Goal: Task Accomplishment & Management: Manage account settings

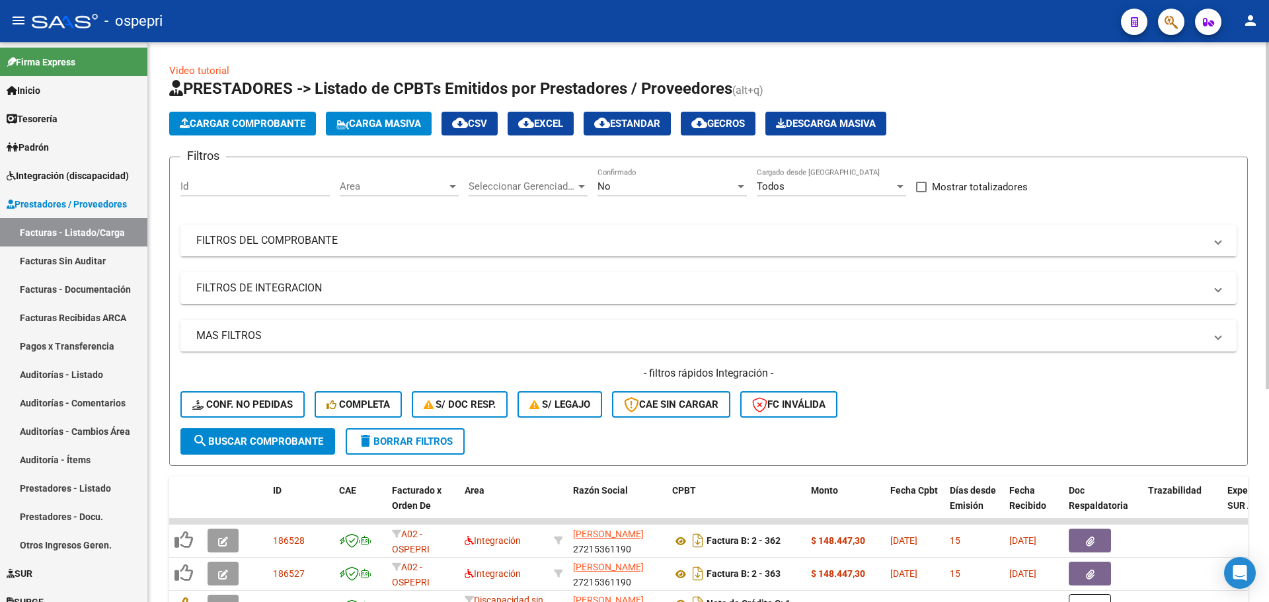
click at [1223, 245] on mat-expansion-panel-header "FILTROS DEL COMPROBANTE" at bounding box center [708, 241] width 1056 height 32
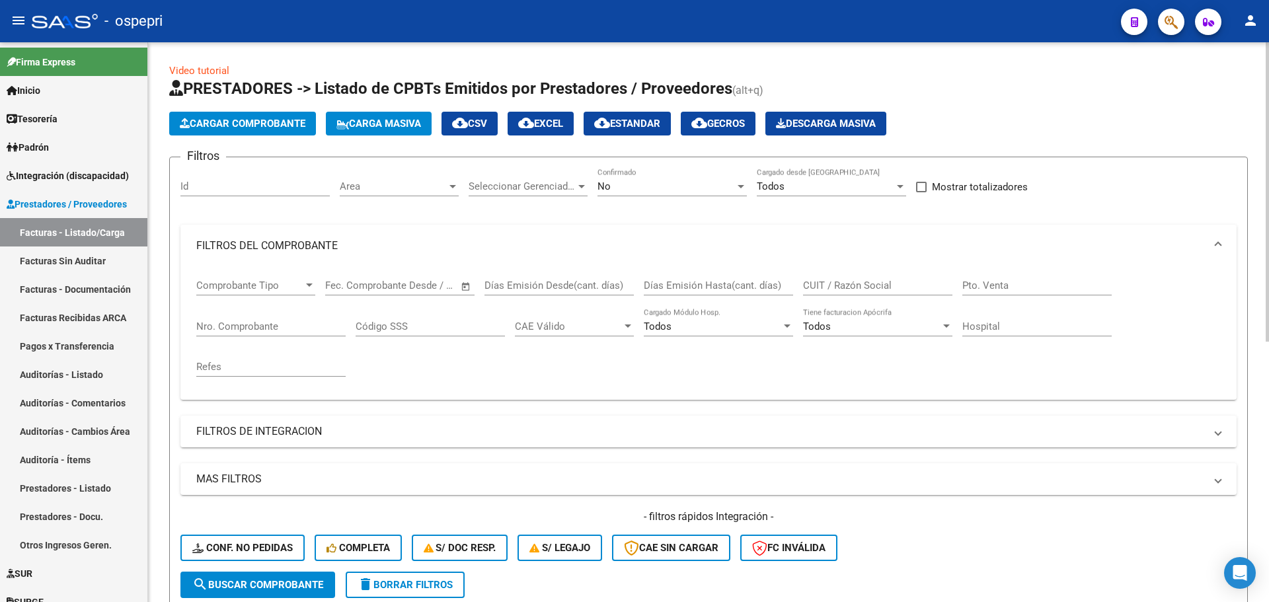
click at [855, 282] on input "CUIT / Razón Social" at bounding box center [877, 286] width 149 height 12
paste input "27283938307"
type input "27283938307"
click at [309, 586] on span "search Buscar Comprobante" at bounding box center [257, 585] width 131 height 12
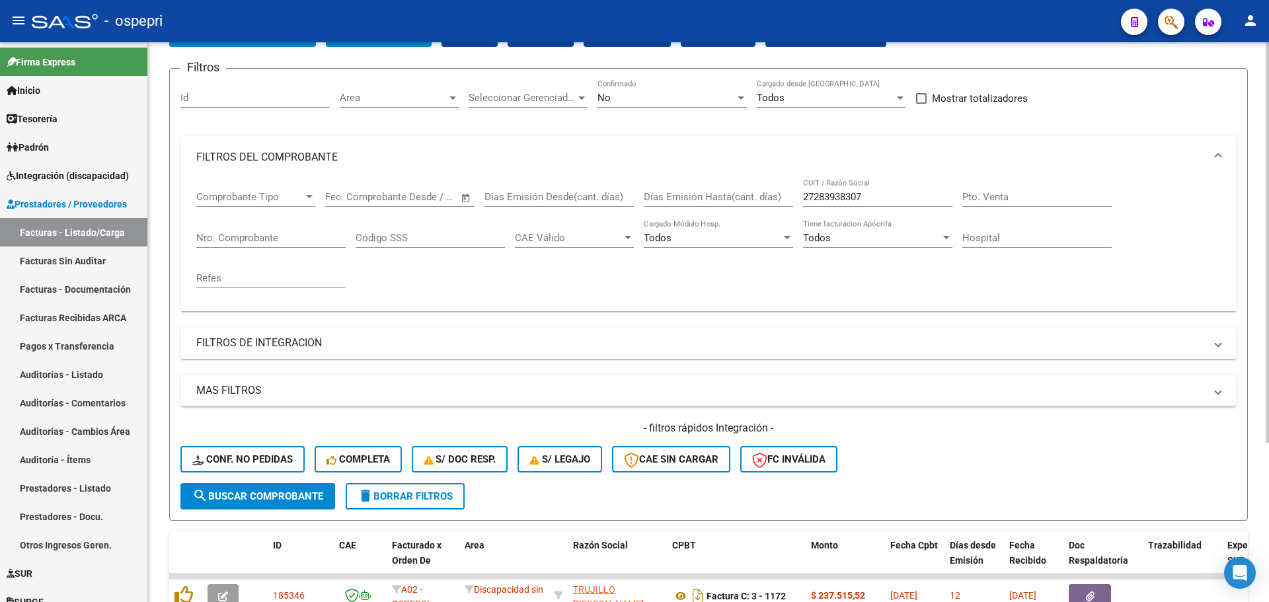
scroll to position [222, 0]
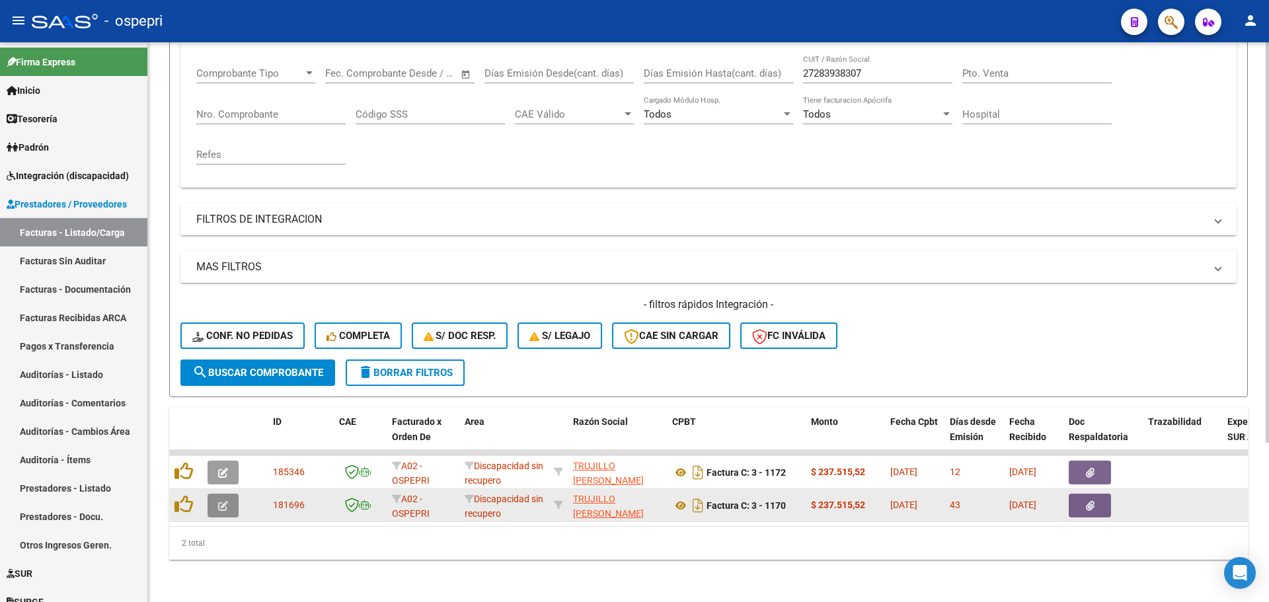
click at [218, 502] on button "button" at bounding box center [223, 506] width 31 height 24
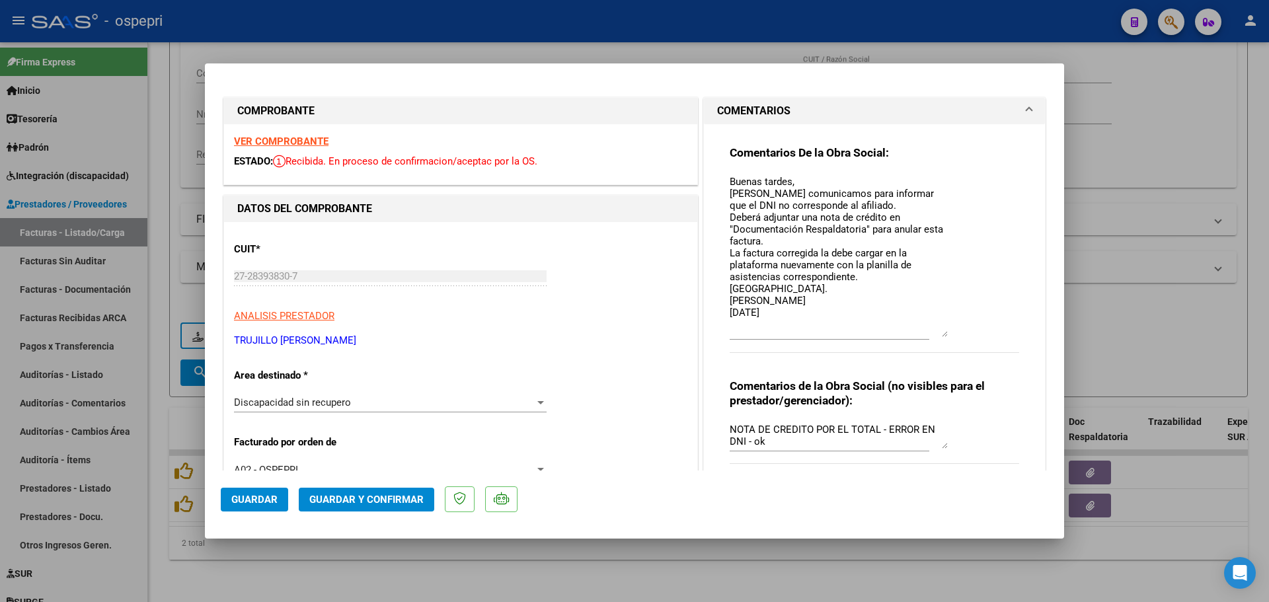
drag, startPoint x: 941, startPoint y: 200, endPoint x: 949, endPoint y: 336, distance: 136.4
click at [949, 336] on div "Comentarios De la Obra Social: Buenas tardes, [PERSON_NAME] comunicamos para in…" at bounding box center [875, 255] width 290 height 221
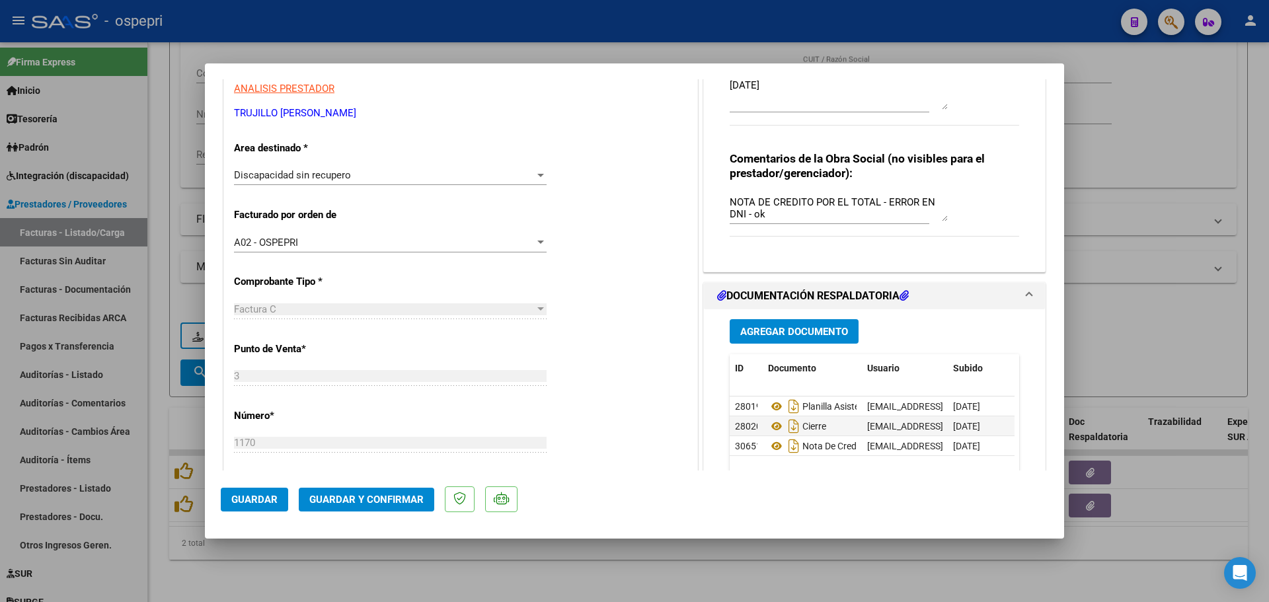
scroll to position [264, 0]
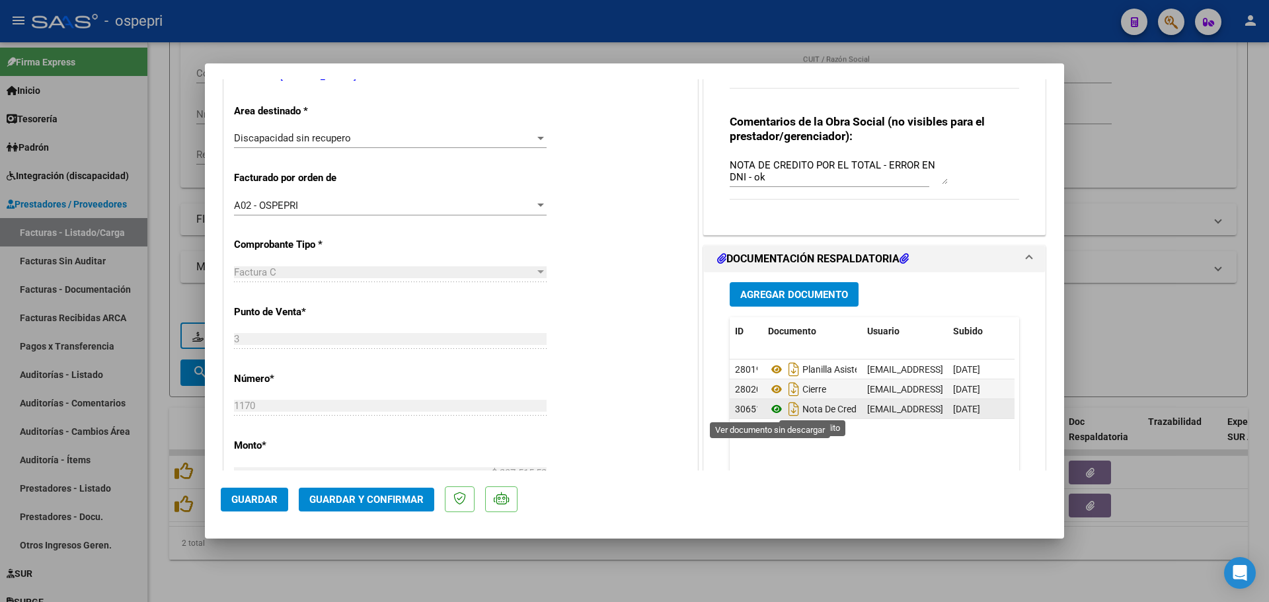
click at [771, 408] on icon at bounding box center [776, 409] width 17 height 16
type input "$ 0,00"
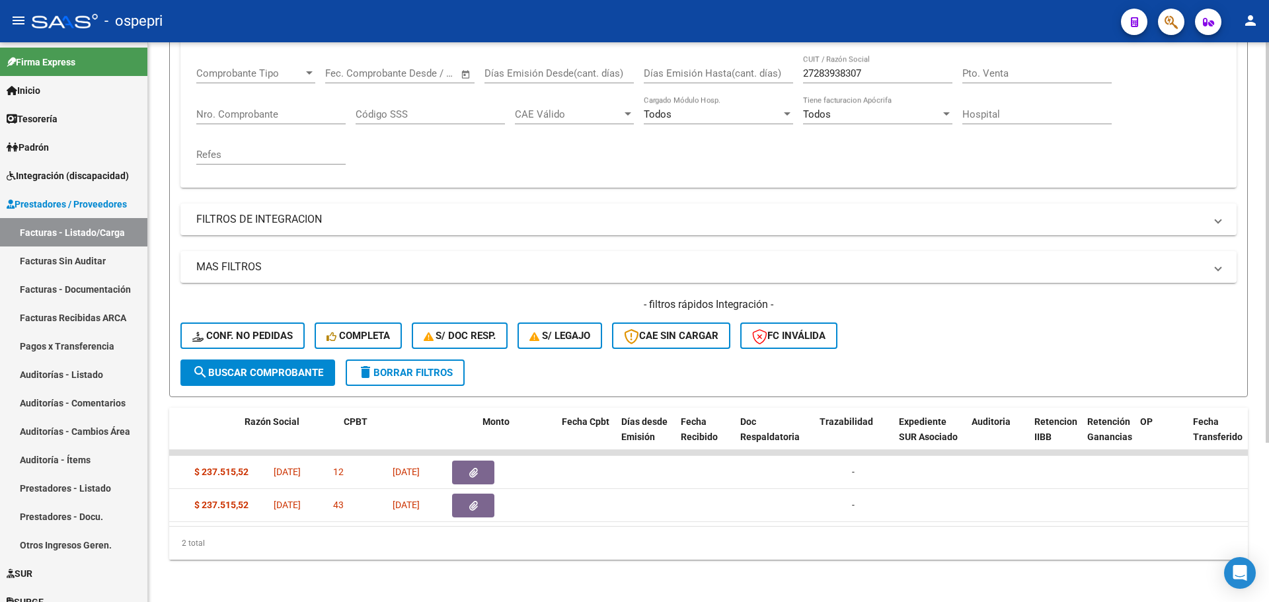
scroll to position [0, 0]
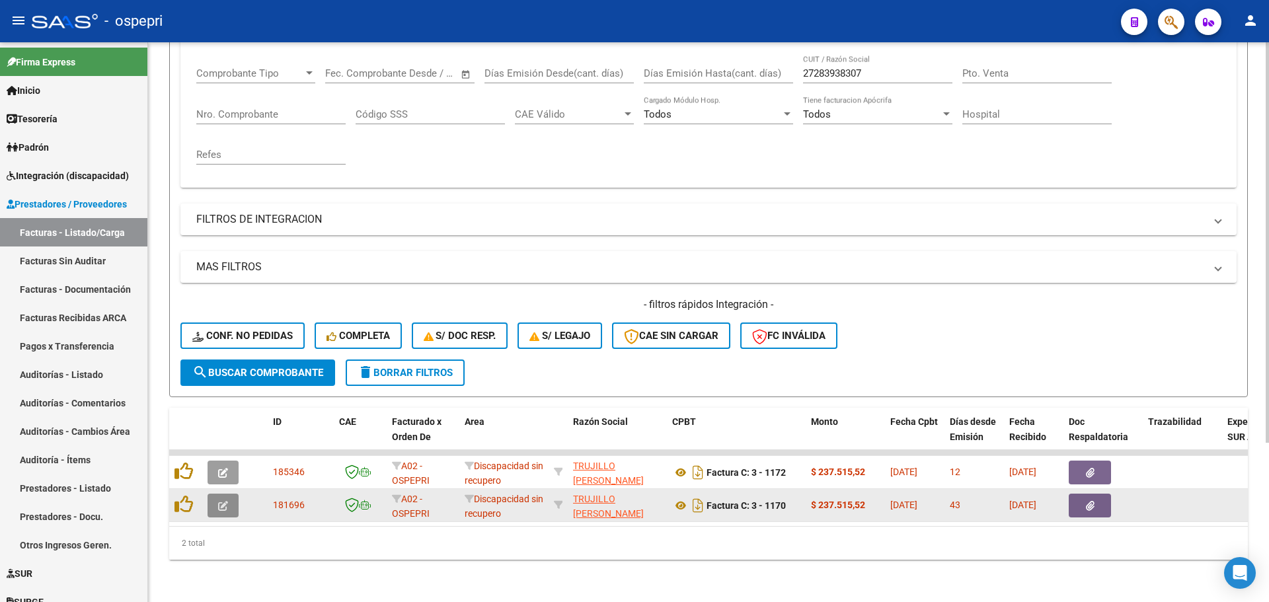
click at [228, 495] on button "button" at bounding box center [223, 506] width 31 height 24
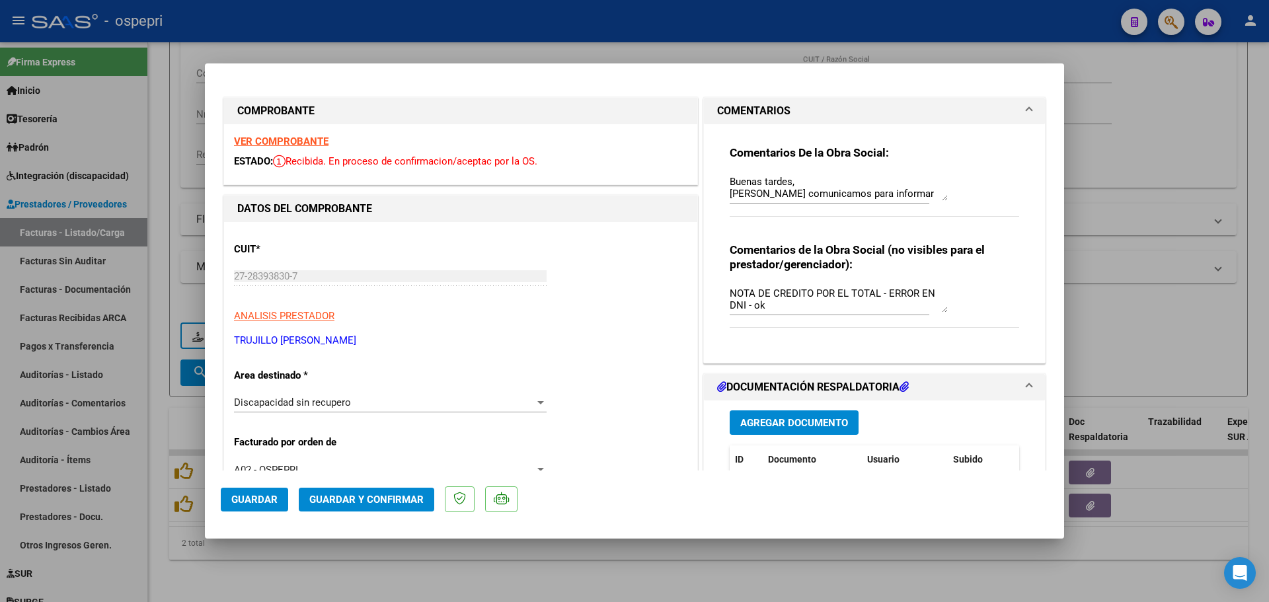
click at [290, 145] on strong "VER COMPROBANTE" at bounding box center [281, 142] width 95 height 12
type input "$ 0,00"
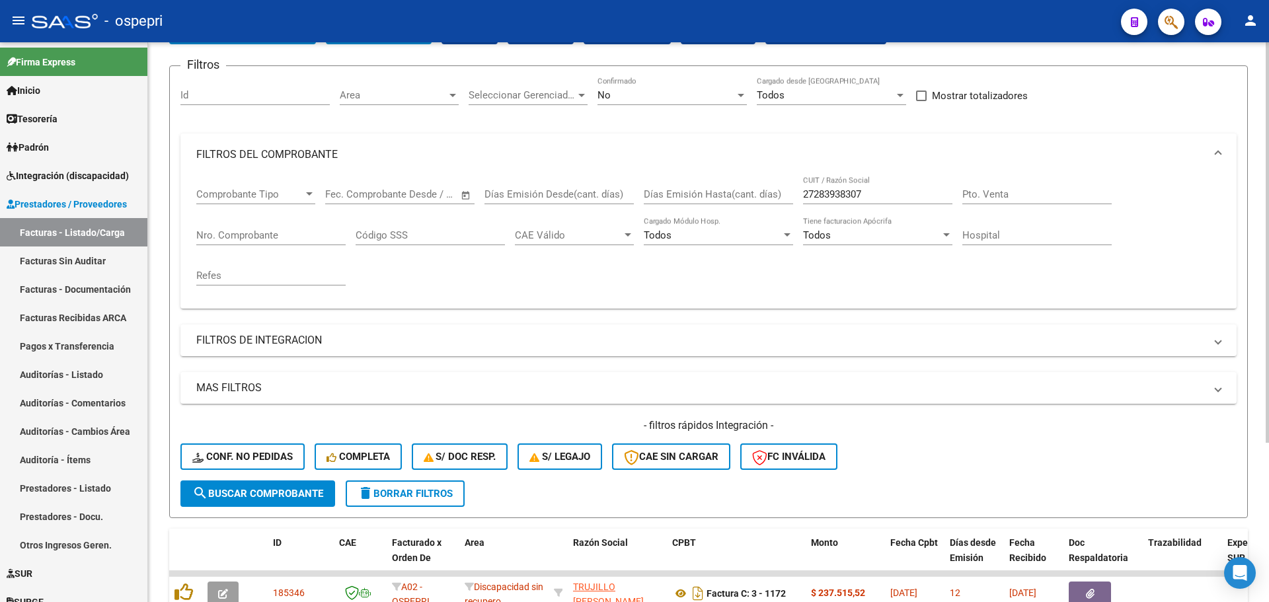
scroll to position [90, 0]
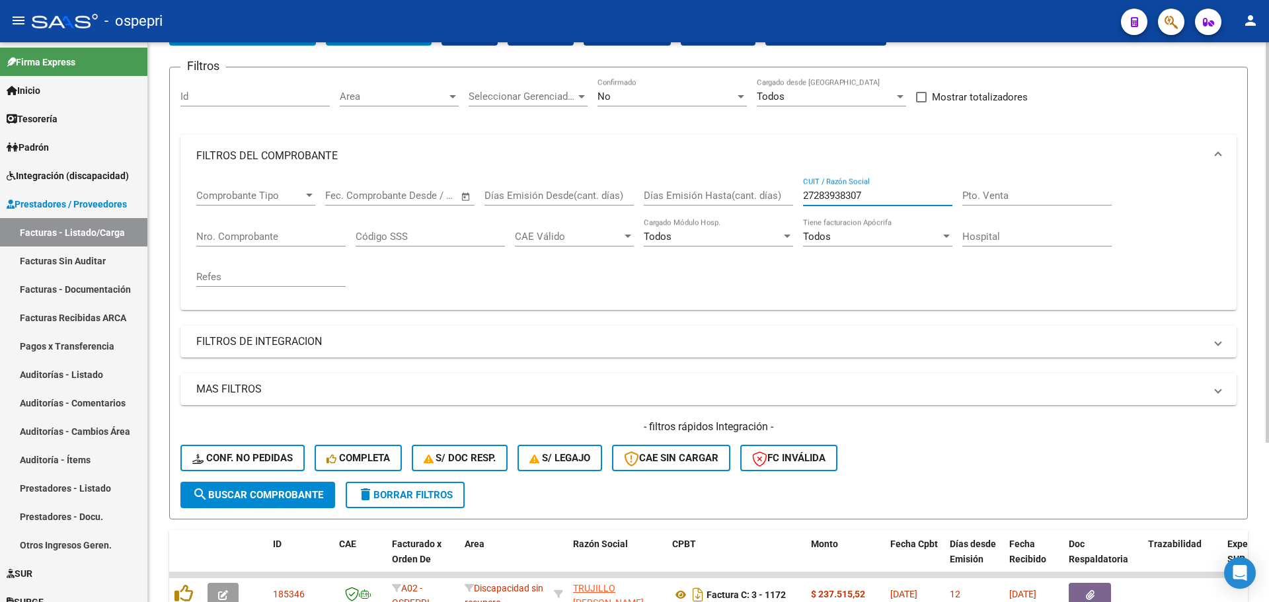
drag, startPoint x: 869, startPoint y: 195, endPoint x: 788, endPoint y: 187, distance: 81.7
click at [780, 194] on div "Comprobante Tipo Comprobante Tipo Fecha inicio – Fecha fin Fec. Comprobante Des…" at bounding box center [708, 238] width 1025 height 122
click at [436, 494] on span "delete Borrar Filtros" at bounding box center [405, 495] width 95 height 12
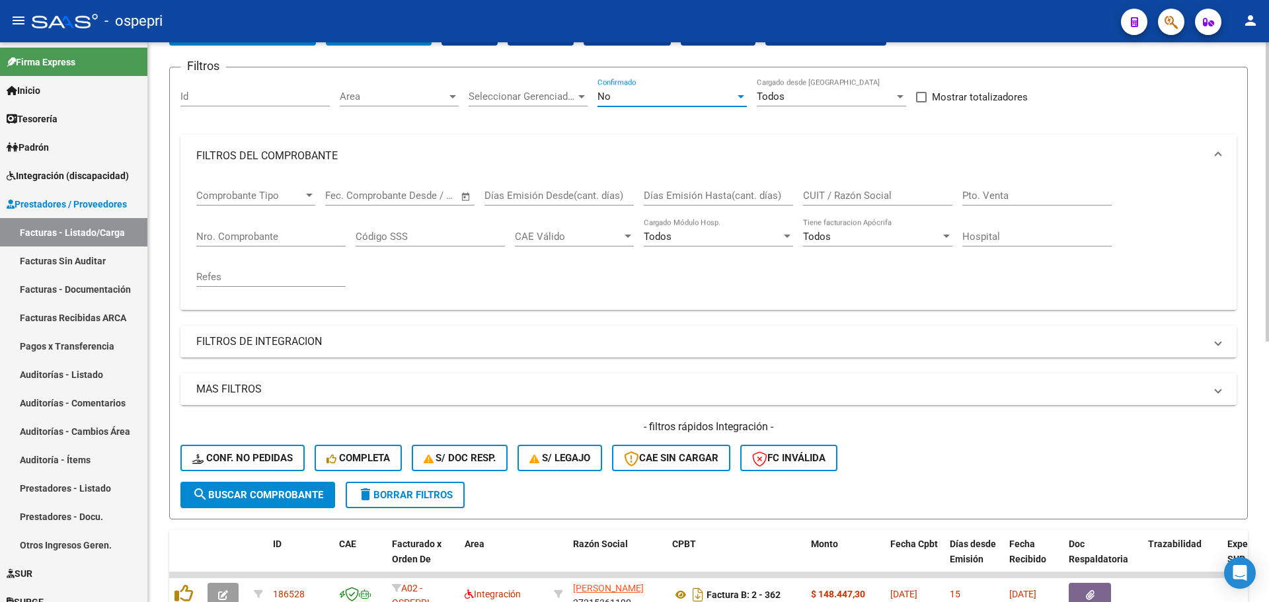
click at [738, 99] on div at bounding box center [741, 96] width 12 height 11
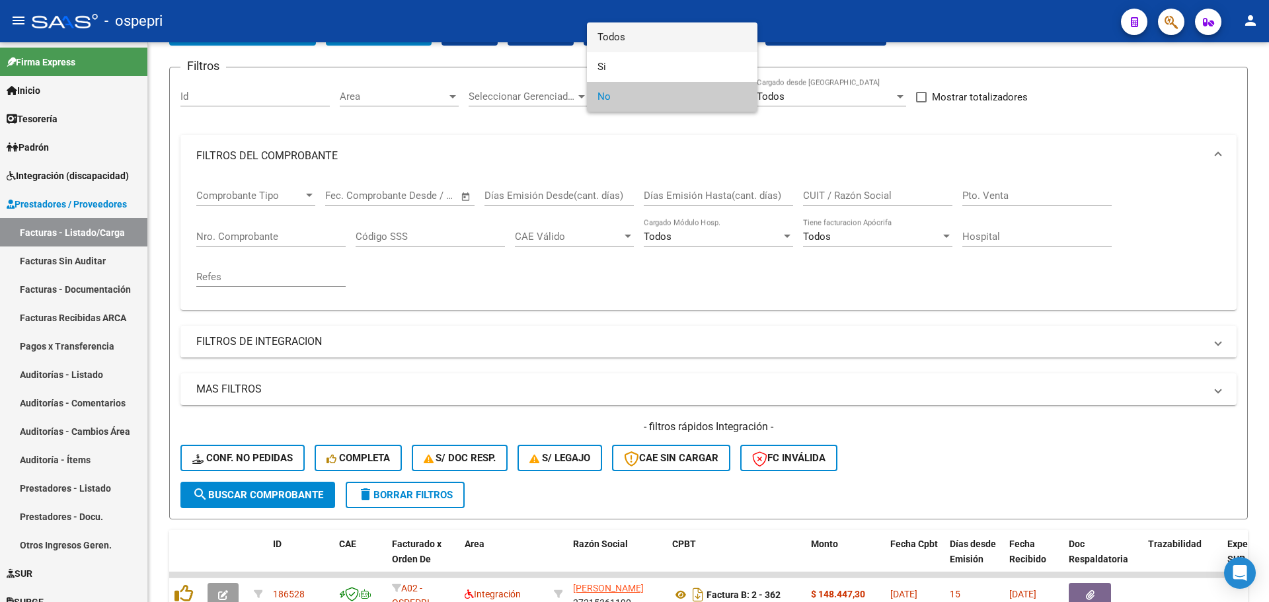
click at [627, 41] on span "Todos" at bounding box center [672, 37] width 149 height 30
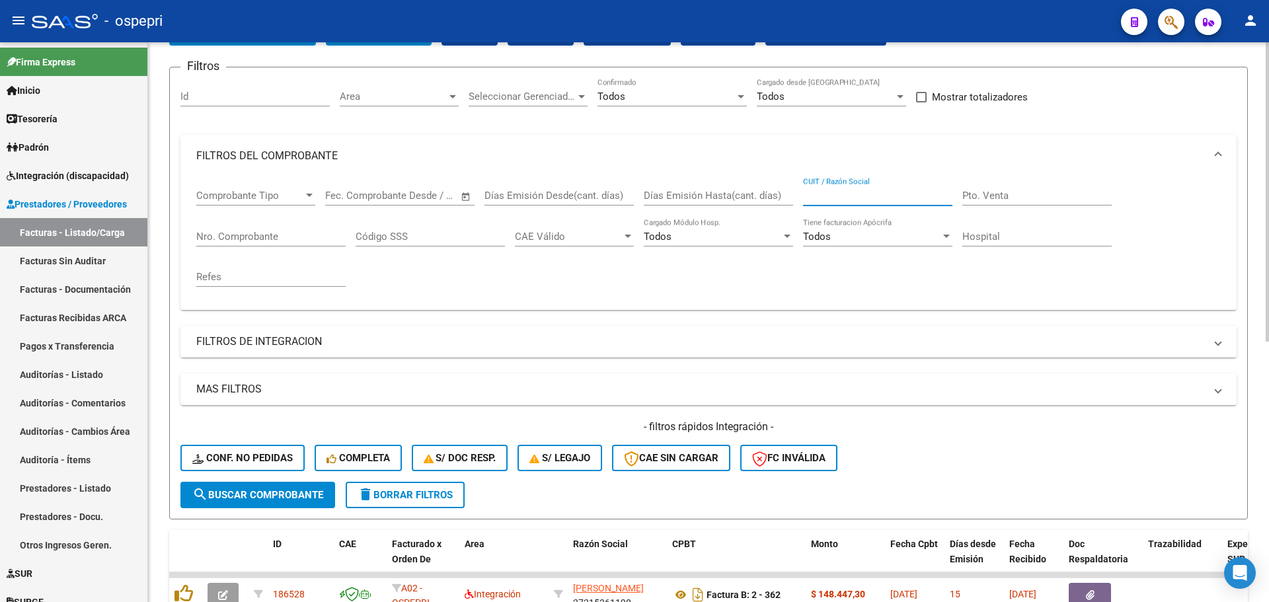
click at [857, 192] on input "CUIT / Razón Social" at bounding box center [877, 196] width 149 height 12
paste input "27283938307"
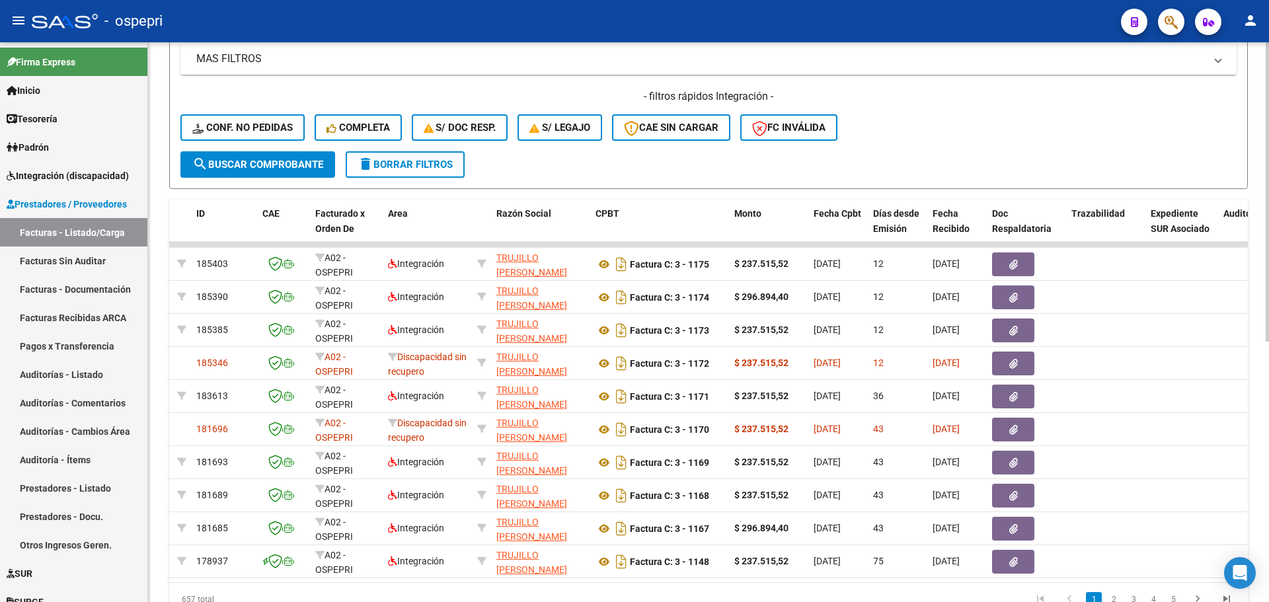
scroll to position [0, 0]
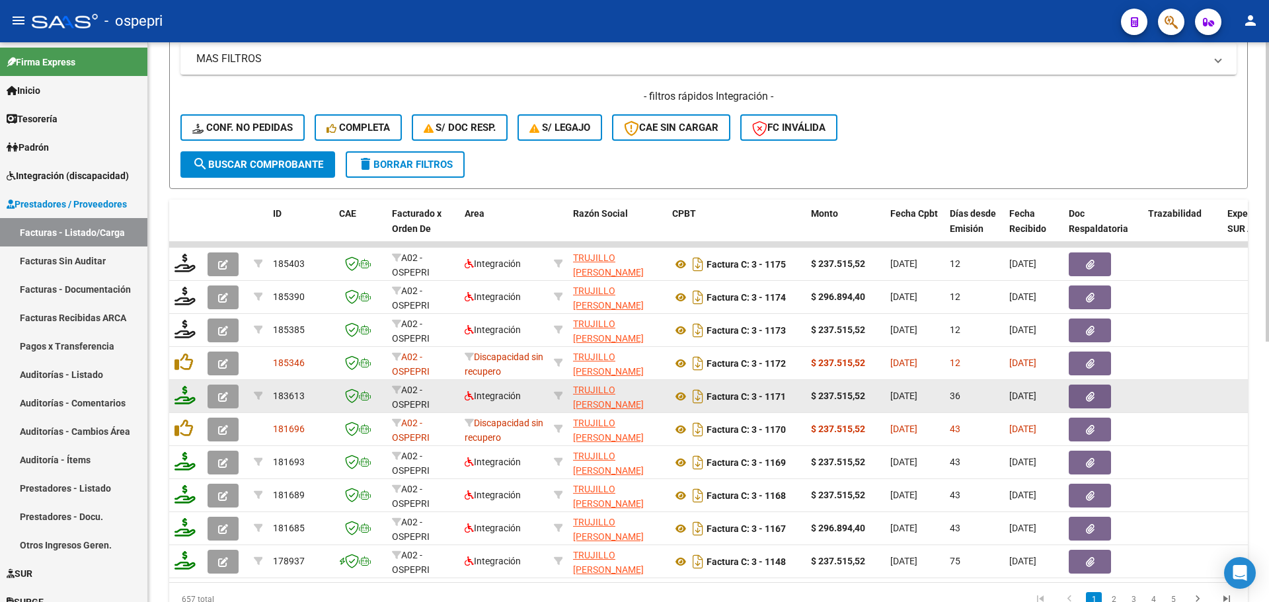
type input "27283938307"
click at [221, 401] on icon "button" at bounding box center [223, 397] width 10 height 10
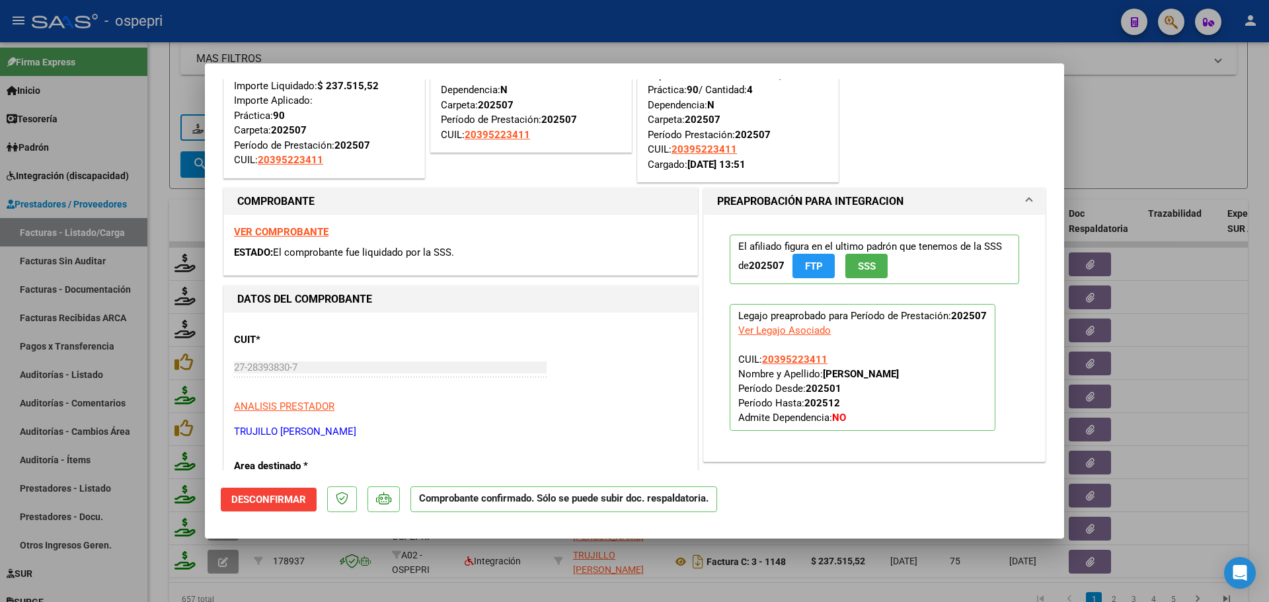
scroll to position [198, 0]
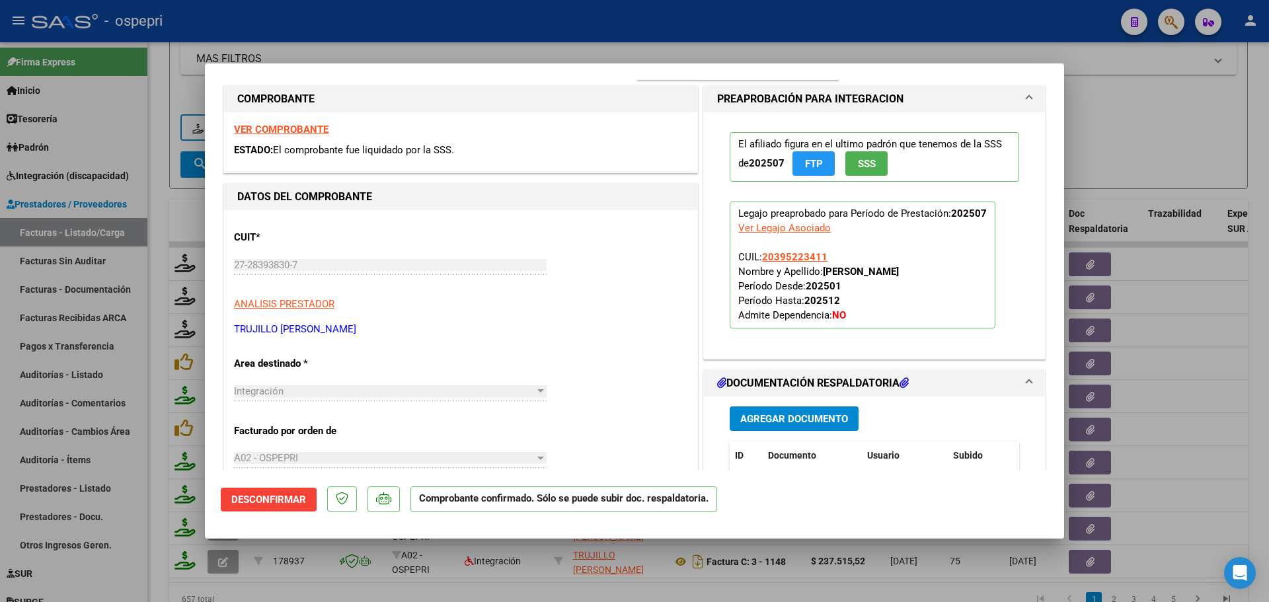
click at [295, 132] on strong "VER COMPROBANTE" at bounding box center [281, 130] width 95 height 12
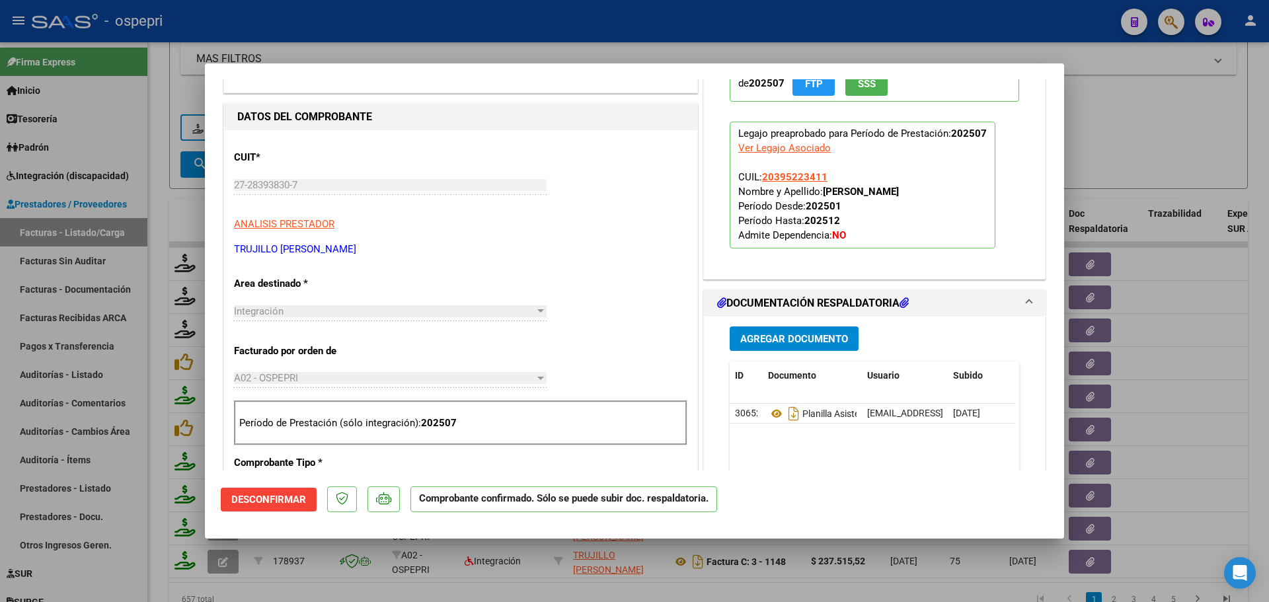
scroll to position [330, 0]
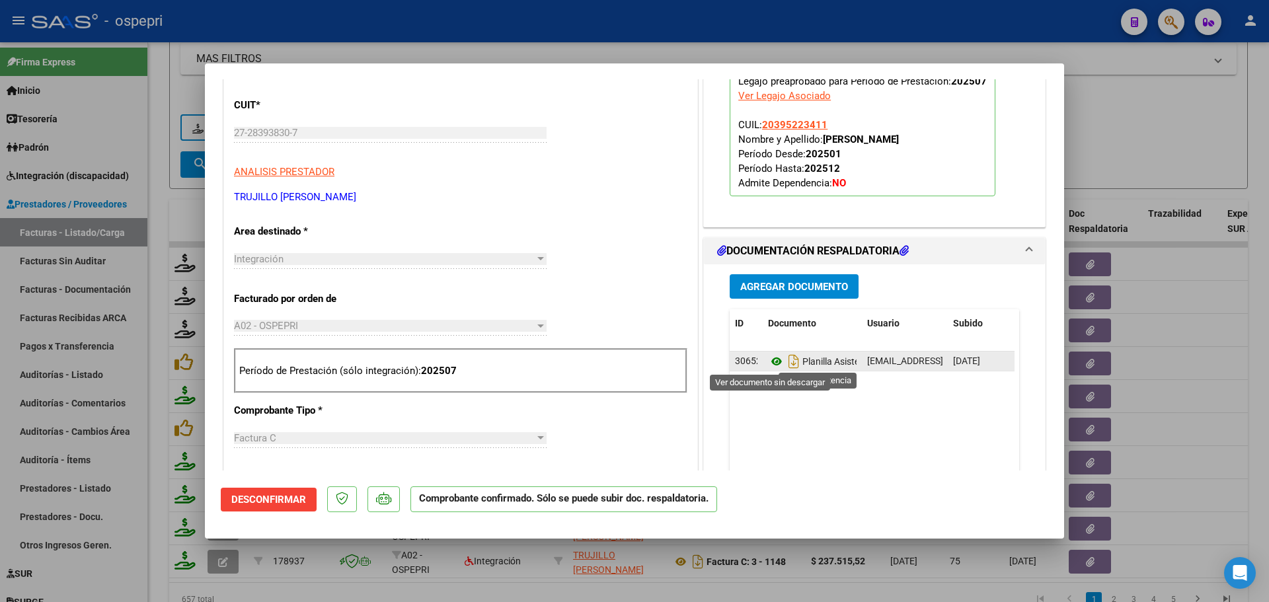
click at [772, 362] on icon at bounding box center [776, 362] width 17 height 16
type input "$ 0,00"
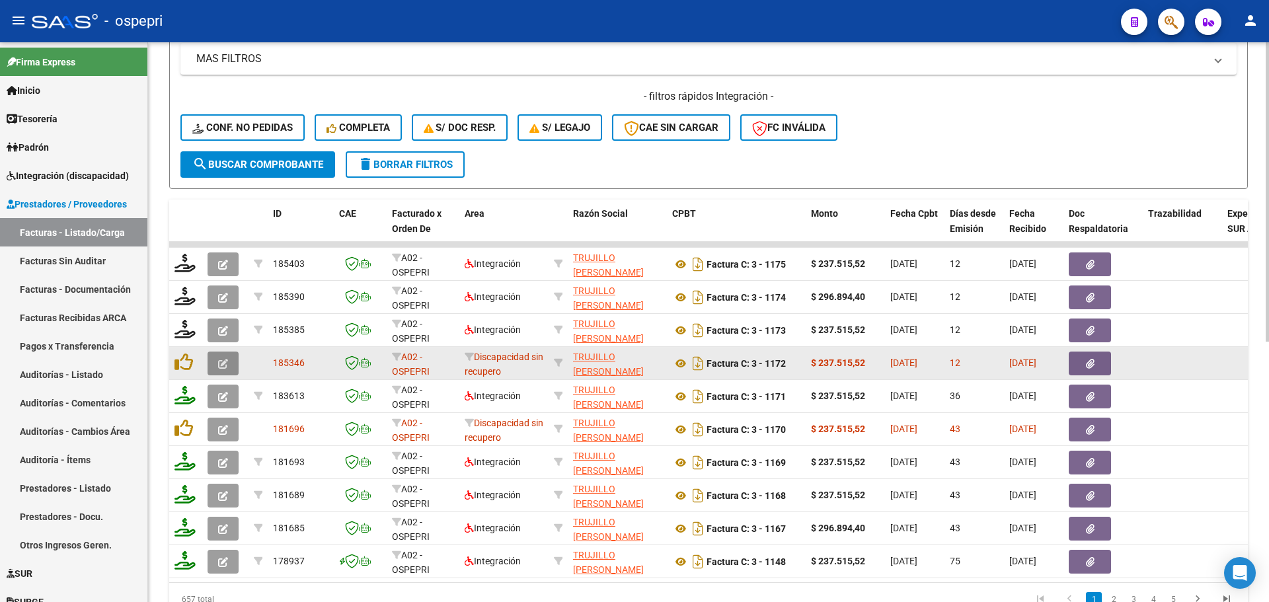
click at [219, 364] on icon "button" at bounding box center [223, 364] width 10 height 10
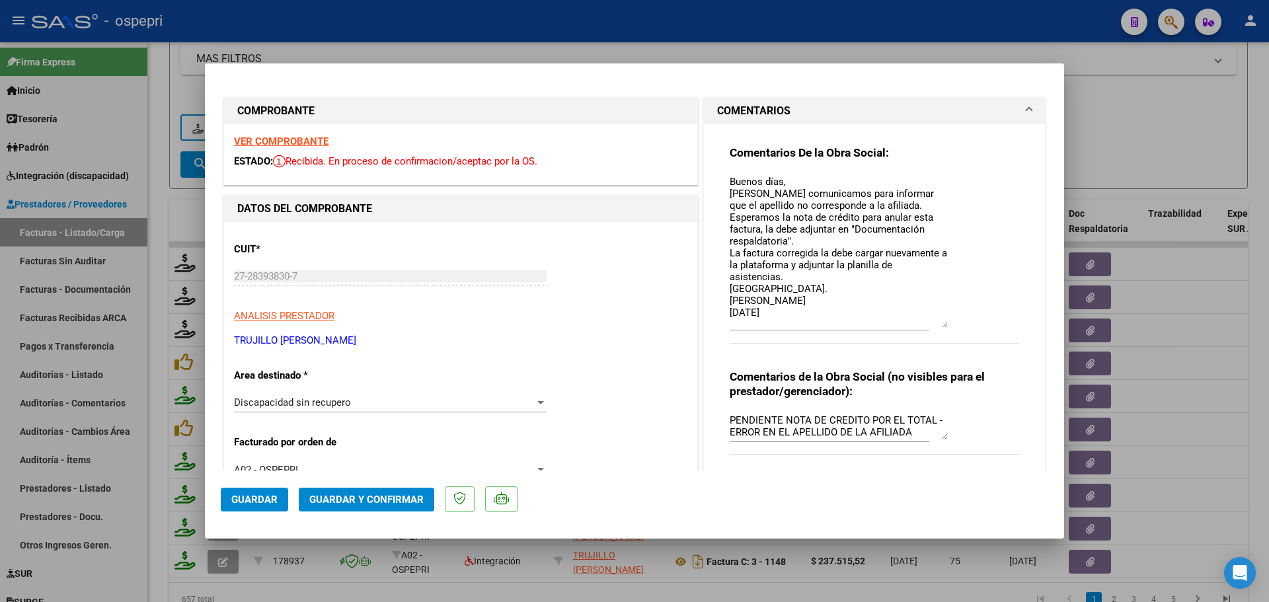
drag, startPoint x: 937, startPoint y: 200, endPoint x: 941, endPoint y: 327, distance: 127.0
click at [941, 327] on textarea "Buenos días, [PERSON_NAME] comunicamos para informar que el apellido no corresp…" at bounding box center [839, 250] width 218 height 153
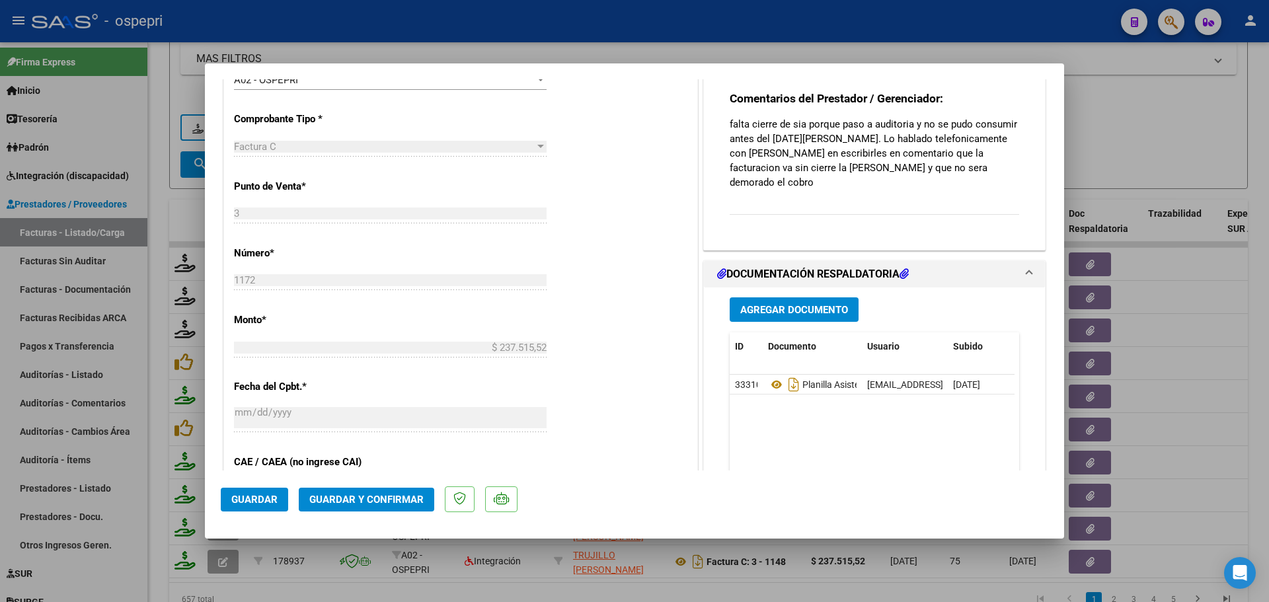
scroll to position [397, 0]
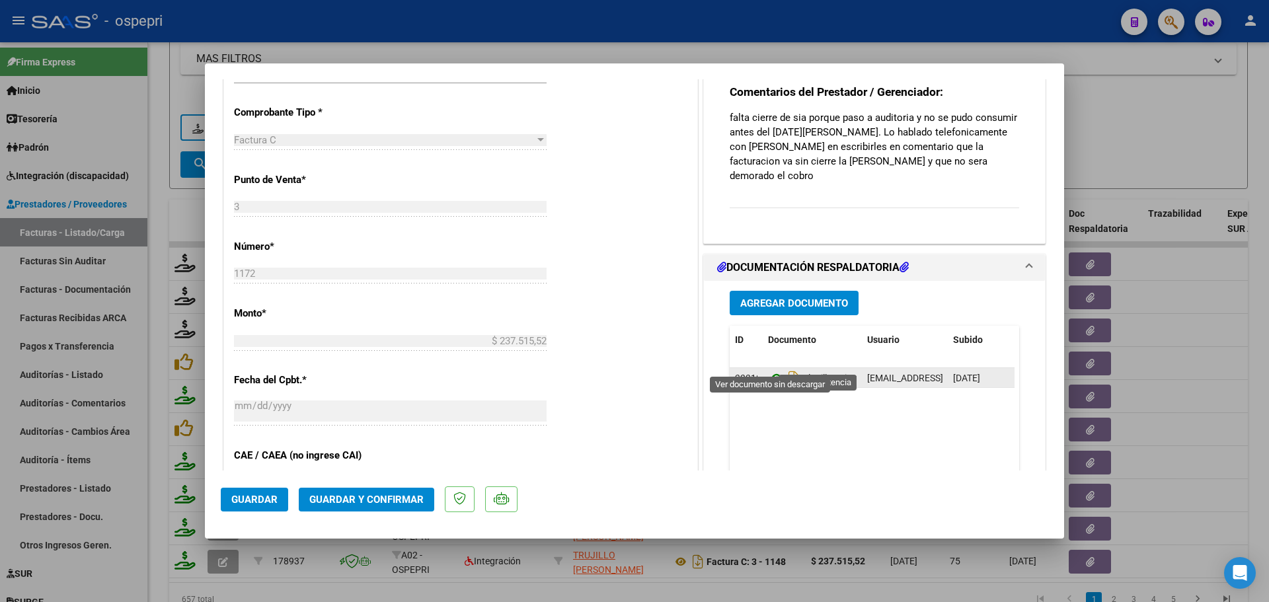
click at [769, 370] on icon at bounding box center [776, 378] width 17 height 16
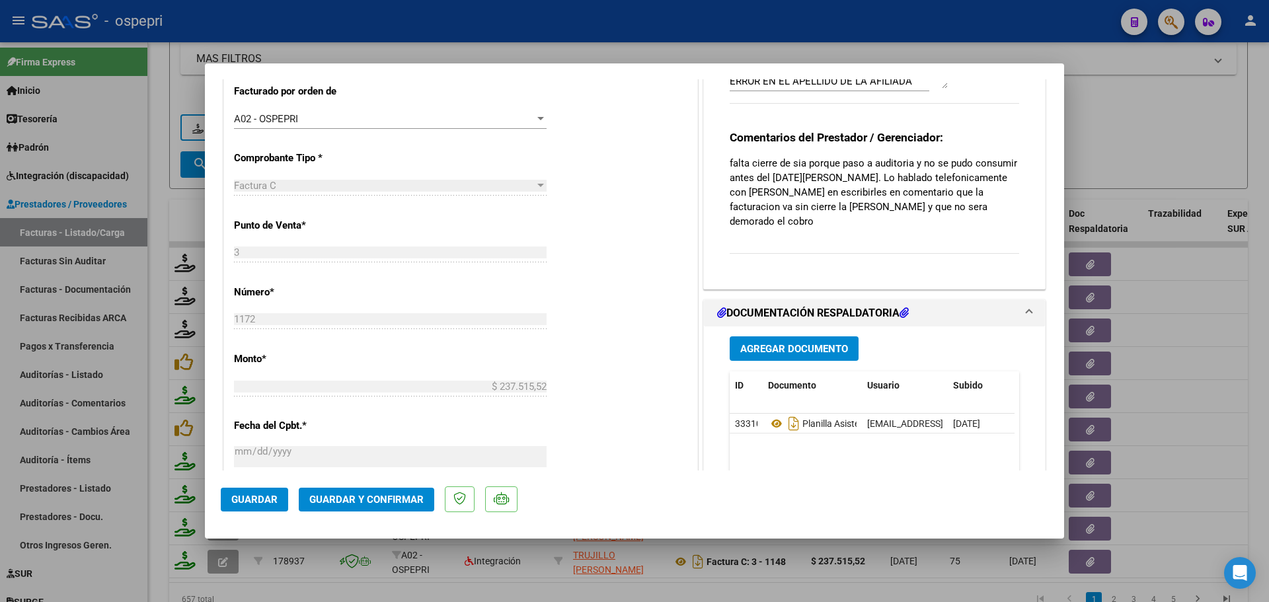
scroll to position [198, 0]
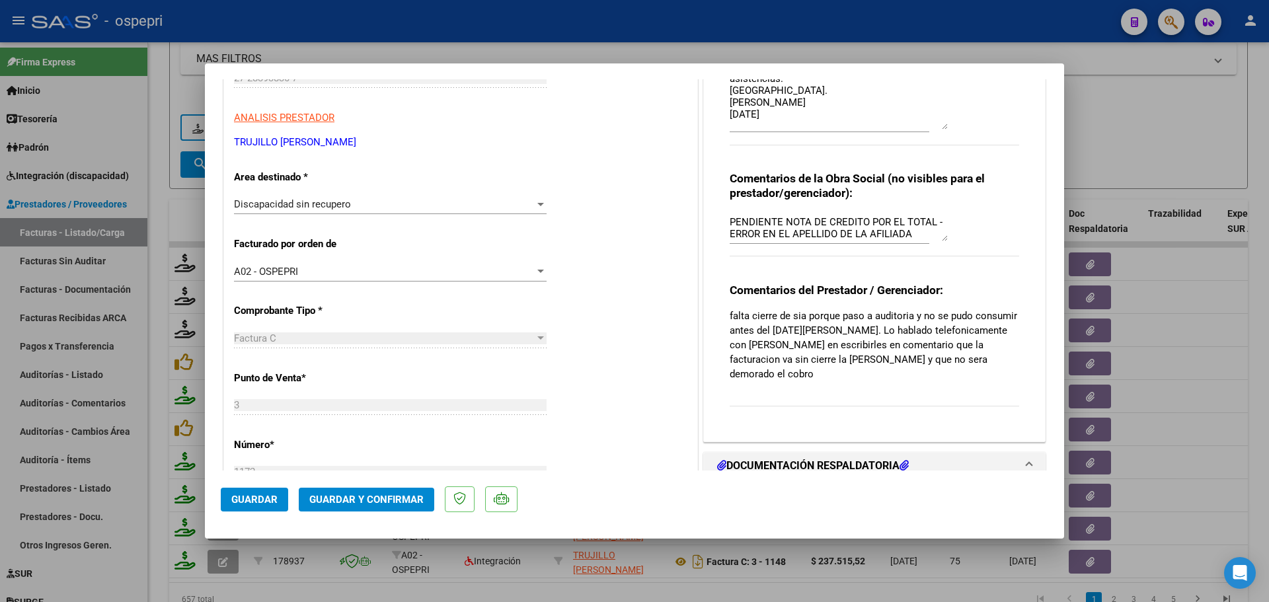
type input "$ 0,00"
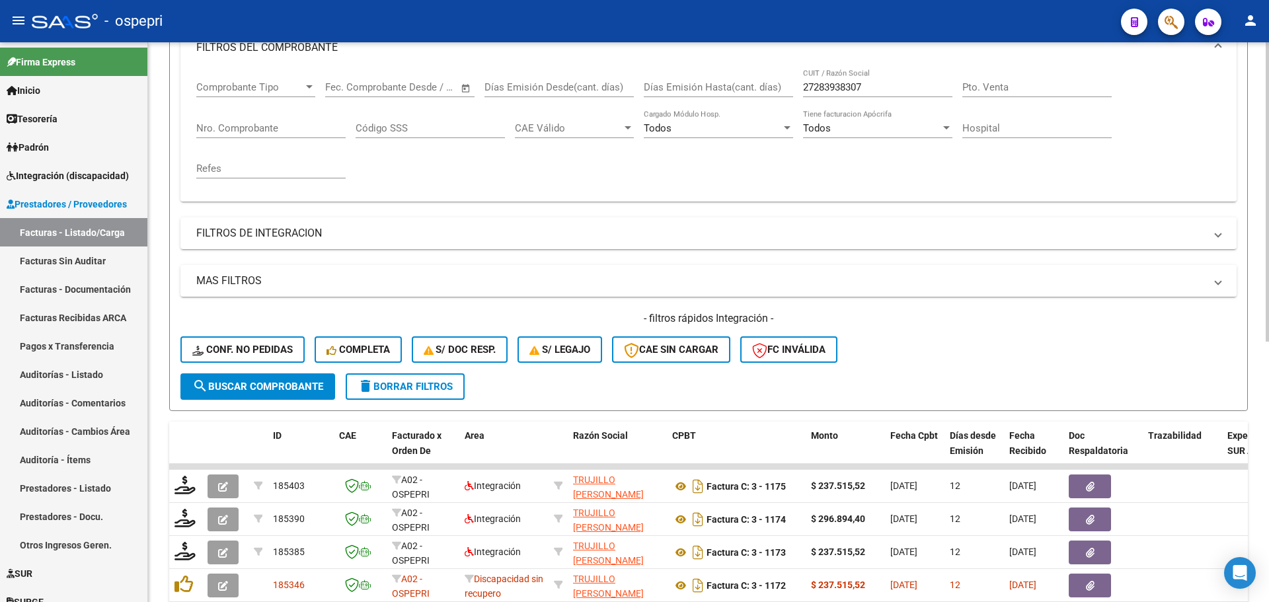
click at [1027, 360] on div "- filtros rápidos Integración - Conf. no pedidas Completa S/ Doc Resp. S/ legaj…" at bounding box center [708, 342] width 1056 height 62
click at [866, 82] on input "27283938307" at bounding box center [877, 87] width 149 height 12
paste input "414366703"
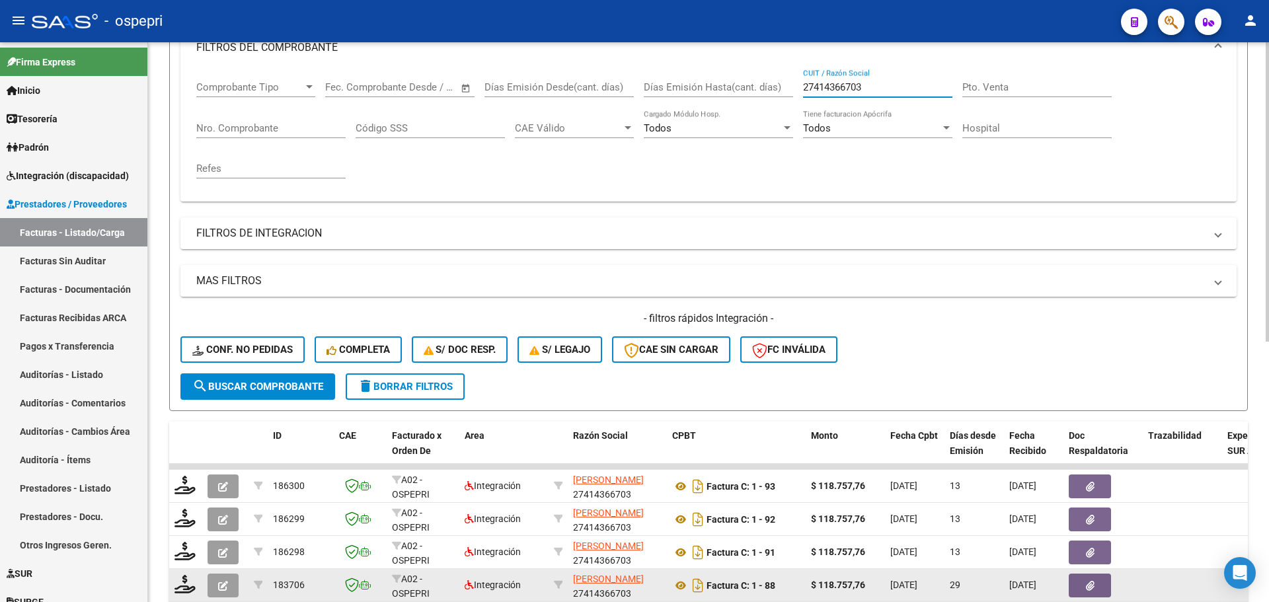
type input "27414366703"
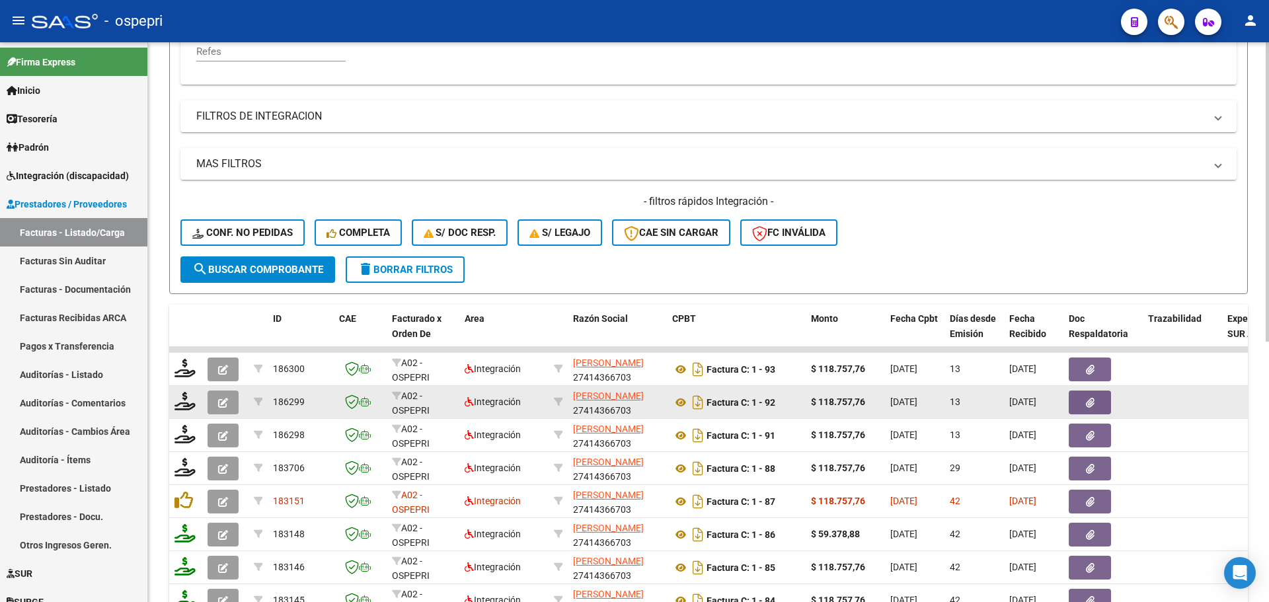
scroll to position [330, 0]
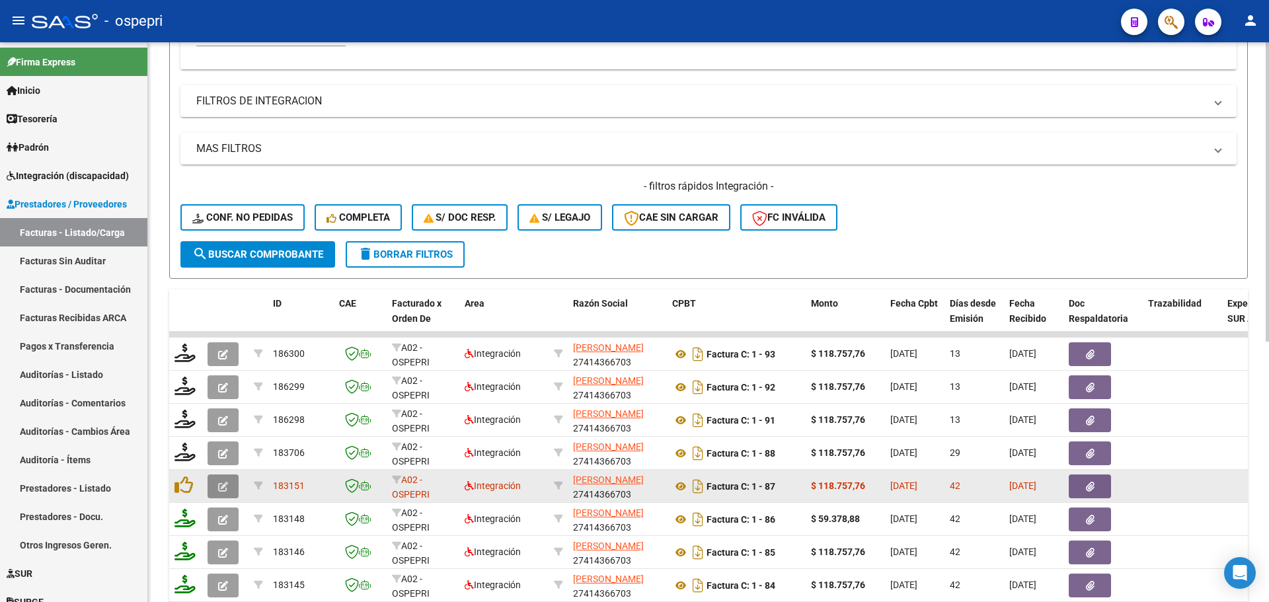
click at [220, 486] on icon "button" at bounding box center [223, 487] width 10 height 10
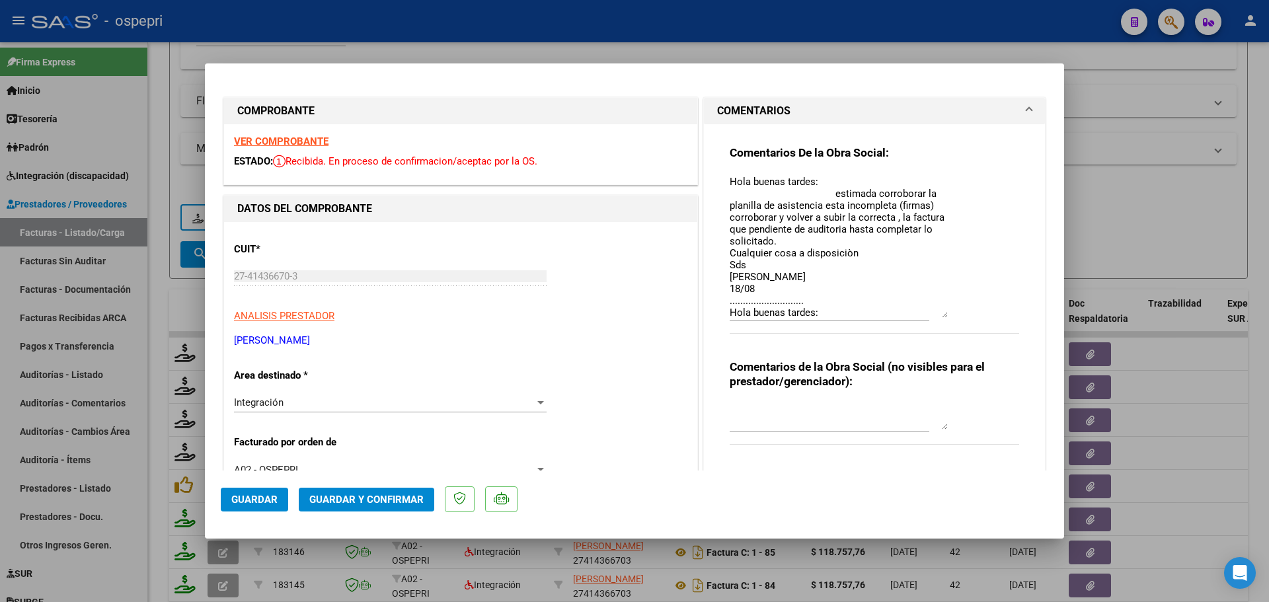
drag, startPoint x: 939, startPoint y: 200, endPoint x: 946, endPoint y: 317, distance: 117.2
click at [946, 317] on div "Comentarios De la Obra Social: Hola buenas tardes: estimada corroborar la plani…" at bounding box center [875, 246] width 290 height 202
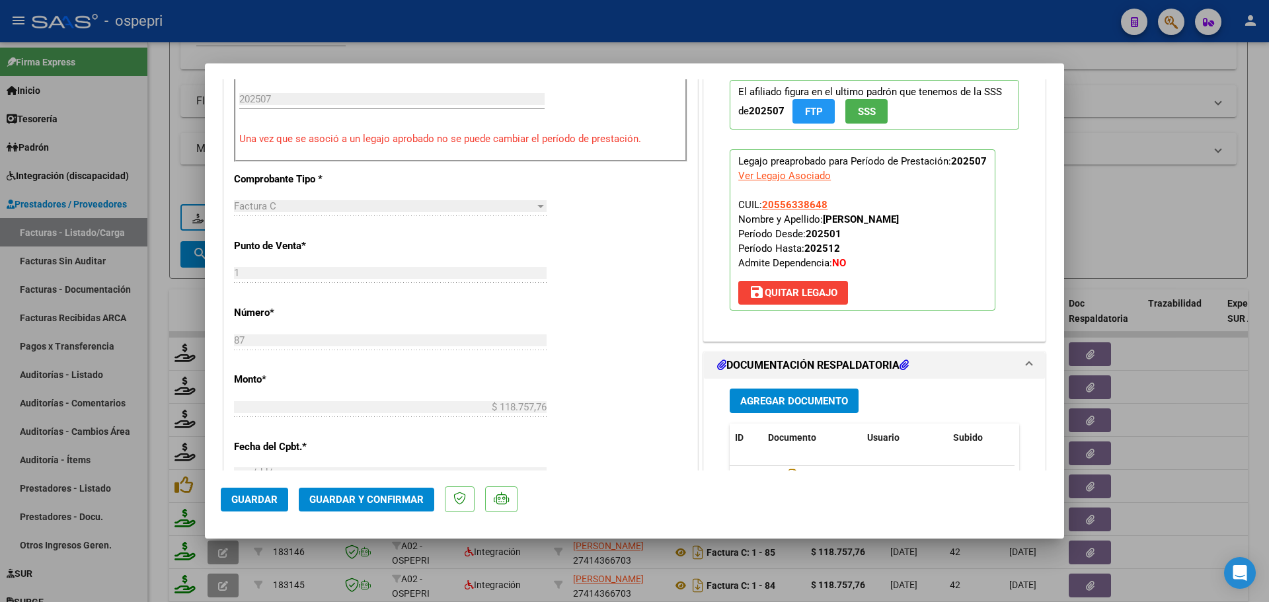
scroll to position [529, 0]
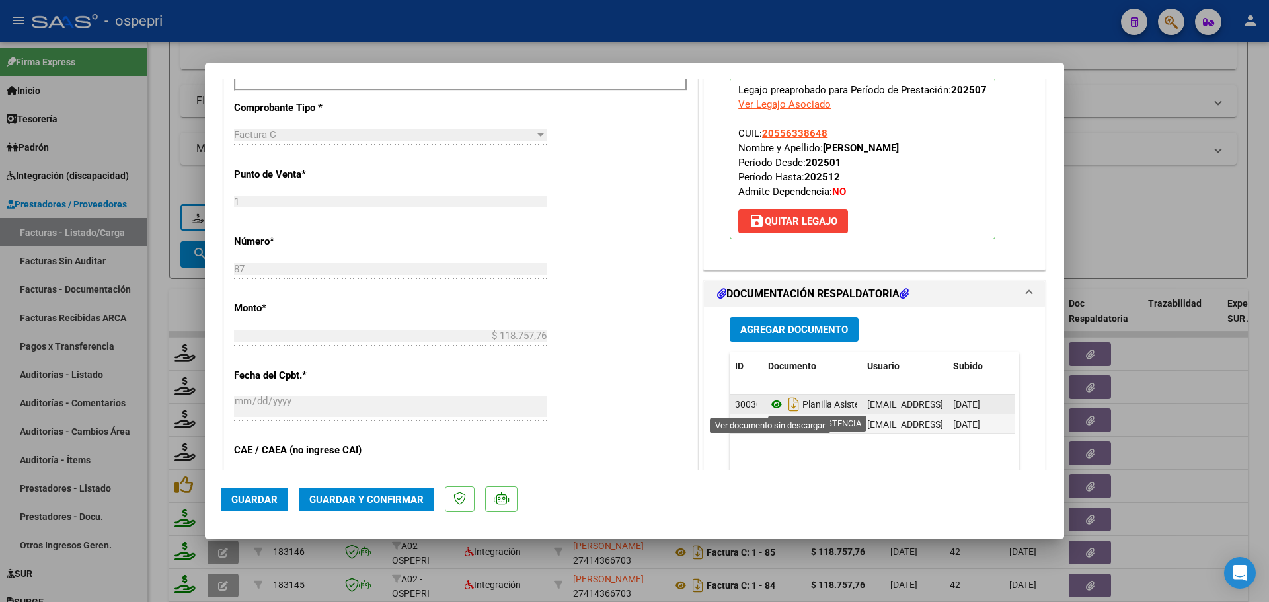
click at [771, 405] on icon at bounding box center [776, 405] width 17 height 16
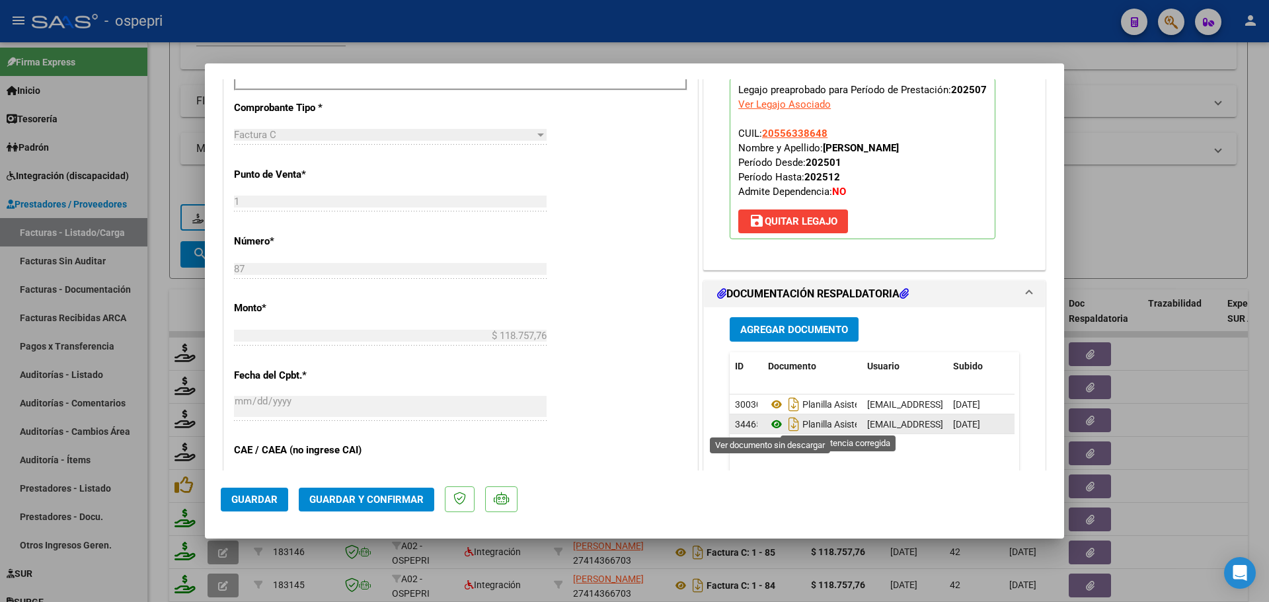
click at [769, 426] on icon at bounding box center [776, 424] width 17 height 16
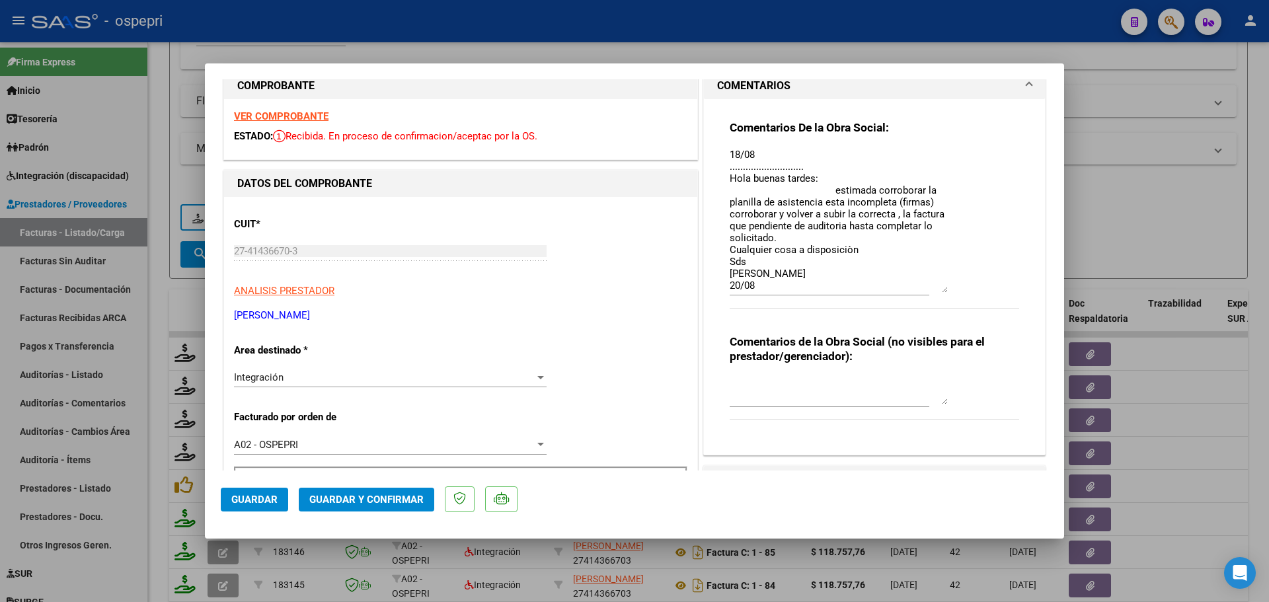
scroll to position [0, 0]
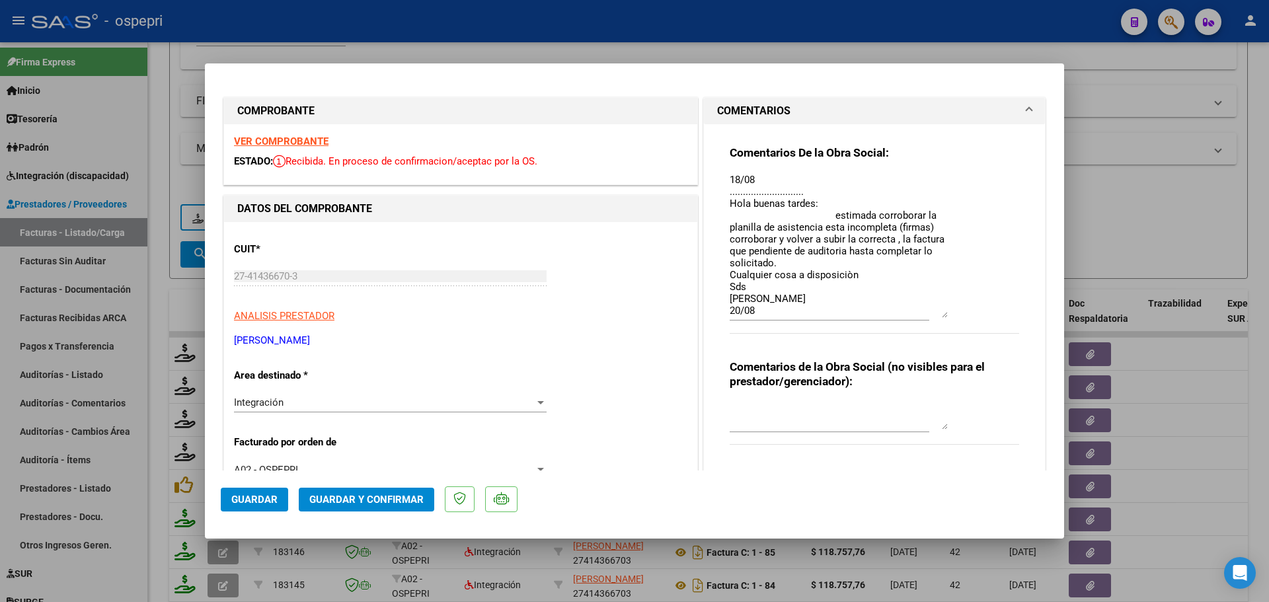
click at [299, 143] on strong "VER COMPROBANTE" at bounding box center [281, 142] width 95 height 12
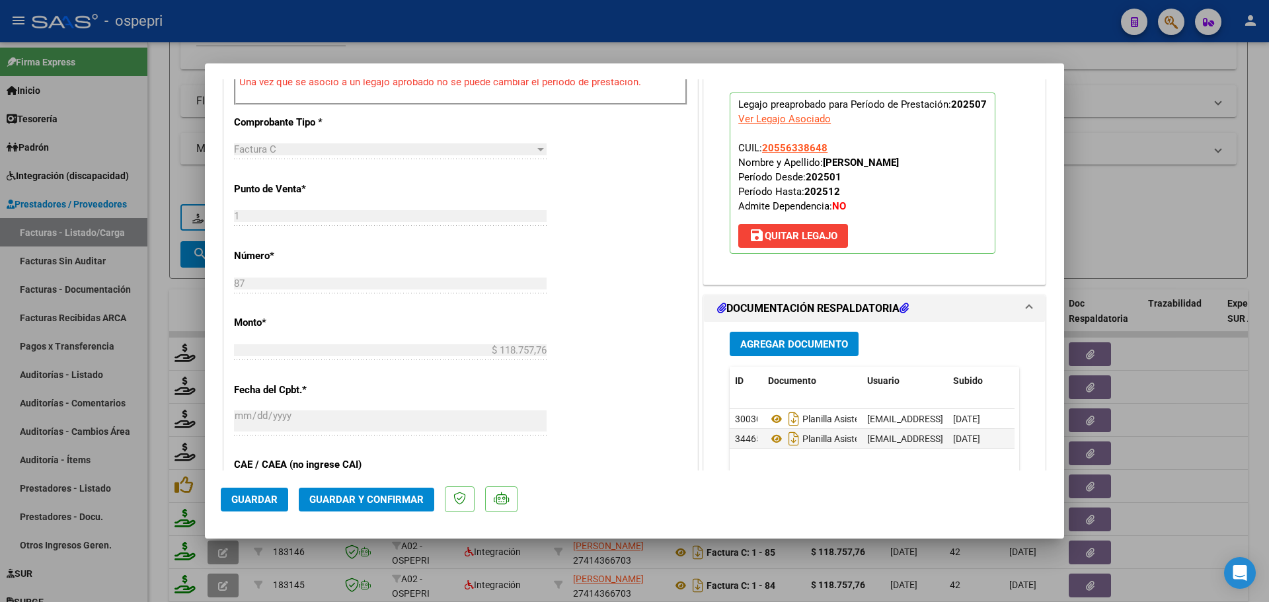
scroll to position [330, 0]
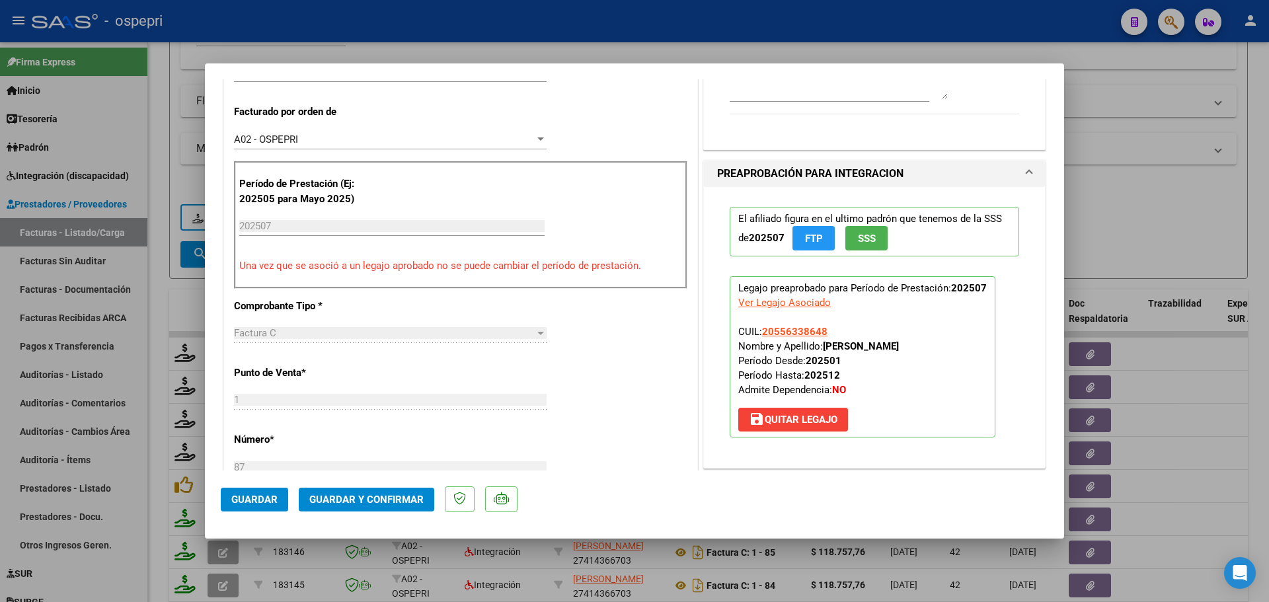
click at [371, 500] on span "Guardar y Confirmar" at bounding box center [366, 500] width 114 height 12
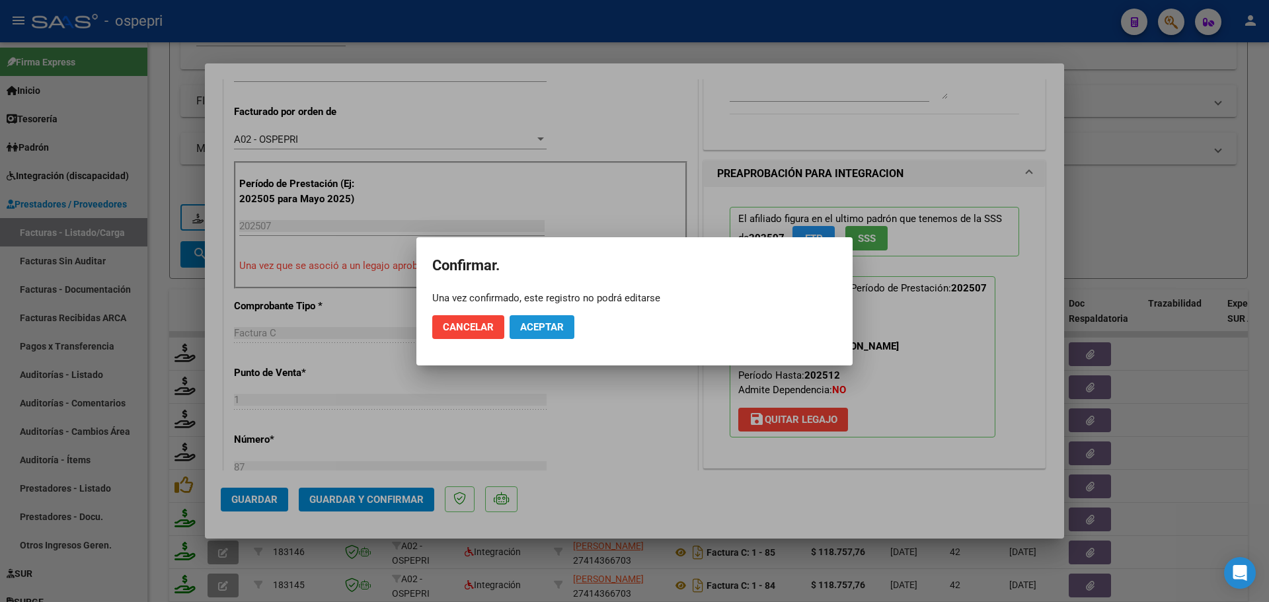
click at [548, 329] on span "Aceptar" at bounding box center [542, 327] width 44 height 12
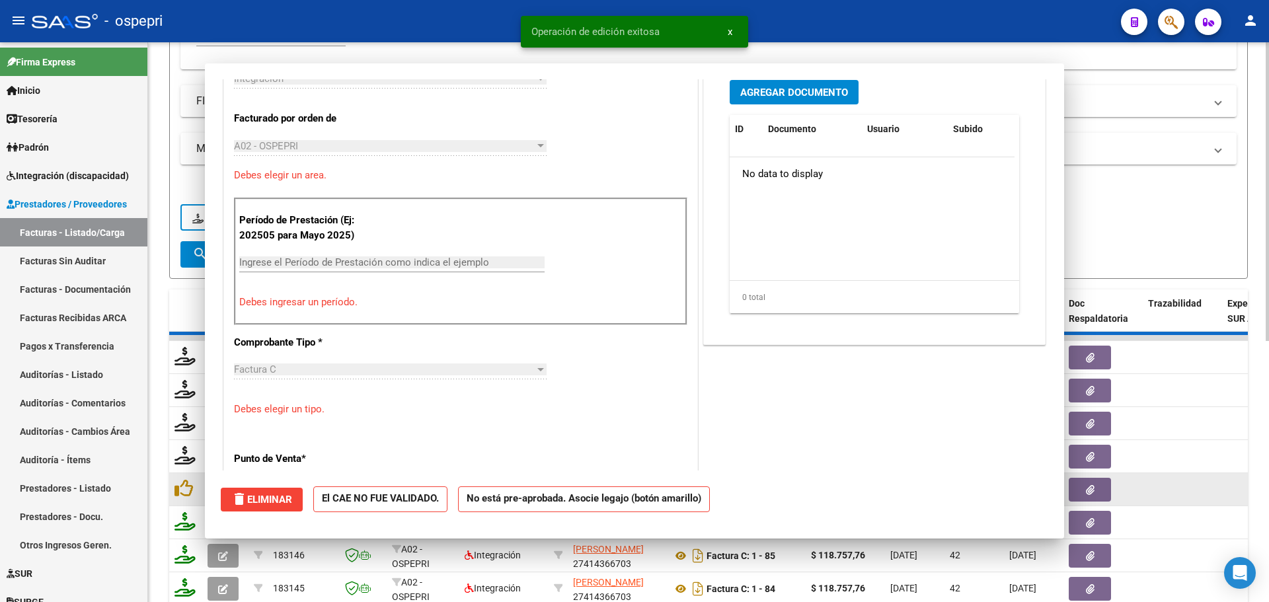
scroll to position [0, 0]
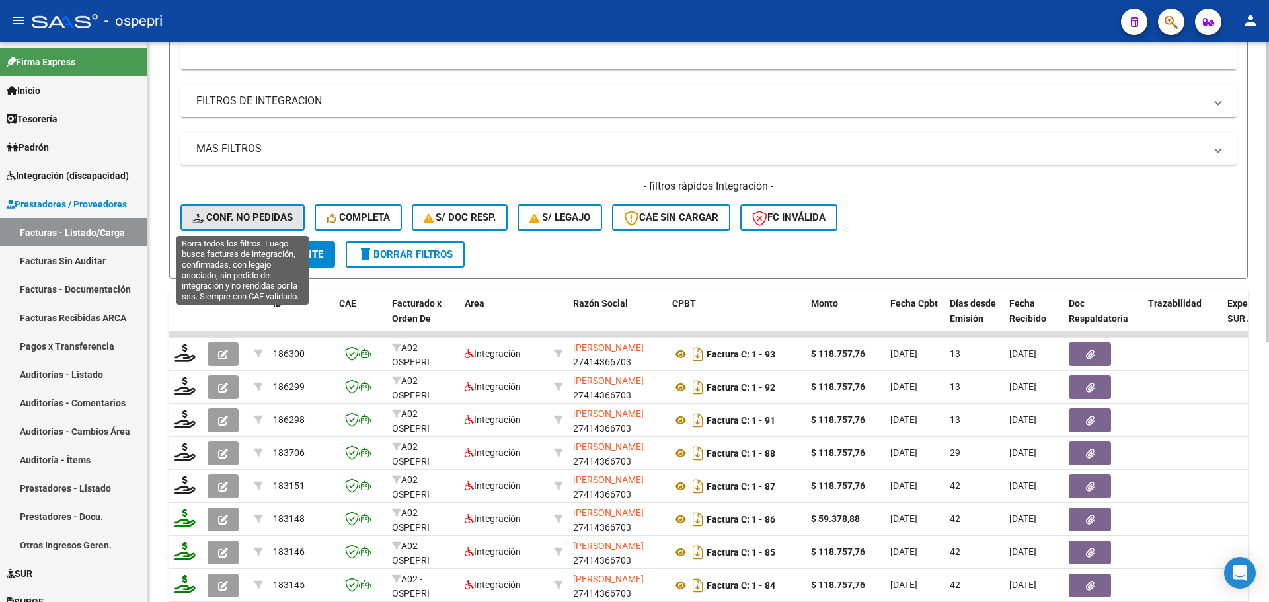
click at [251, 222] on span "Conf. no pedidas" at bounding box center [242, 218] width 100 height 12
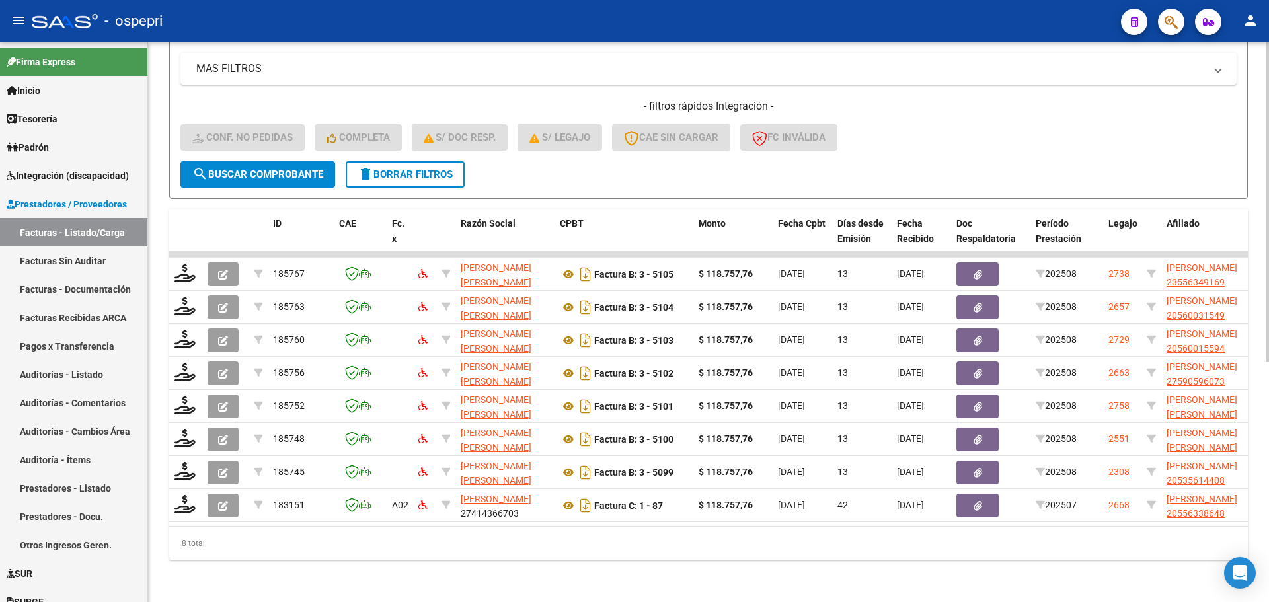
scroll to position [420, 0]
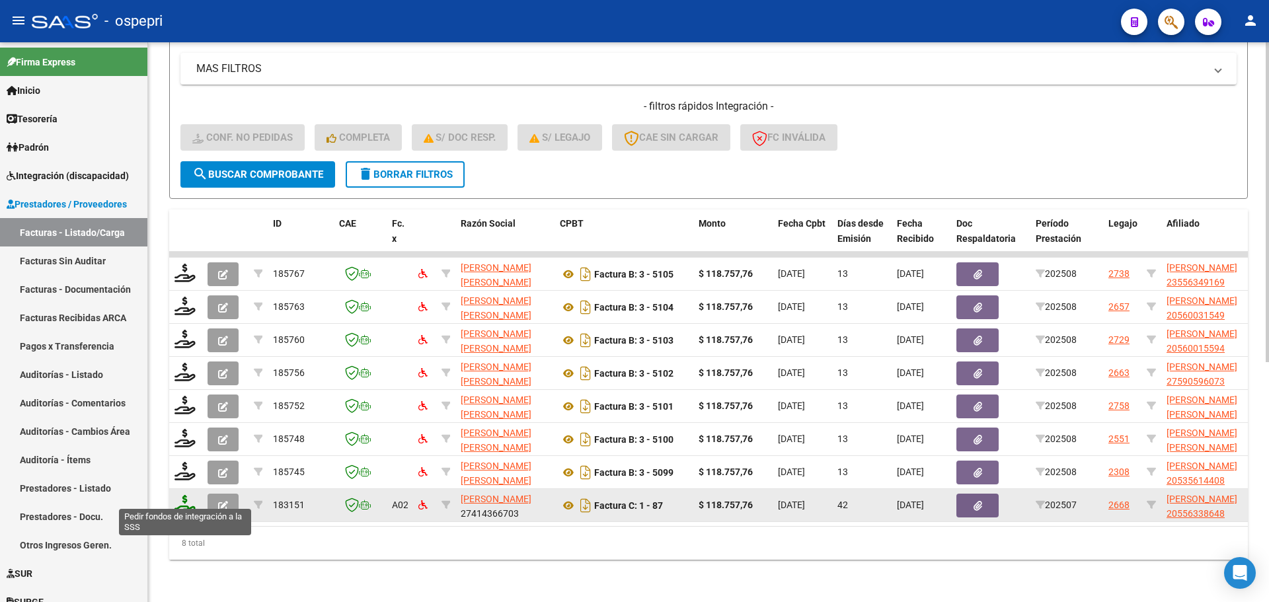
click at [182, 500] on icon at bounding box center [184, 504] width 21 height 19
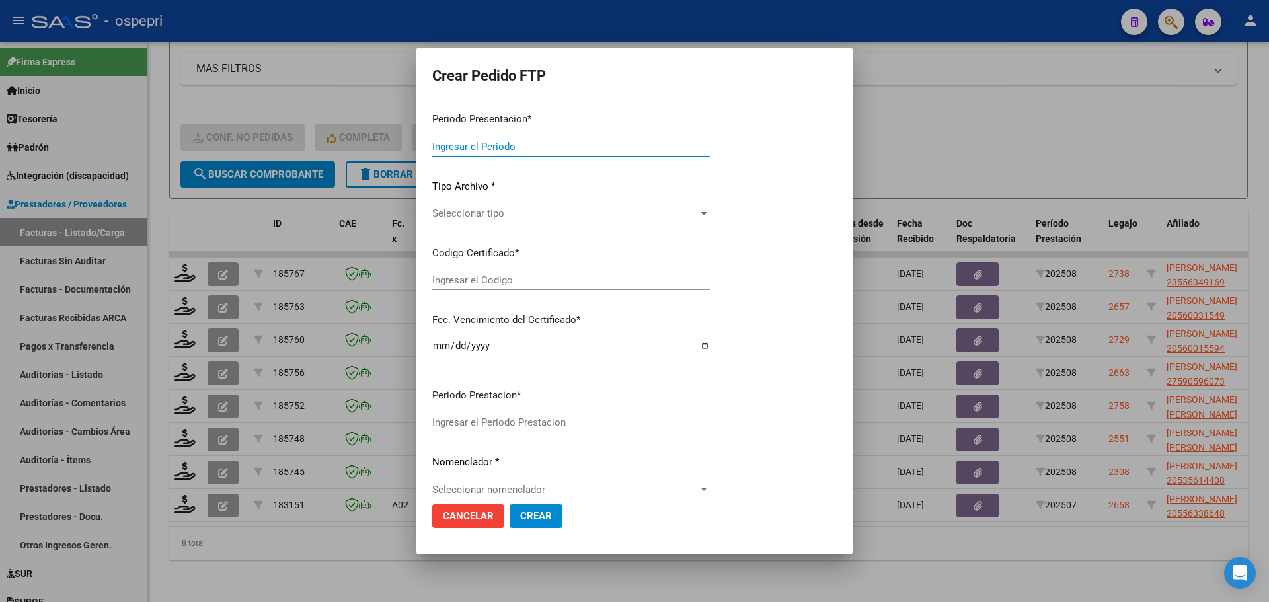
type input "202508"
type input "202507"
type input "$ 118.757,76"
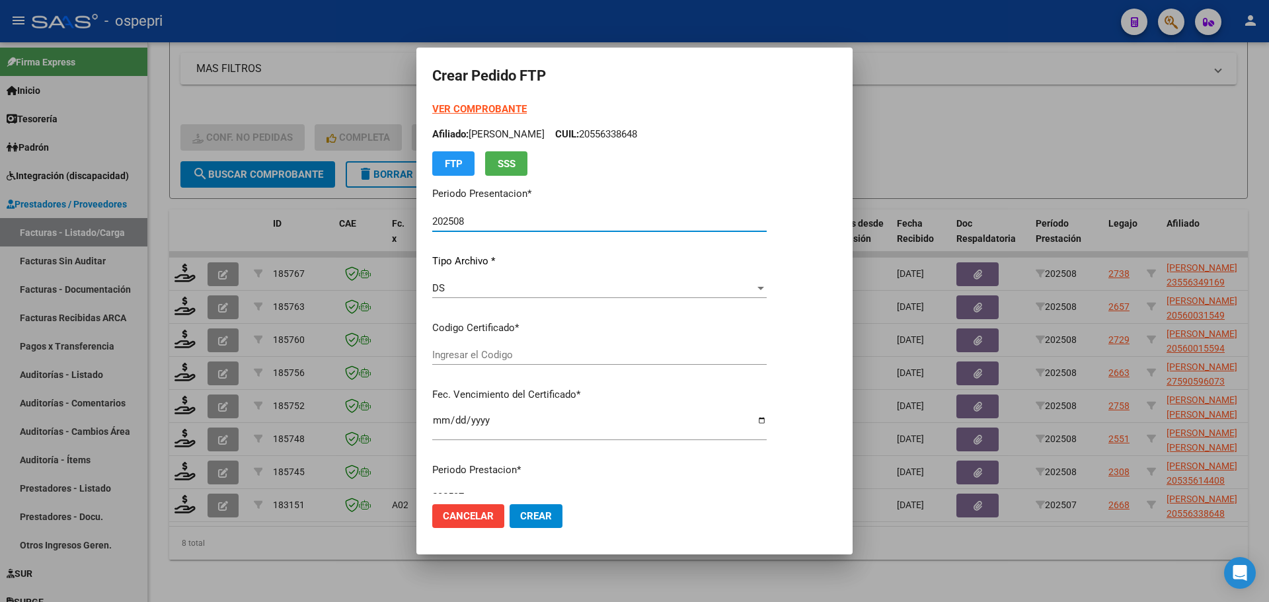
type input "2055633864-8"
type input "[DATE]"
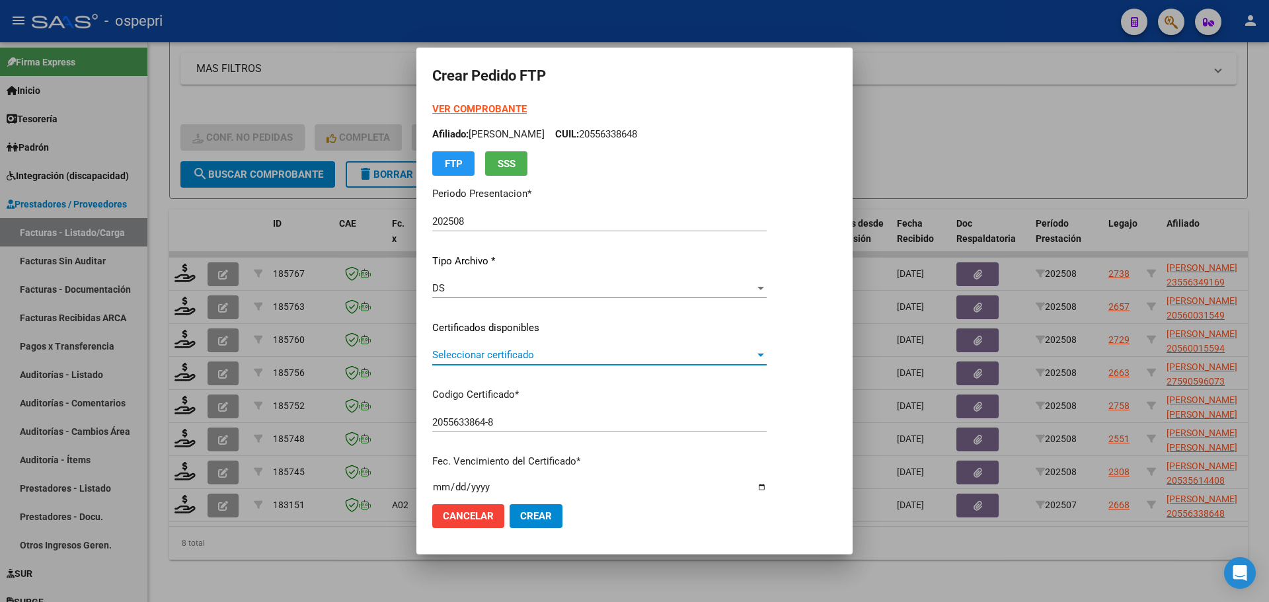
click at [495, 356] on span "Seleccionar certificado" at bounding box center [593, 355] width 323 height 12
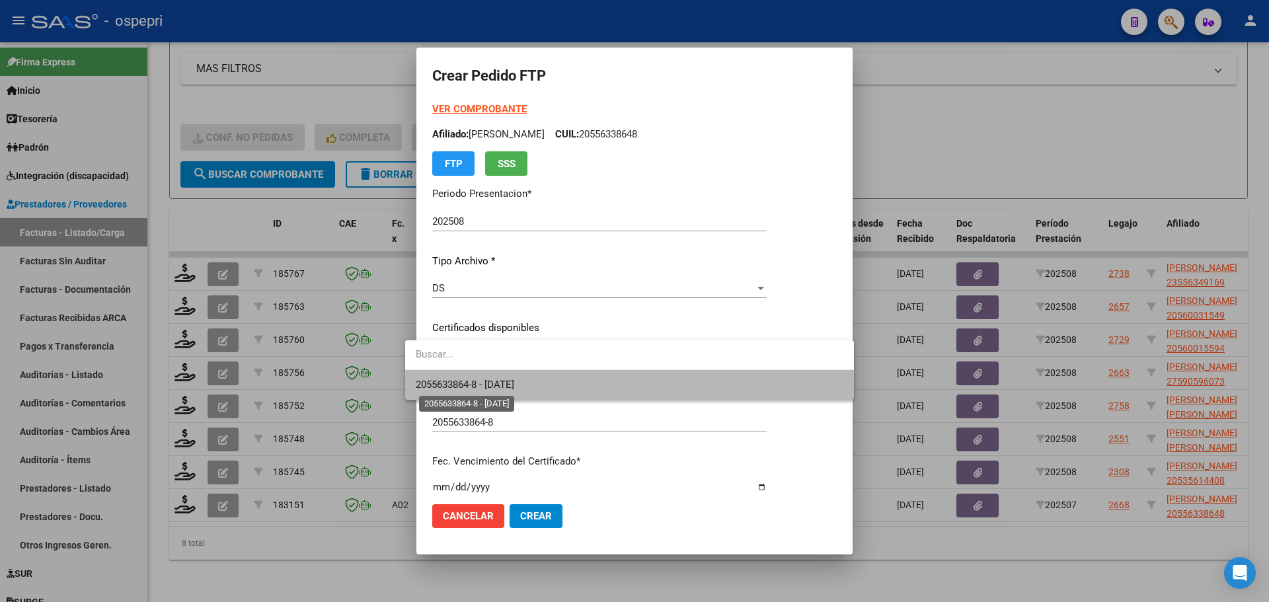
click at [506, 380] on span "2055633864-8 - [DATE]" at bounding box center [465, 385] width 98 height 12
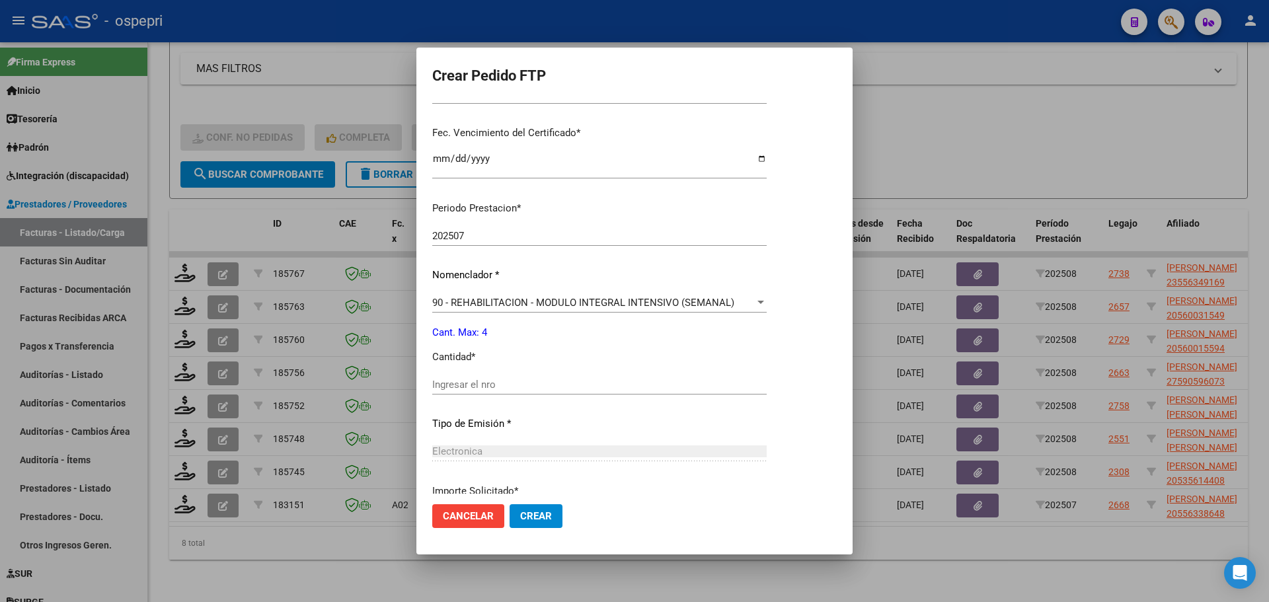
scroll to position [330, 0]
click at [498, 382] on input "Ingresar el nro" at bounding box center [599, 383] width 334 height 12
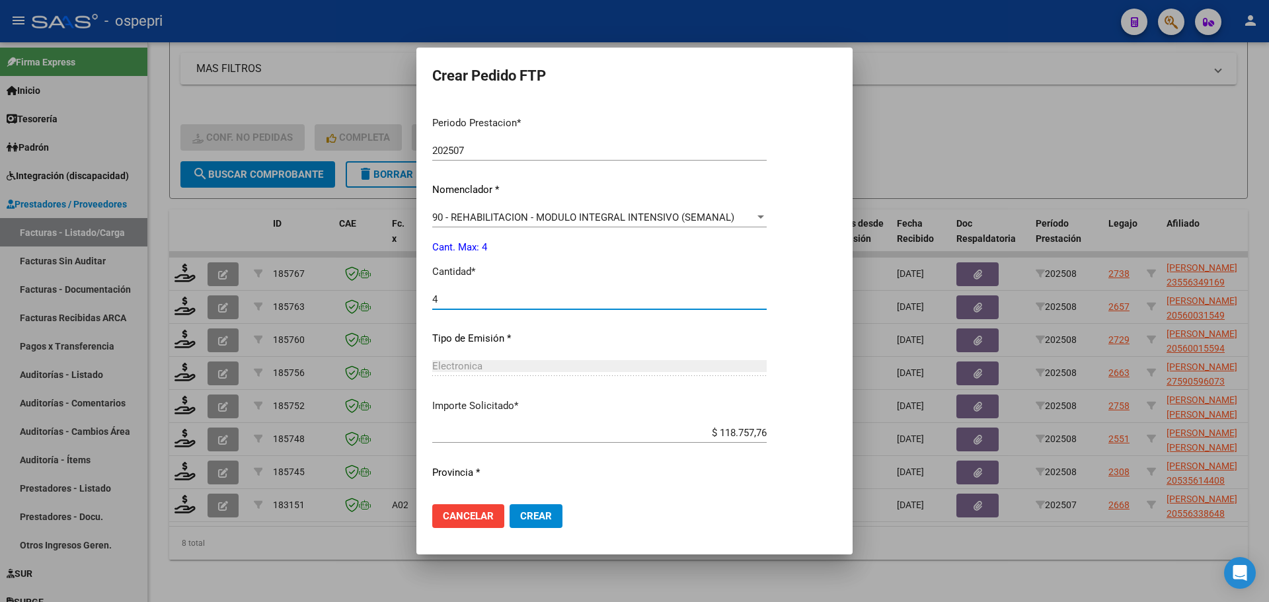
scroll to position [442, 0]
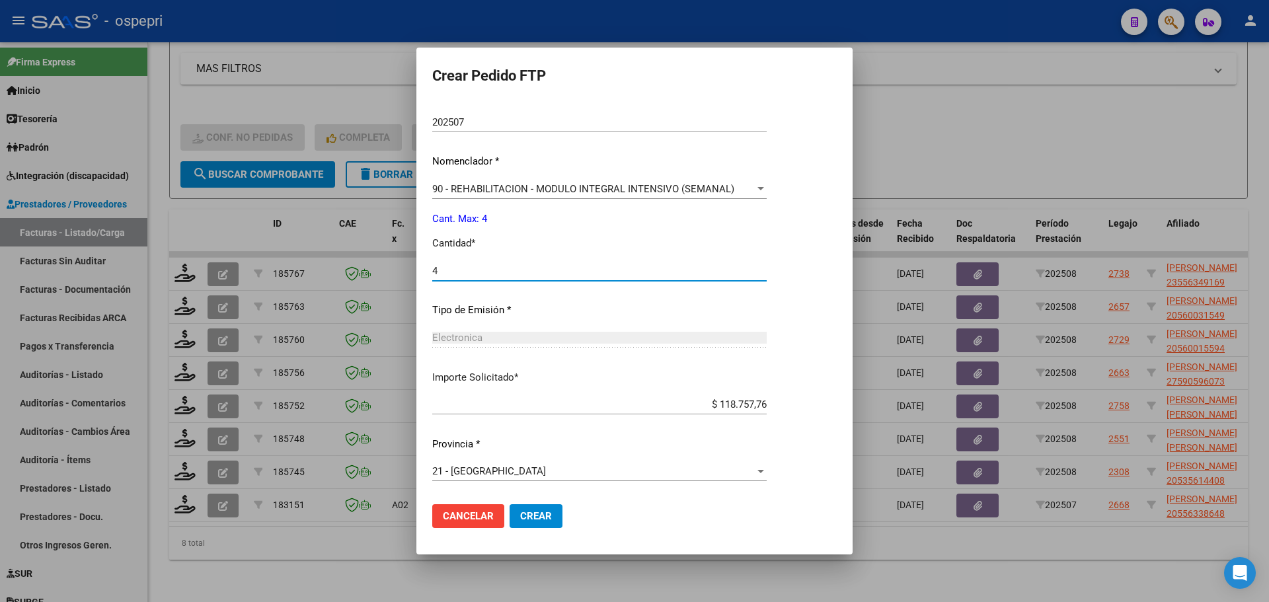
type input "4"
click at [520, 518] on span "Crear" at bounding box center [536, 516] width 32 height 12
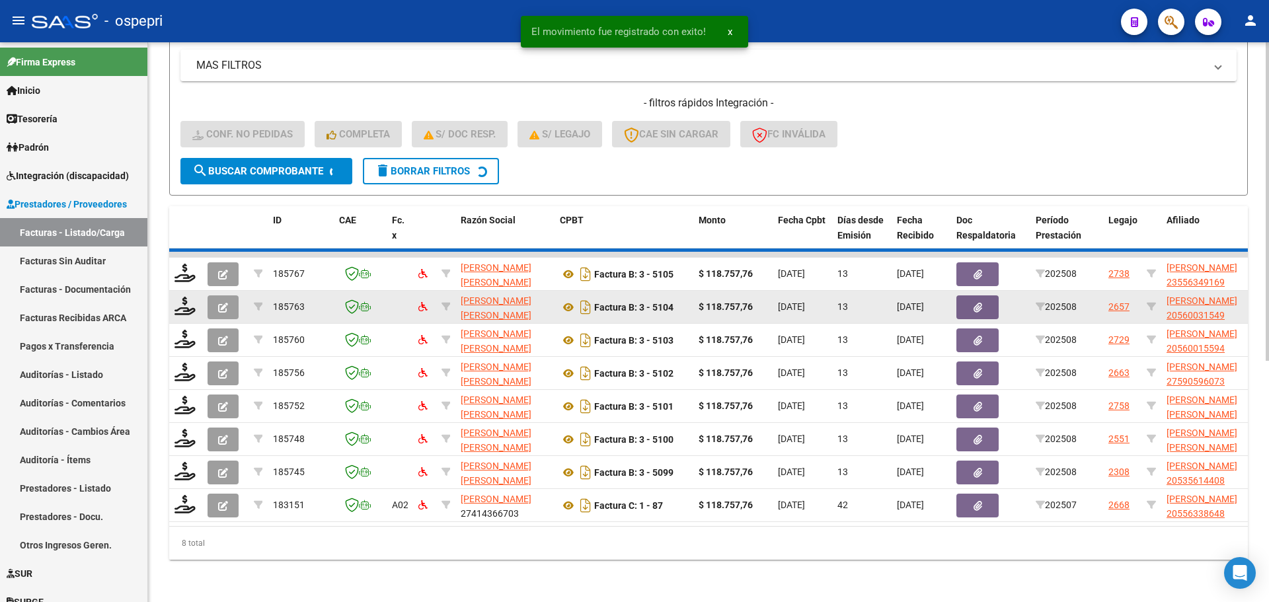
scroll to position [387, 0]
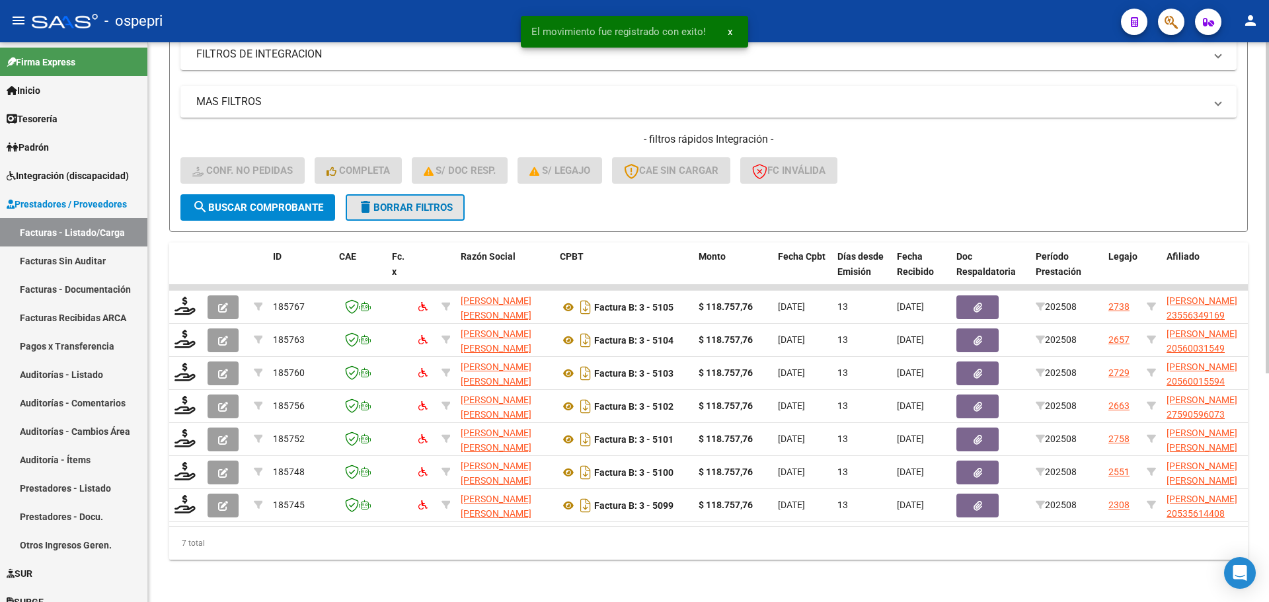
click at [412, 202] on span "delete Borrar Filtros" at bounding box center [405, 208] width 95 height 12
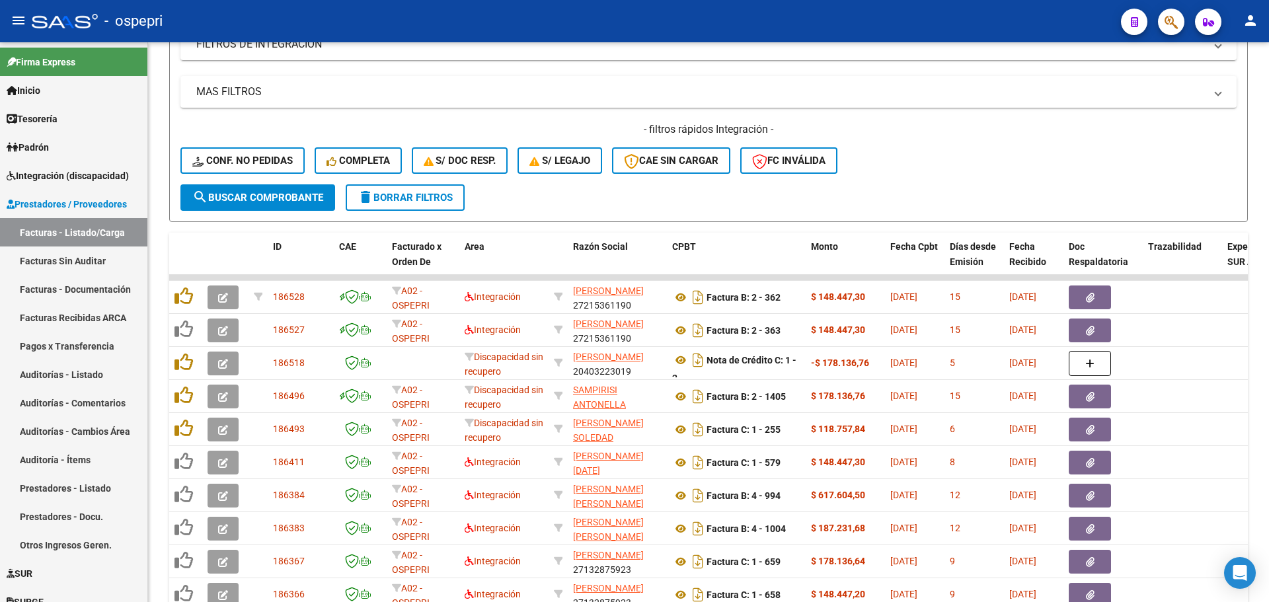
click at [976, 19] on div "- ospepri" at bounding box center [571, 21] width 1079 height 29
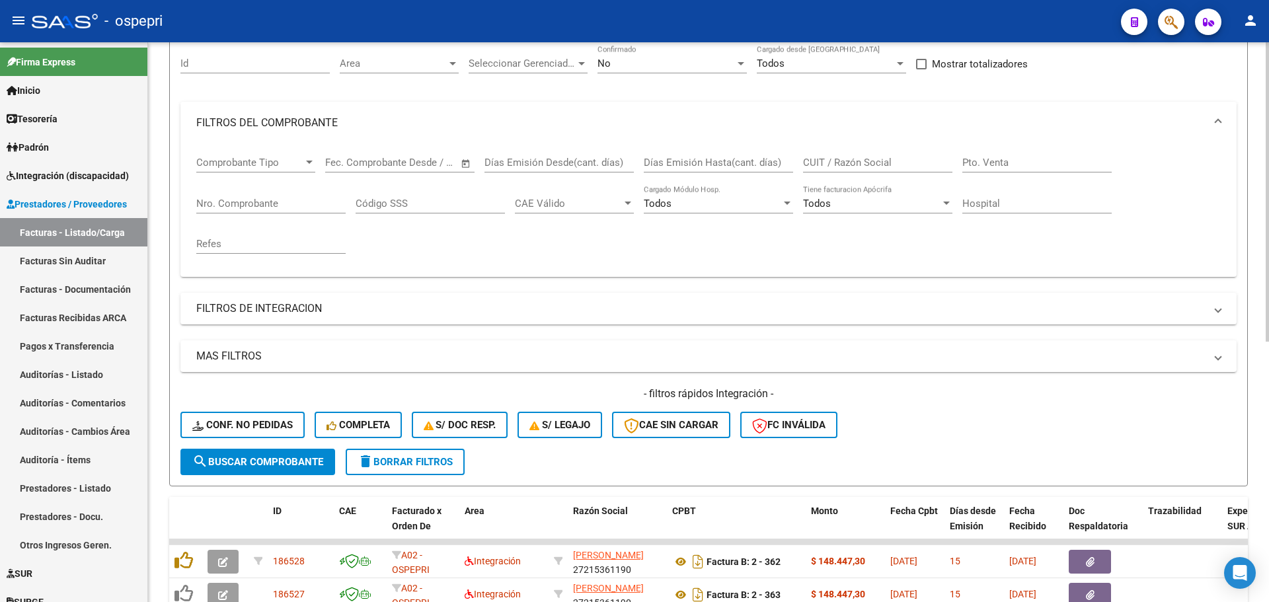
scroll to position [0, 0]
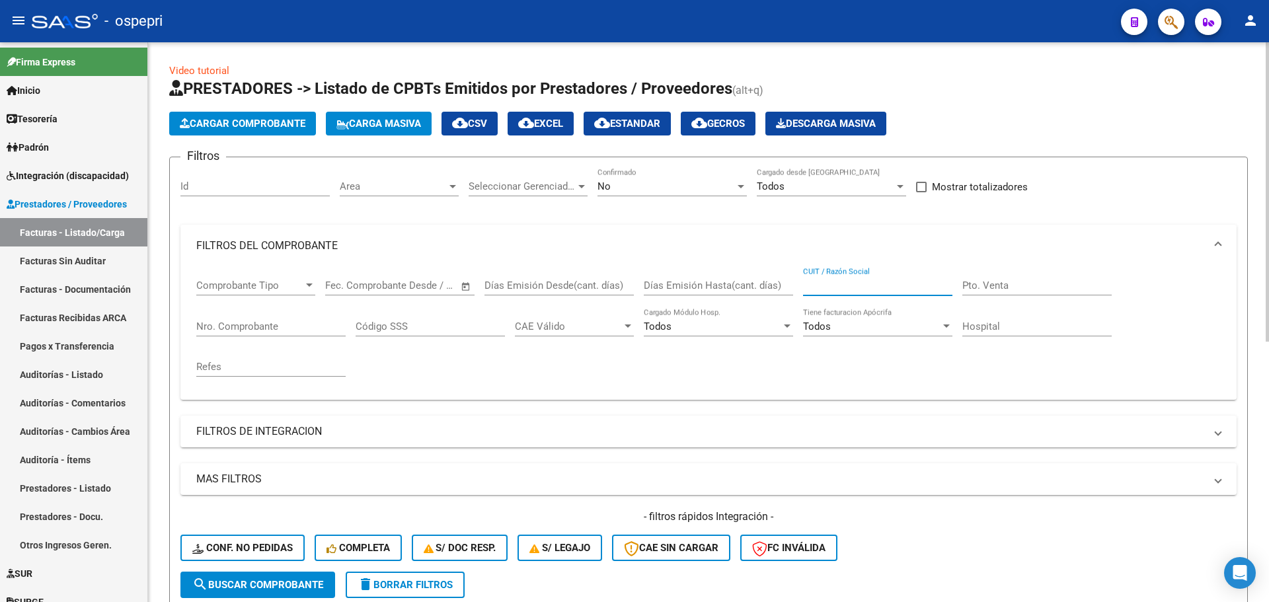
click at [847, 284] on input "CUIT / Razón Social" at bounding box center [877, 286] width 149 height 12
paste input "27277496424"
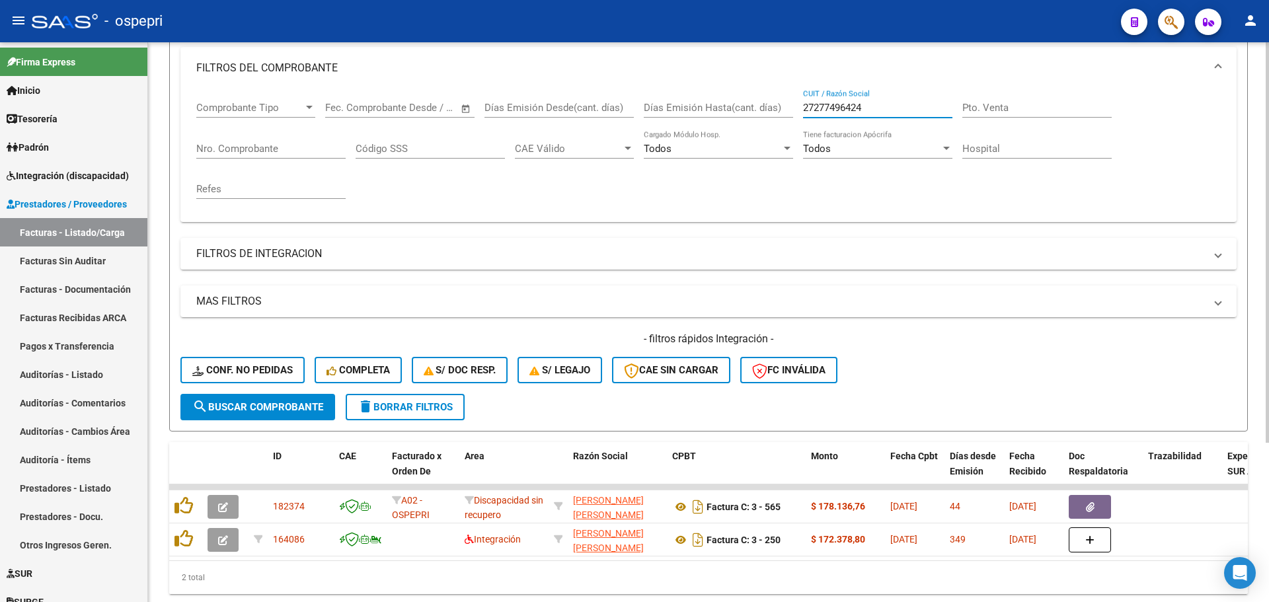
scroll to position [198, 0]
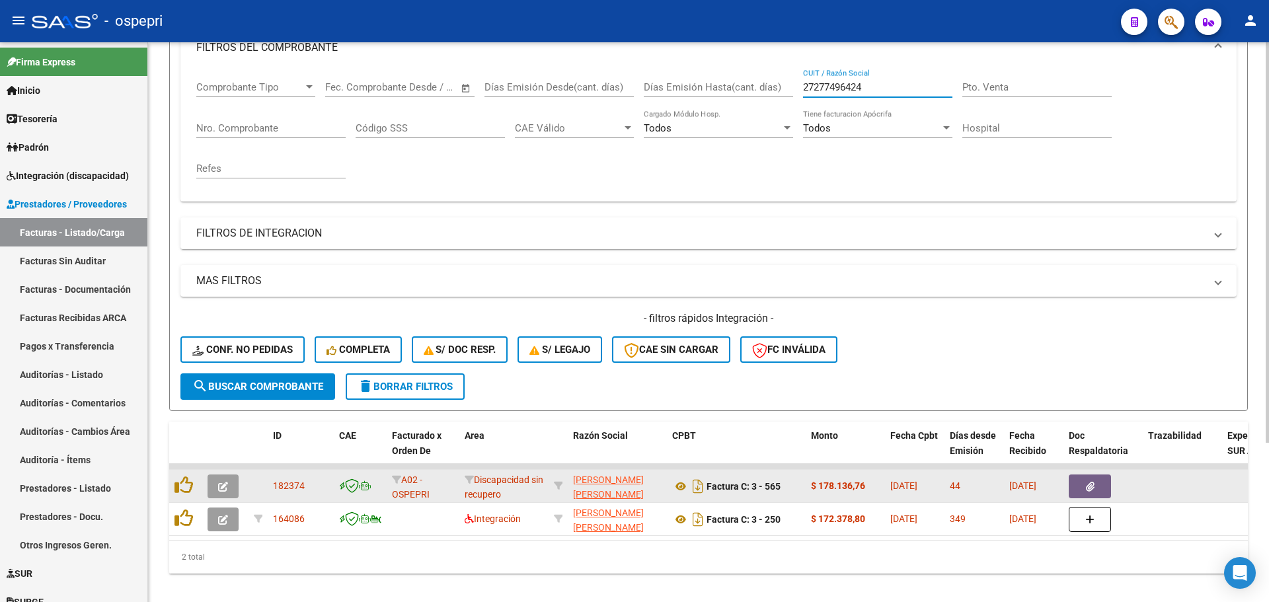
type input "27277496424"
click at [225, 479] on button "button" at bounding box center [223, 487] width 31 height 24
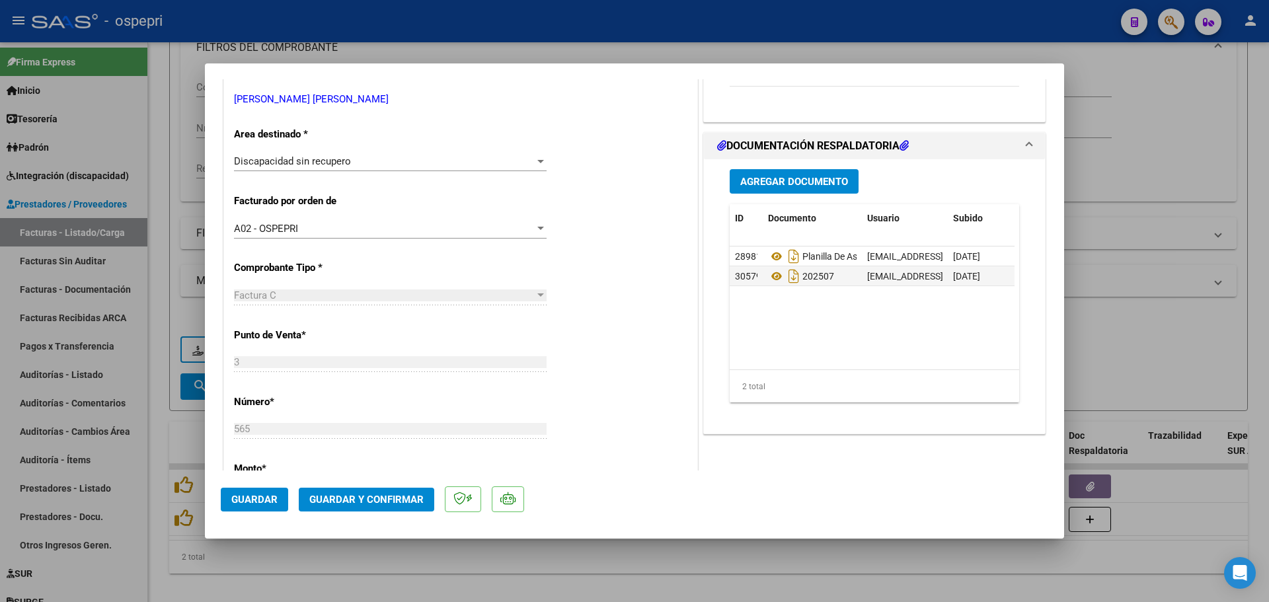
scroll to position [264, 0]
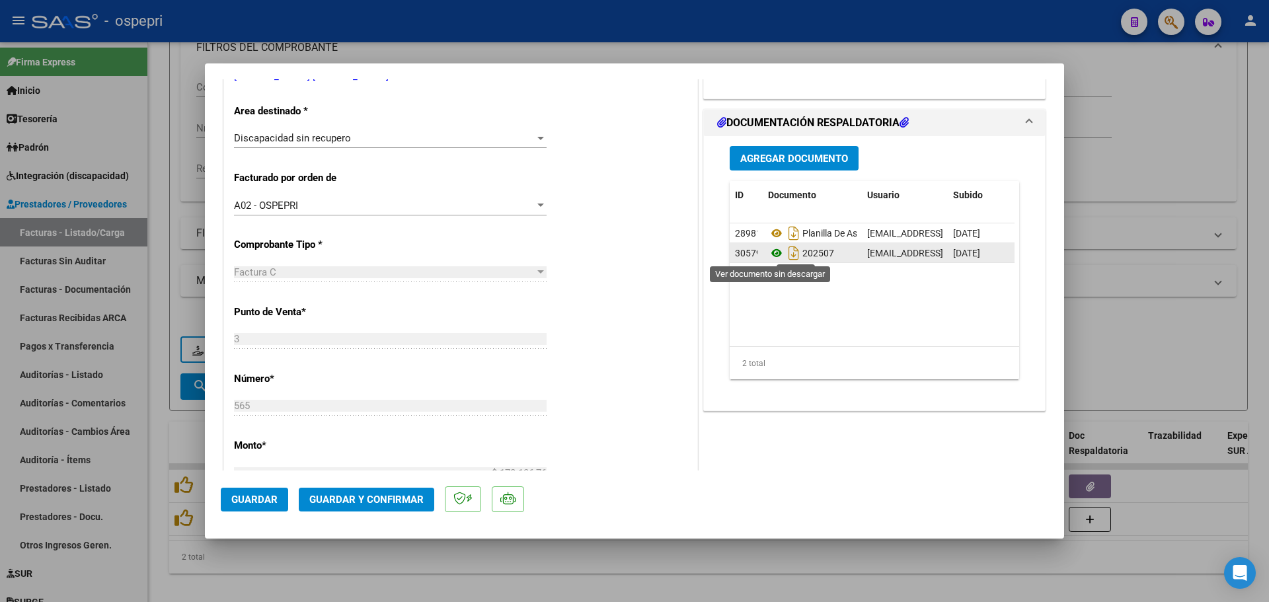
click at [770, 254] on icon at bounding box center [776, 253] width 17 height 16
click at [984, 24] on div at bounding box center [634, 301] width 1269 height 602
type input "$ 0,00"
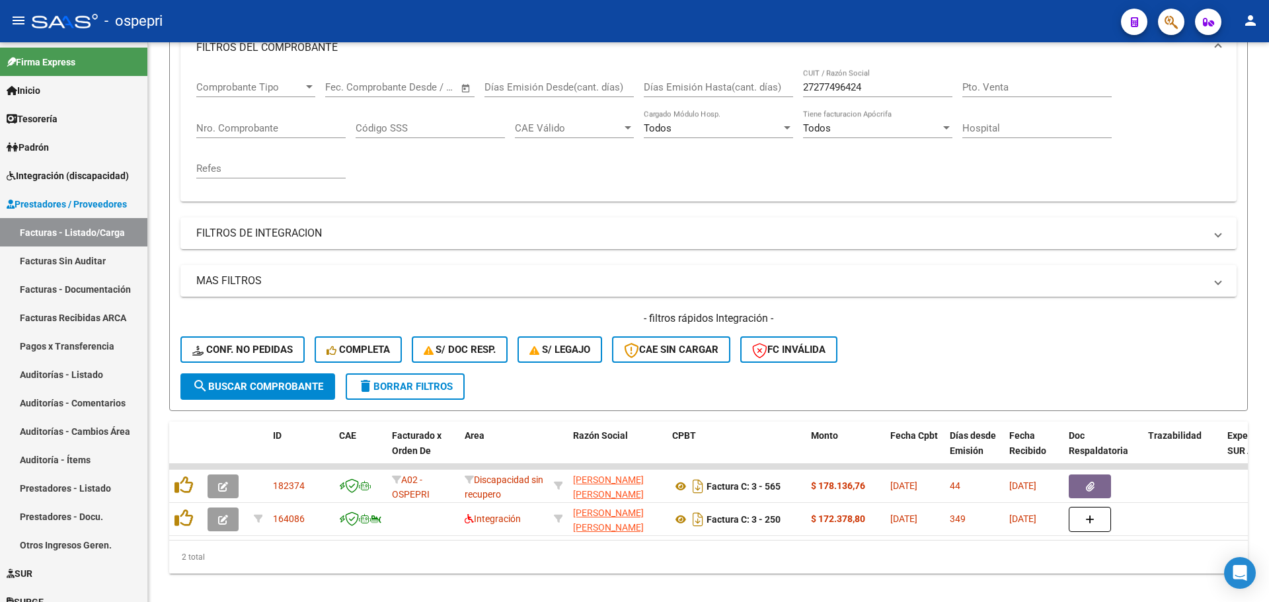
click at [994, 25] on div "- ospepri" at bounding box center [571, 21] width 1079 height 29
click at [884, 91] on input "27277496424" at bounding box center [877, 87] width 149 height 12
paste input "167023563"
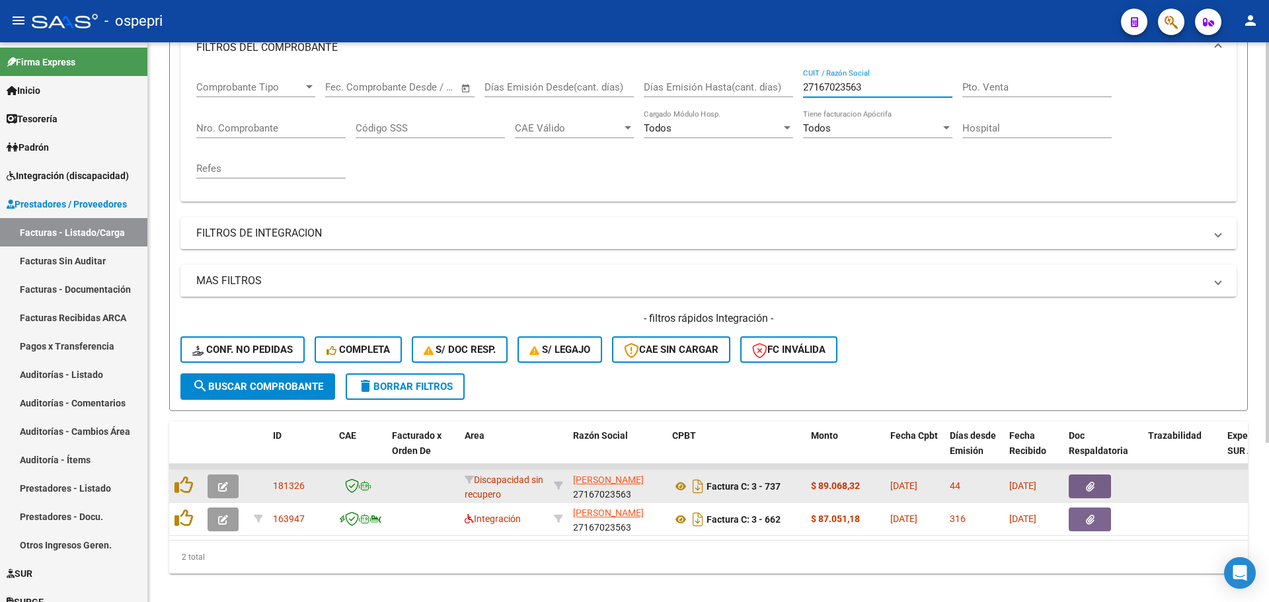
type input "27167023563"
click at [227, 486] on icon "button" at bounding box center [223, 487] width 10 height 10
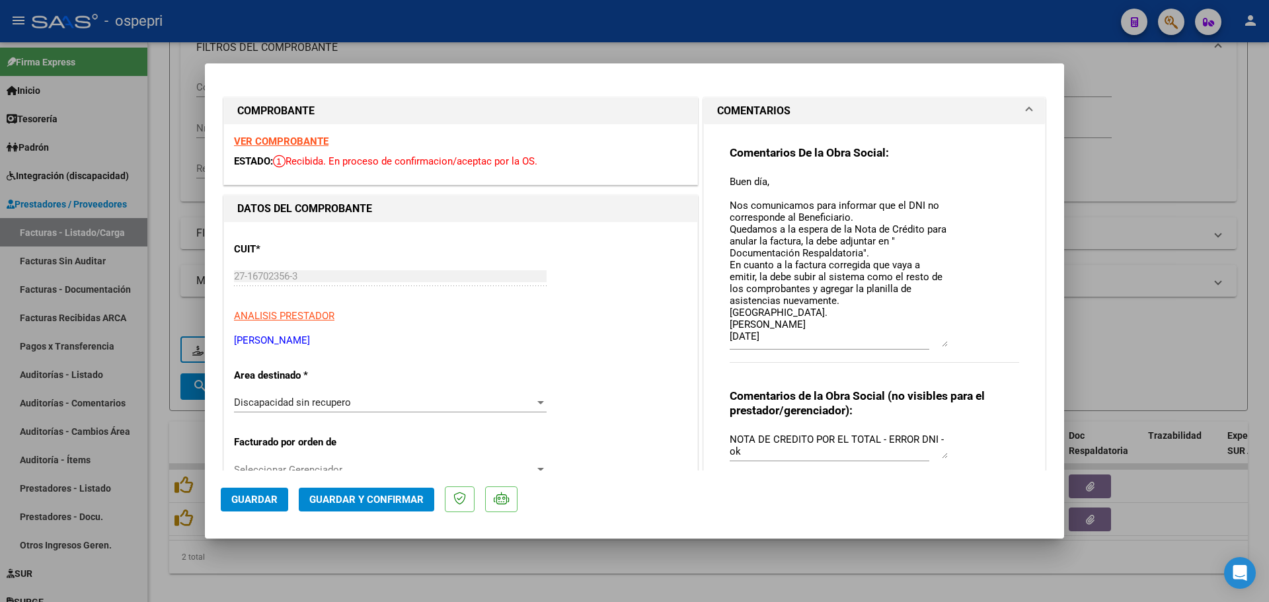
drag, startPoint x: 939, startPoint y: 200, endPoint x: 948, endPoint y: 346, distance: 146.3
click at [948, 346] on div "Comentarios De la Obra Social: Buen día, Nos comunicamos para informar que el D…" at bounding box center [875, 260] width 290 height 231
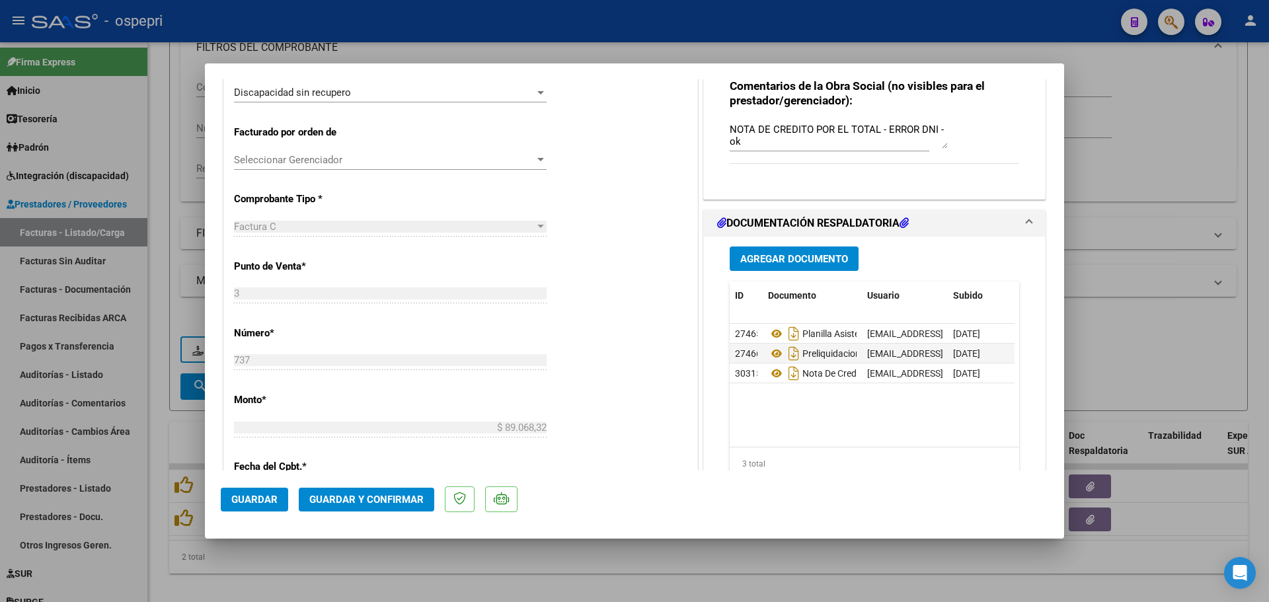
scroll to position [330, 0]
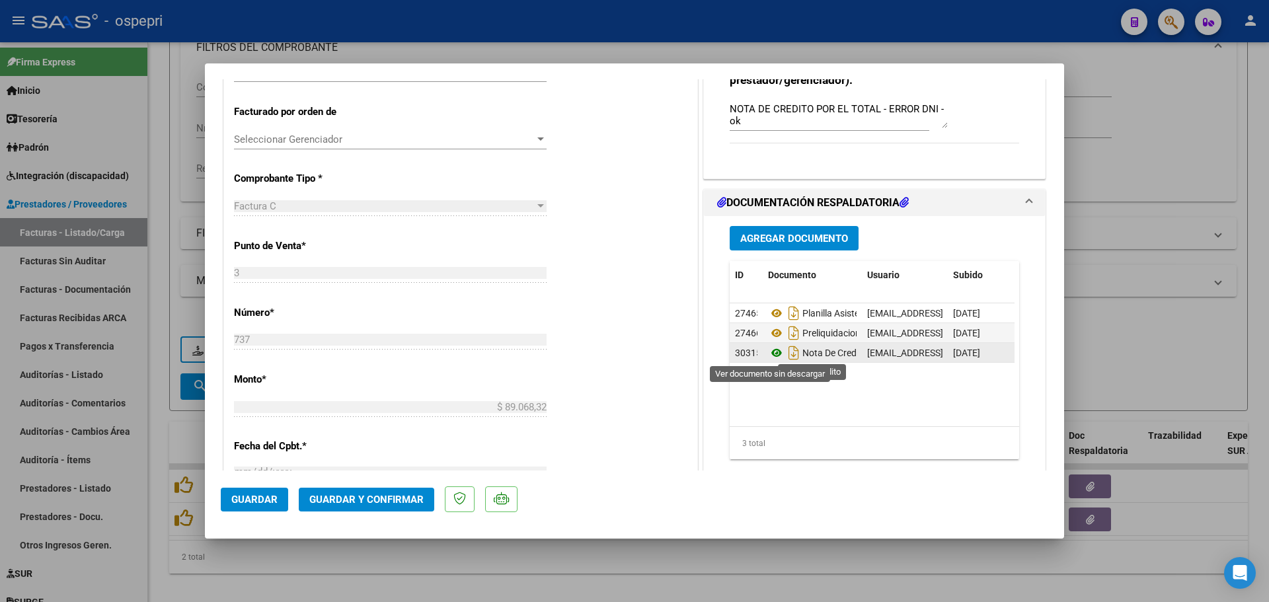
click at [771, 354] on icon at bounding box center [776, 353] width 17 height 16
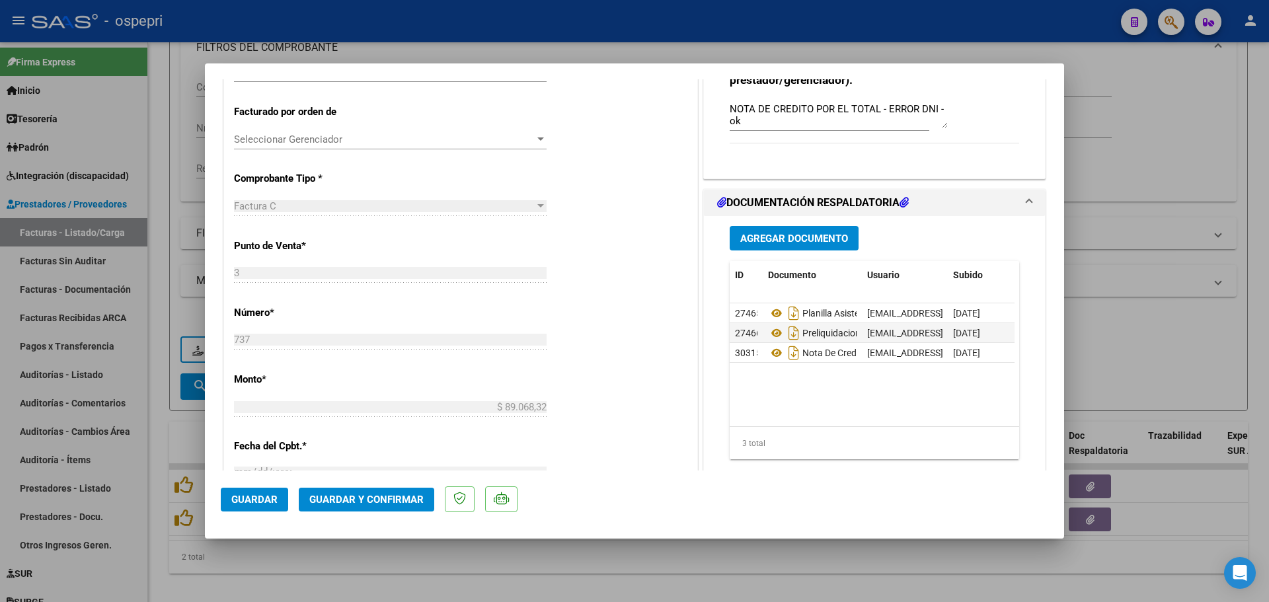
click at [243, 502] on span "Guardar" at bounding box center [254, 500] width 46 height 12
type input "$ 0,00"
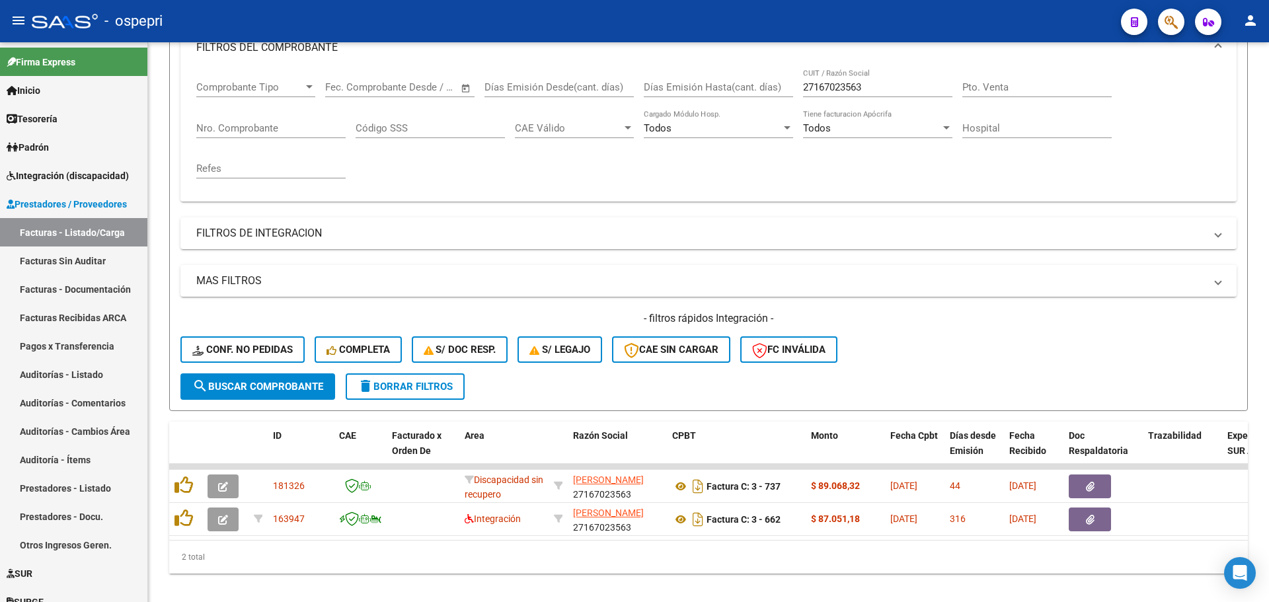
click at [722, 22] on div "- ospepri" at bounding box center [571, 21] width 1079 height 29
click at [871, 83] on input "27167023563" at bounding box center [877, 87] width 149 height 12
paste input "391791509"
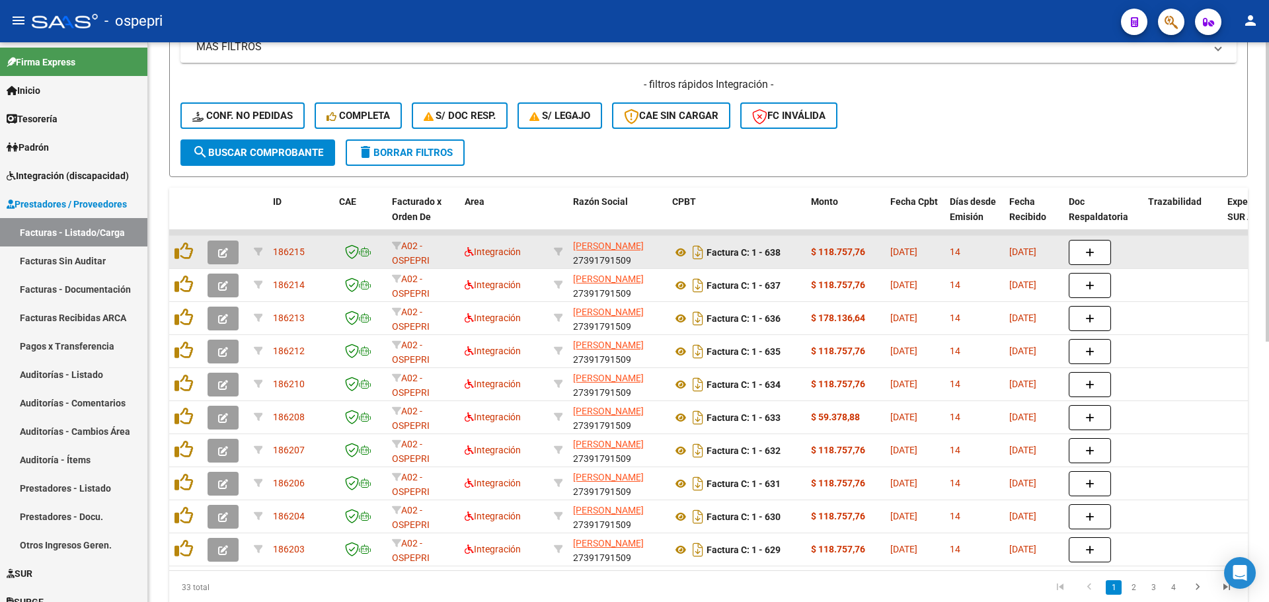
scroll to position [463, 0]
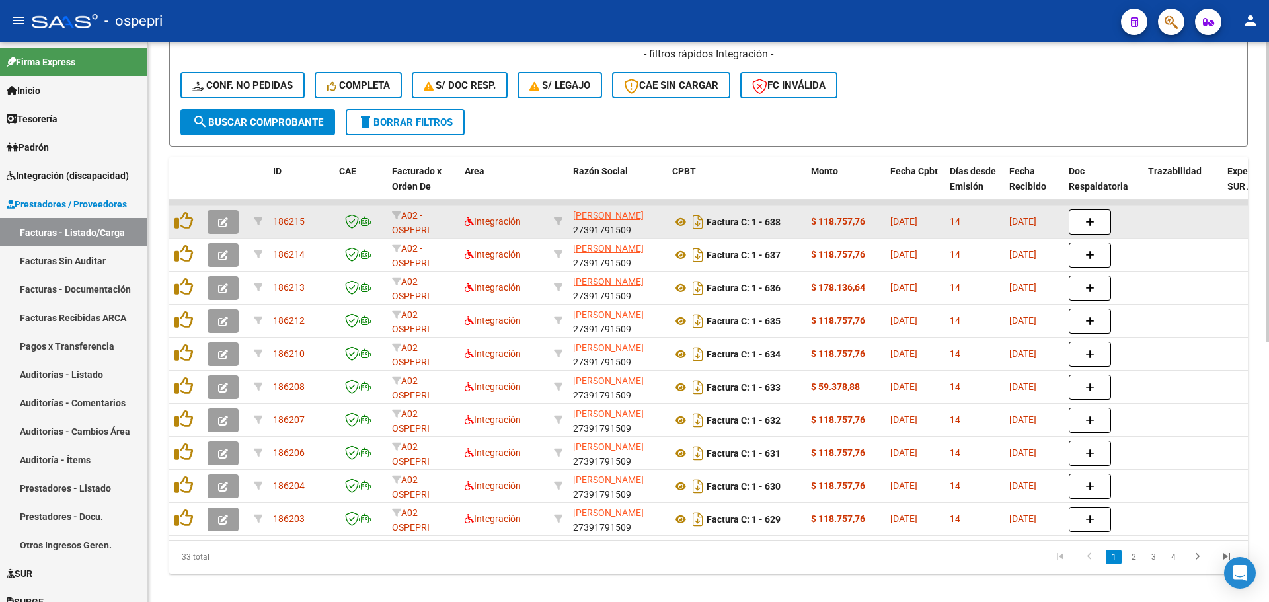
type input "27391791509"
click at [223, 221] on icon "button" at bounding box center [223, 222] width 10 height 10
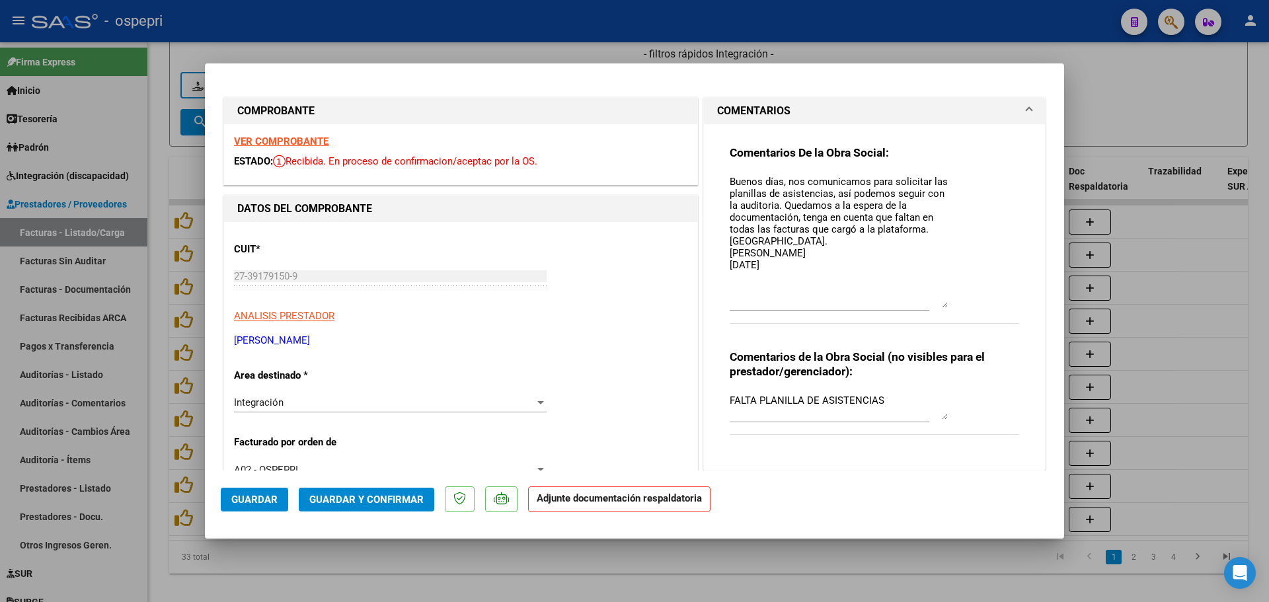
drag, startPoint x: 937, startPoint y: 197, endPoint x: 958, endPoint y: 304, distance: 109.1
click at [958, 304] on div "Comentarios De la Obra Social: Buenos días, nos comunicamos para solicitar las …" at bounding box center [875, 241] width 290 height 192
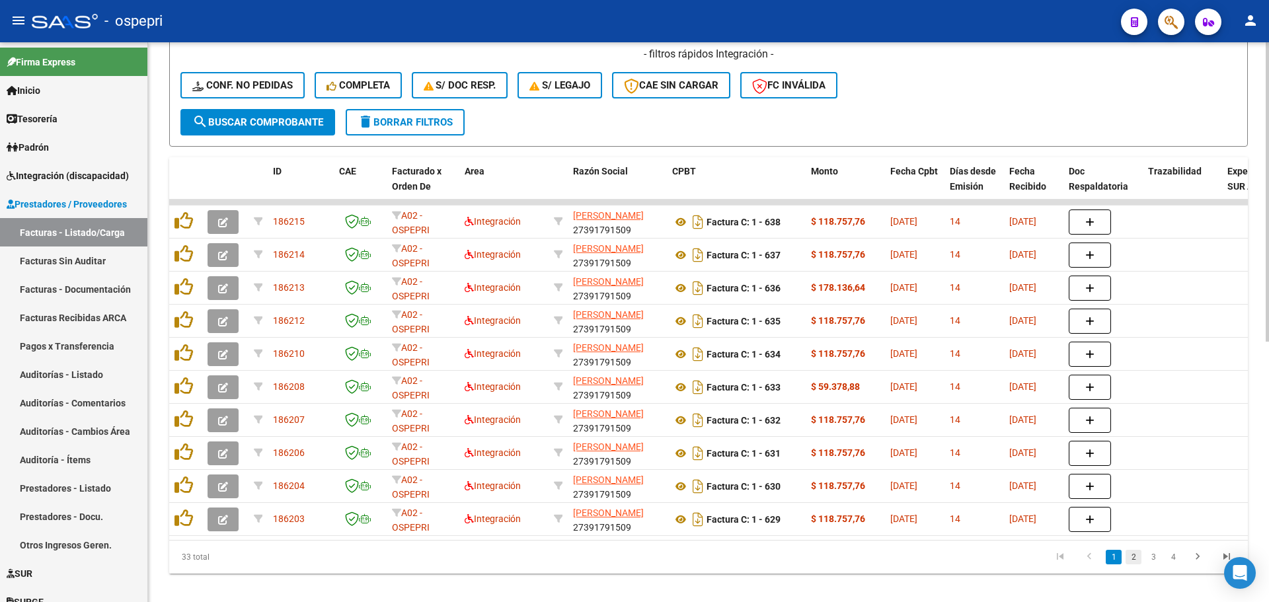
click at [1129, 564] on link "2" at bounding box center [1134, 557] width 16 height 15
click at [835, 10] on div "- ospepri" at bounding box center [571, 21] width 1079 height 29
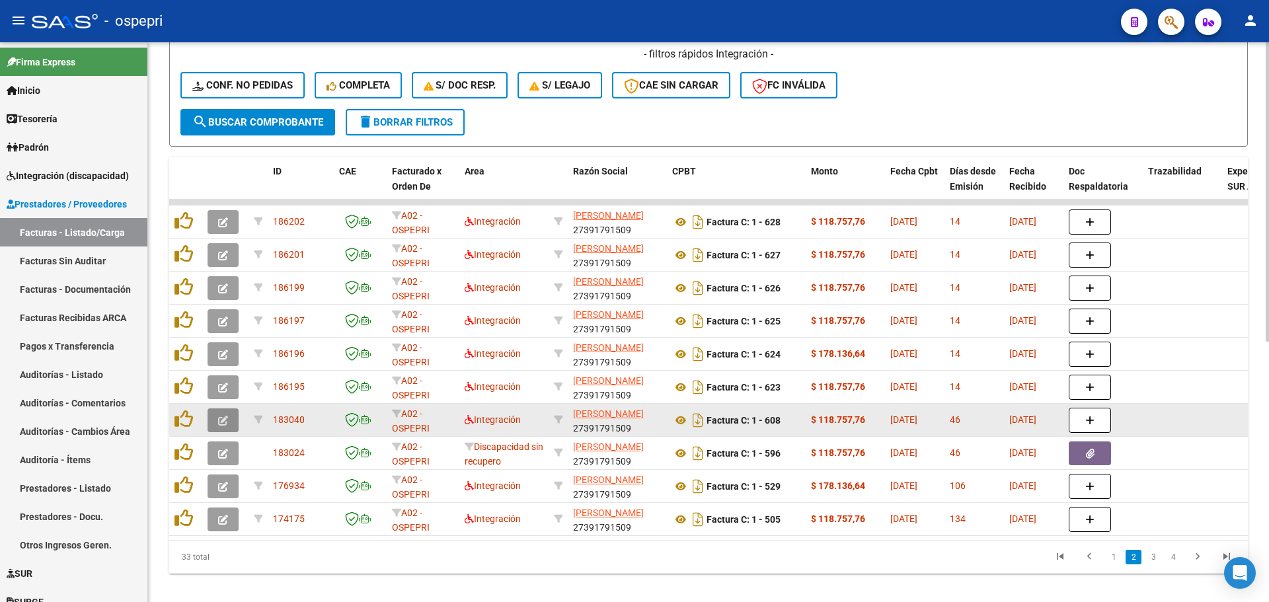
click at [220, 416] on icon "button" at bounding box center [223, 421] width 10 height 10
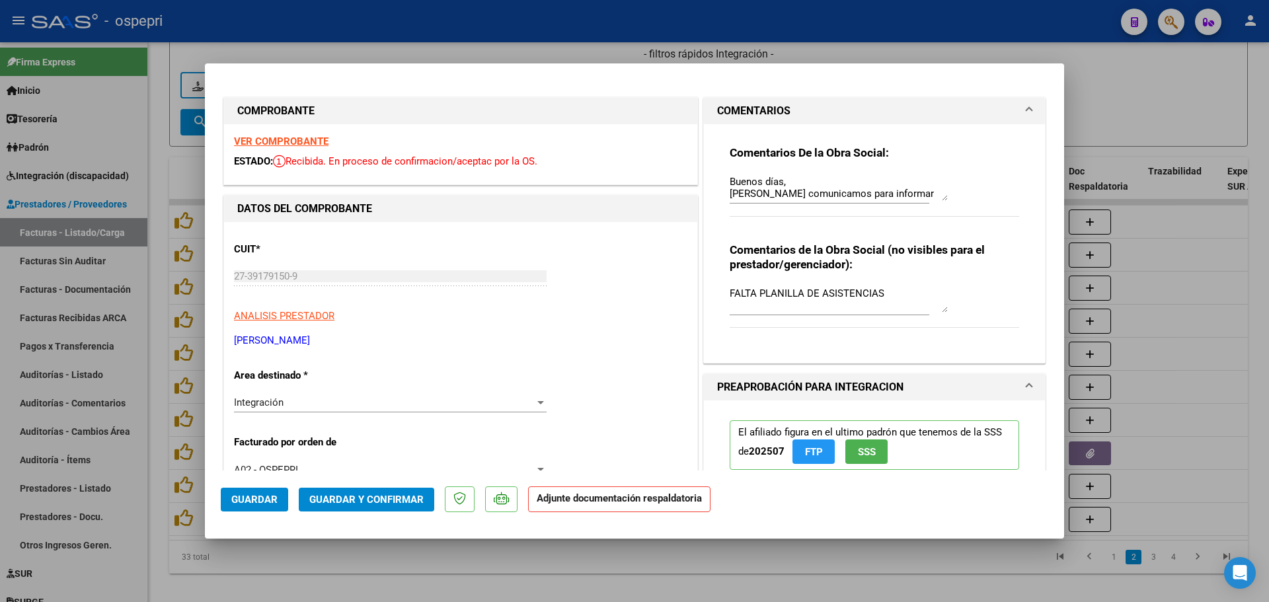
click at [940, 194] on textarea "Buenos días, [PERSON_NAME] comunicamos para informar que no adjuntó la planilla…" at bounding box center [839, 187] width 218 height 26
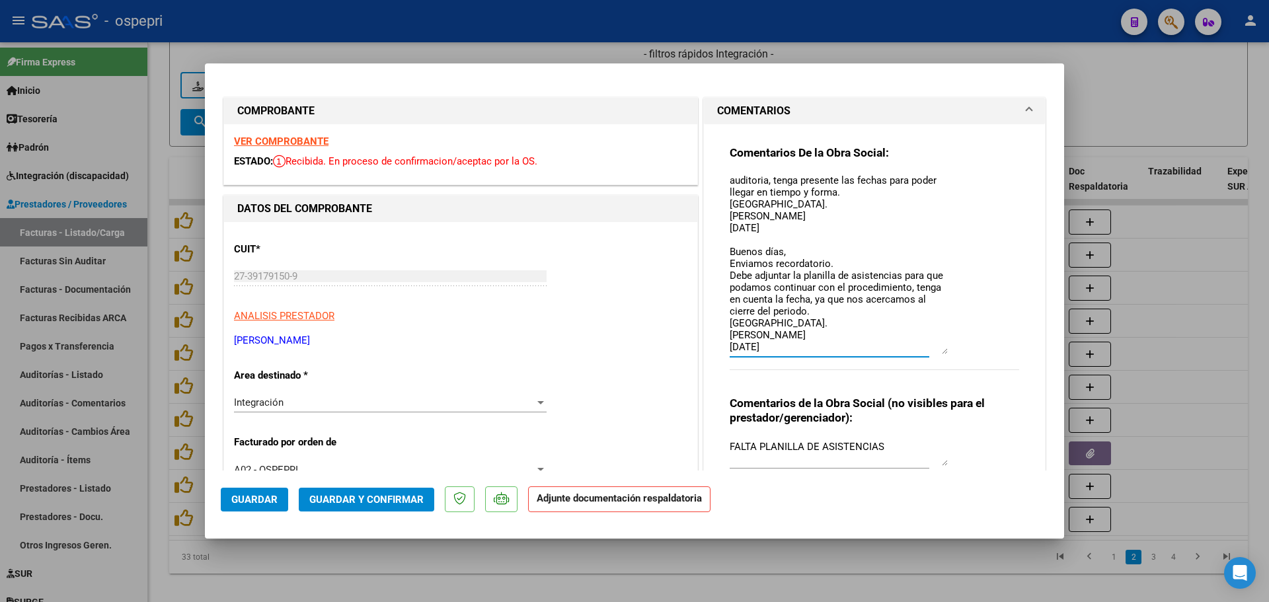
scroll to position [61, 0]
drag, startPoint x: 939, startPoint y: 199, endPoint x: 929, endPoint y: 352, distance: 153.7
click at [929, 352] on textarea "Buenos días, [PERSON_NAME] comunicamos para informar que no adjuntó la planilla…" at bounding box center [839, 264] width 218 height 180
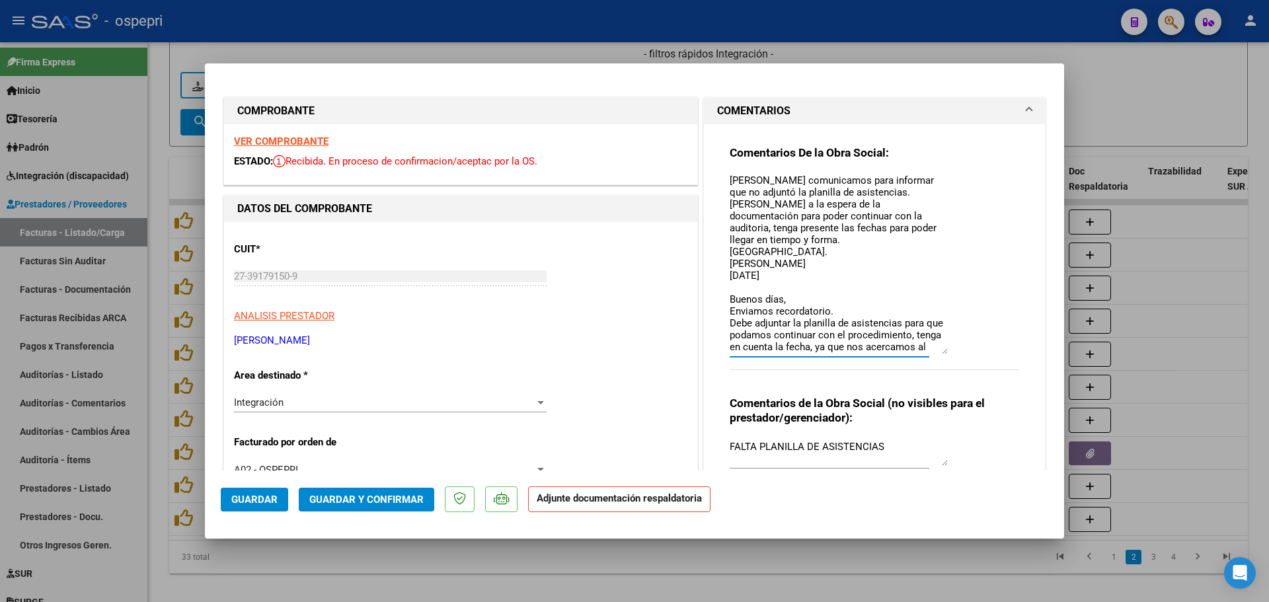
scroll to position [0, 0]
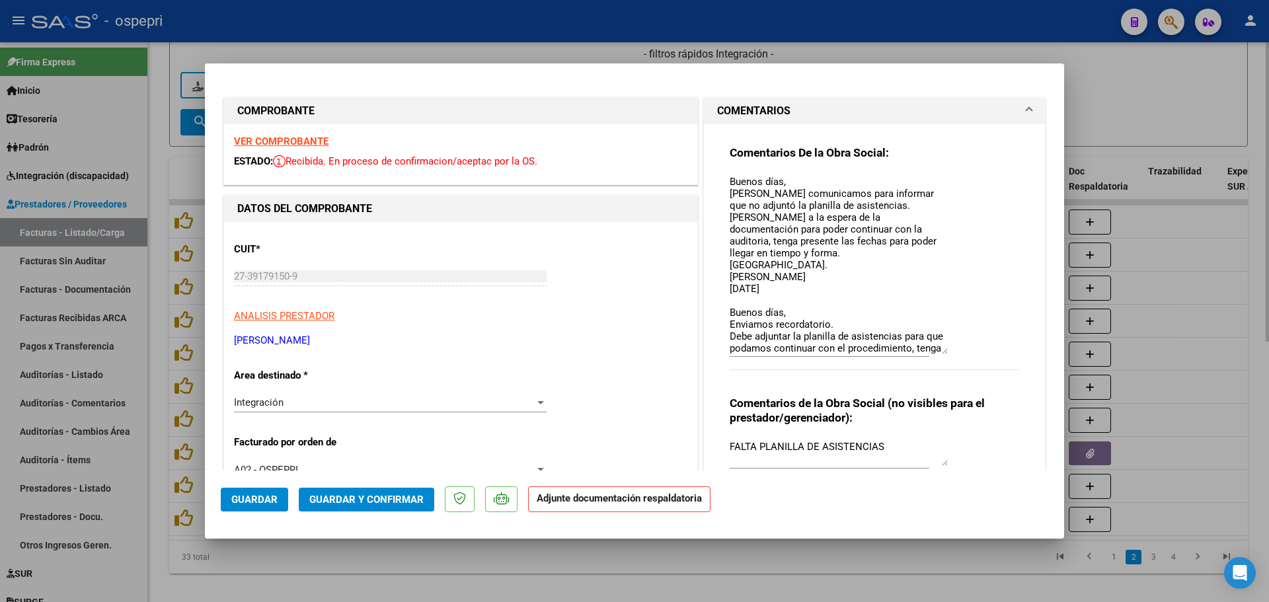
drag, startPoint x: 913, startPoint y: 17, endPoint x: 919, endPoint y: 44, distance: 27.3
click at [914, 21] on div at bounding box center [634, 301] width 1269 height 602
type input "$ 0,00"
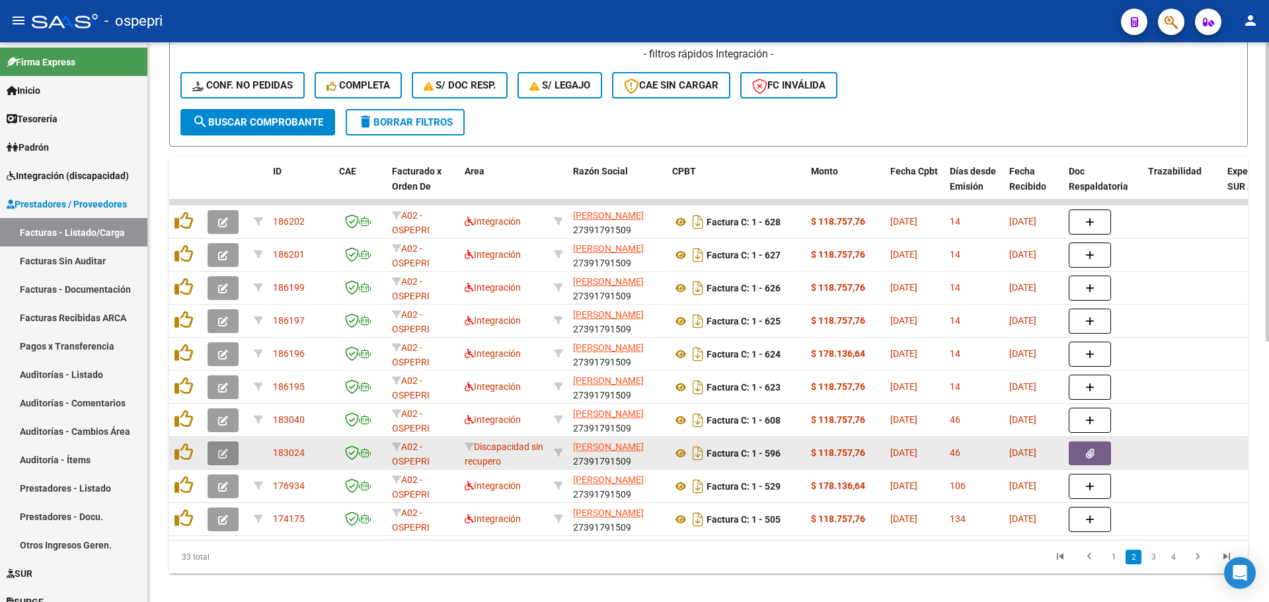
click at [221, 449] on icon "button" at bounding box center [223, 454] width 10 height 10
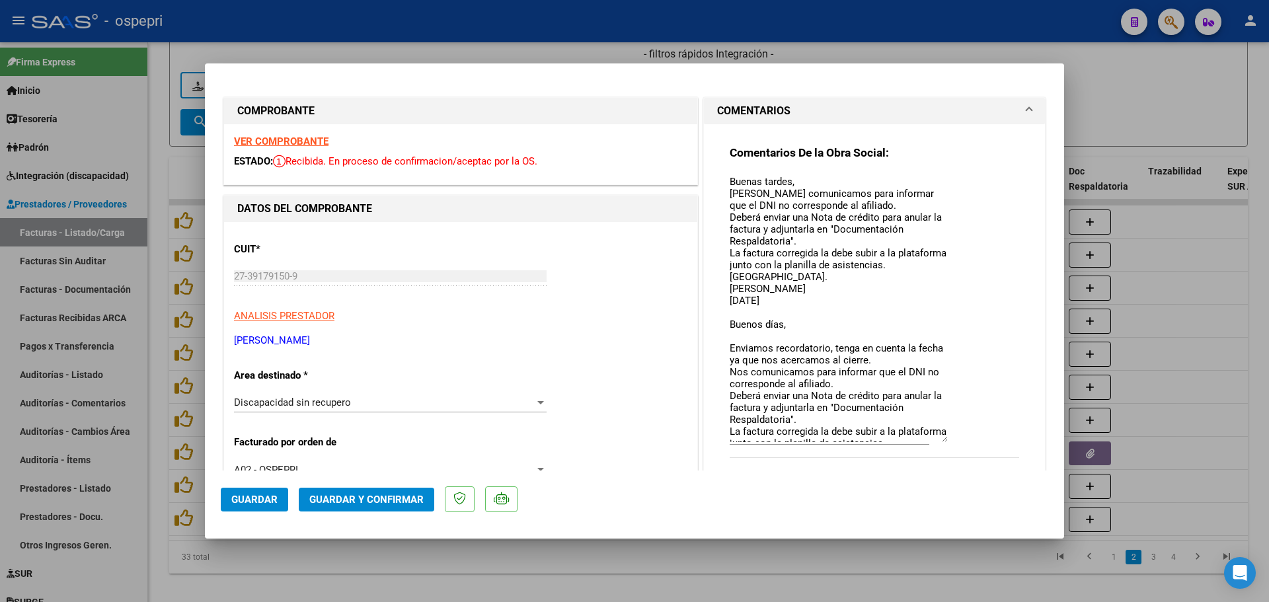
drag, startPoint x: 937, startPoint y: 197, endPoint x: 962, endPoint y: 432, distance: 236.7
click at [962, 435] on div "Comentarios De la Obra Social: Buenas tardes, [PERSON_NAME] comunicamos para in…" at bounding box center [875, 308] width 290 height 327
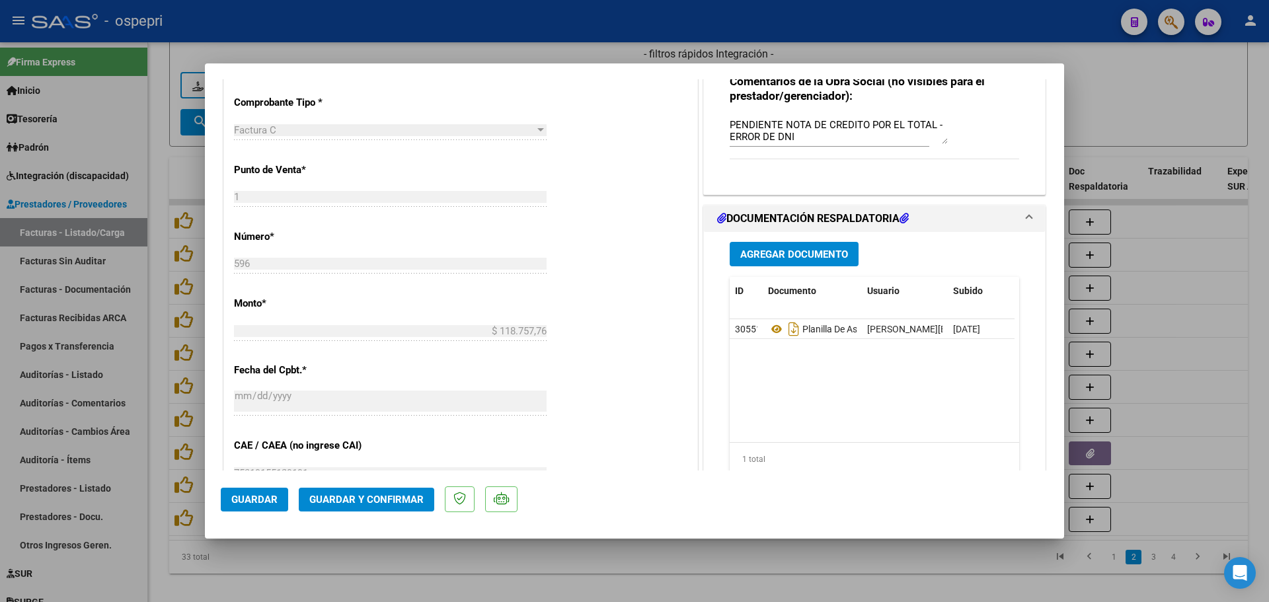
scroll to position [463, 0]
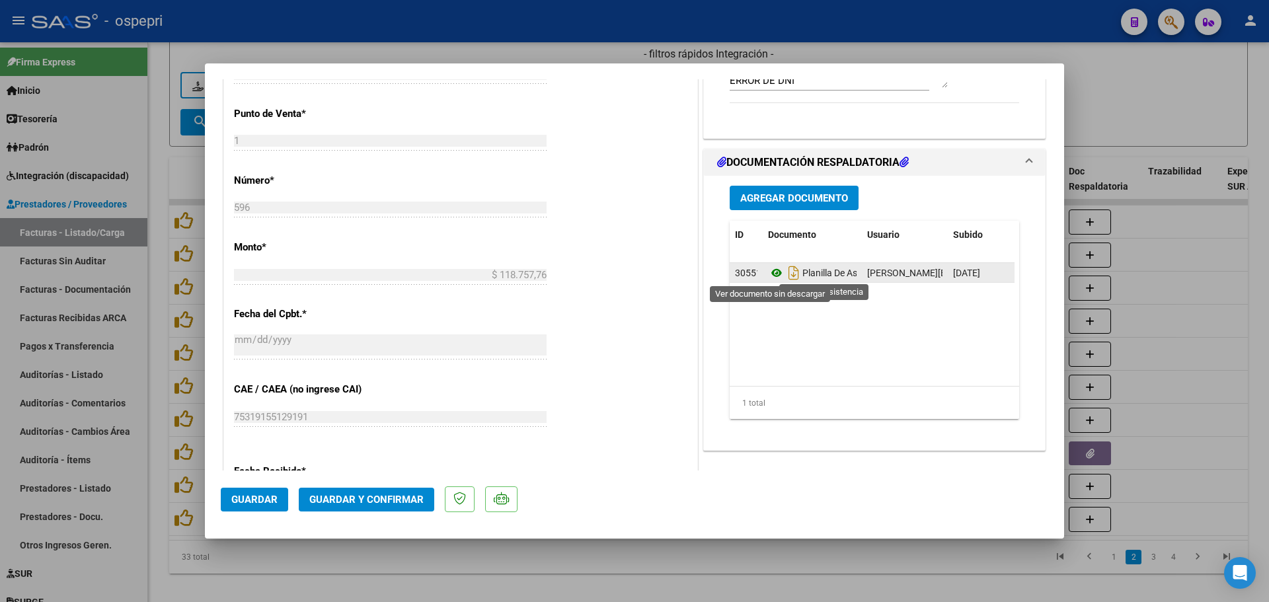
click at [769, 272] on icon at bounding box center [776, 273] width 17 height 16
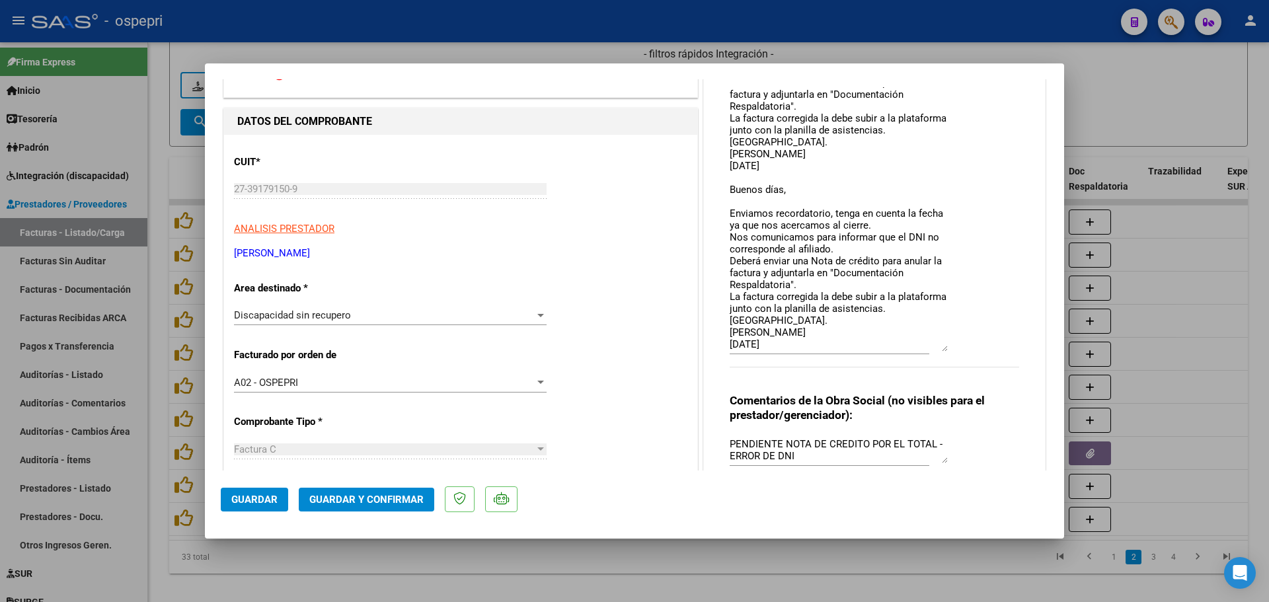
scroll to position [0, 0]
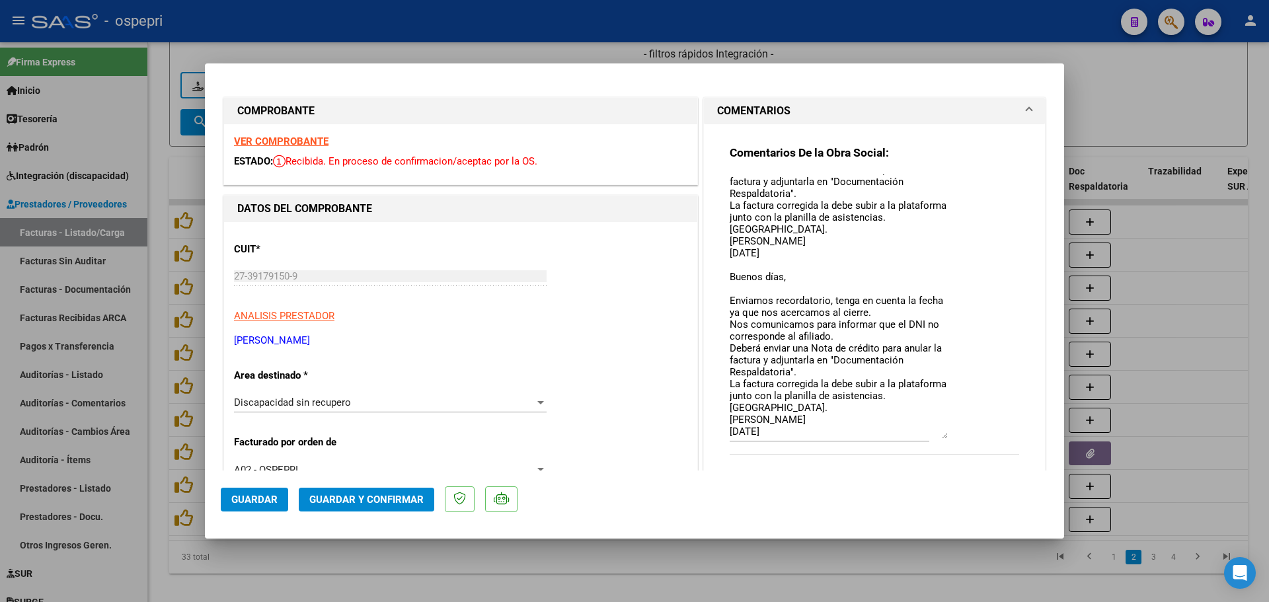
click at [293, 141] on strong "VER COMPROBANTE" at bounding box center [281, 142] width 95 height 12
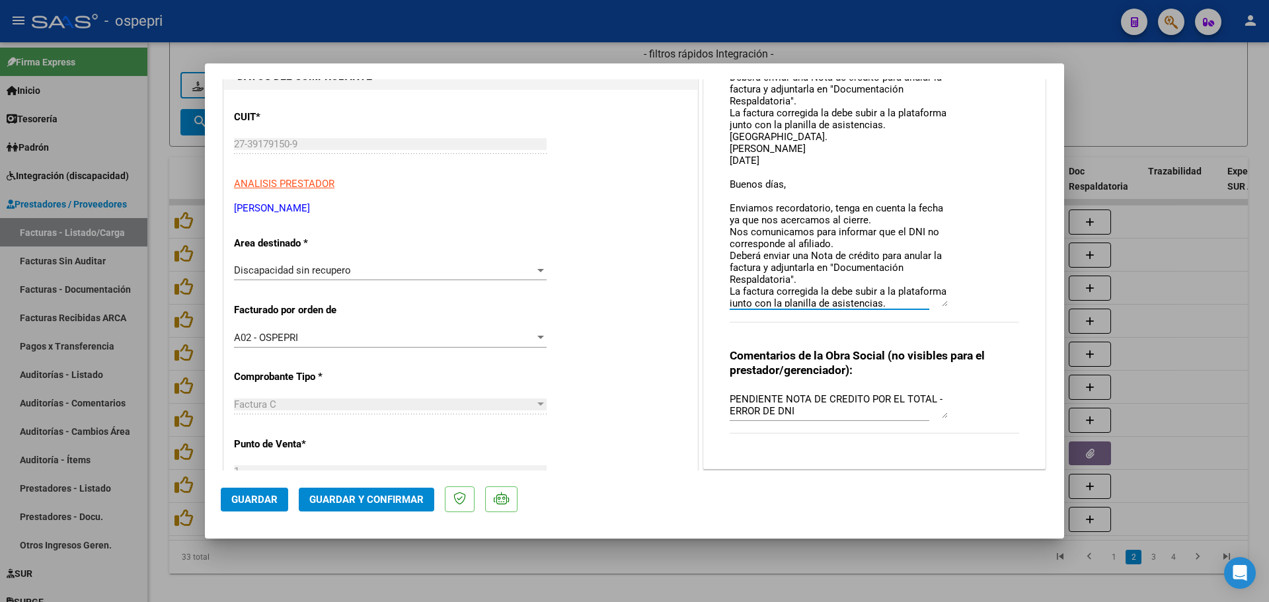
scroll to position [59, 0]
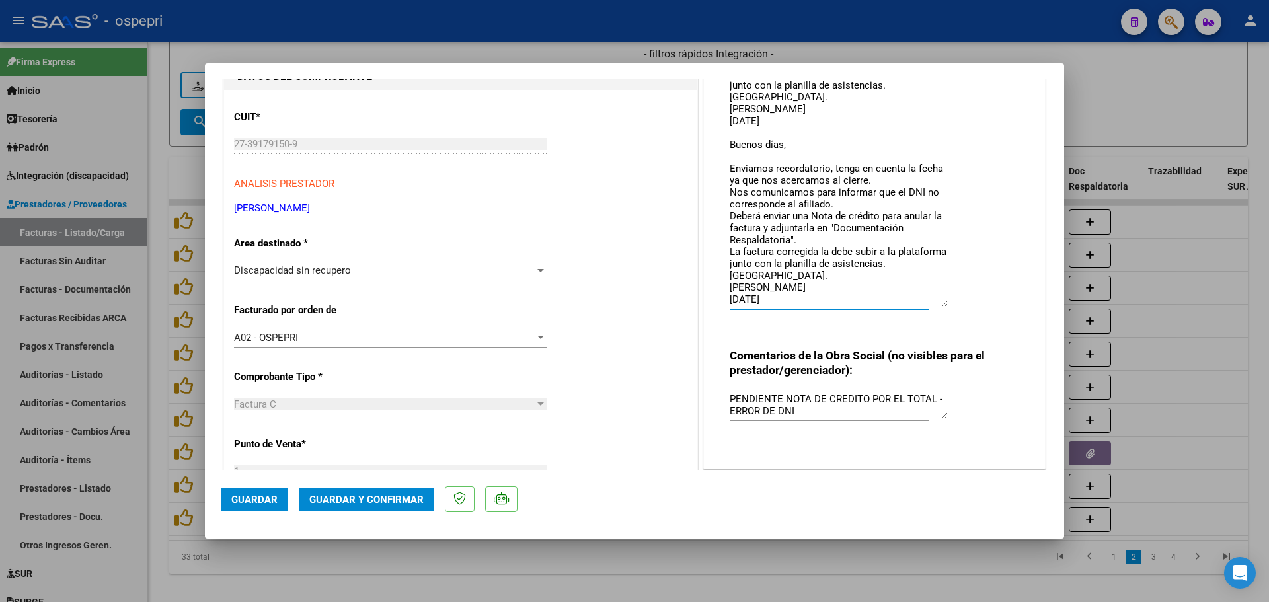
drag, startPoint x: 724, startPoint y: 192, endPoint x: 810, endPoint y: 279, distance: 122.9
click at [808, 279] on textarea "Buenas tardes, [PERSON_NAME] comunicamos para informar que el DNI no correspond…" at bounding box center [839, 174] width 218 height 264
click at [798, 290] on textarea "Buenas tardes, [PERSON_NAME] comunicamos para informar que el DNI no correspond…" at bounding box center [839, 174] width 218 height 264
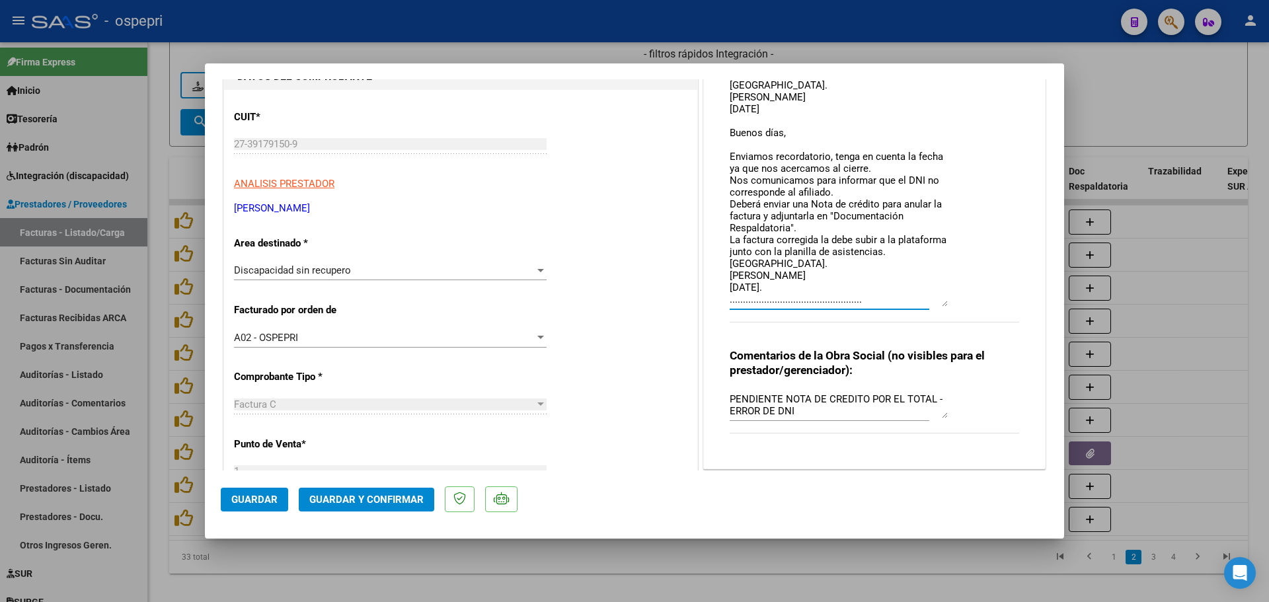
scroll to position [70, 0]
paste textarea "Buenos días, Enviamos recordatorio, tenga en cuenta la fecha ya que nos acercam…"
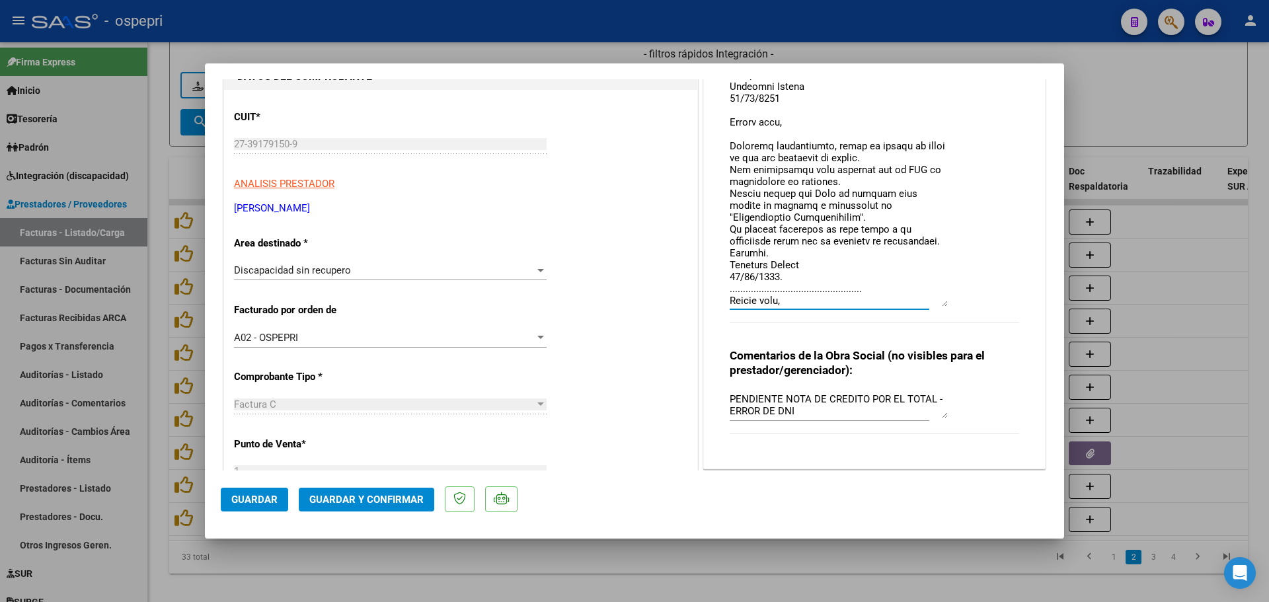
scroll to position [213, 0]
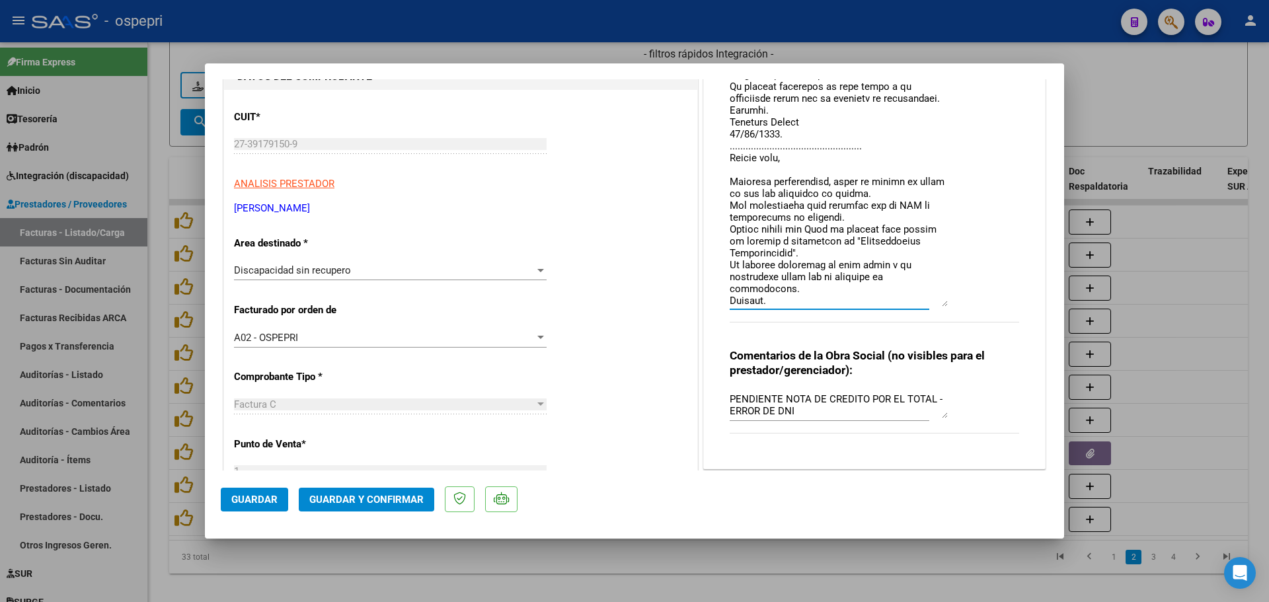
type textarea "Loremi dolors, Ame consectetur adip elitsedd eiu te INC ut laboreetdol ma aliqu…"
click at [249, 498] on span "Guardar" at bounding box center [254, 500] width 46 height 12
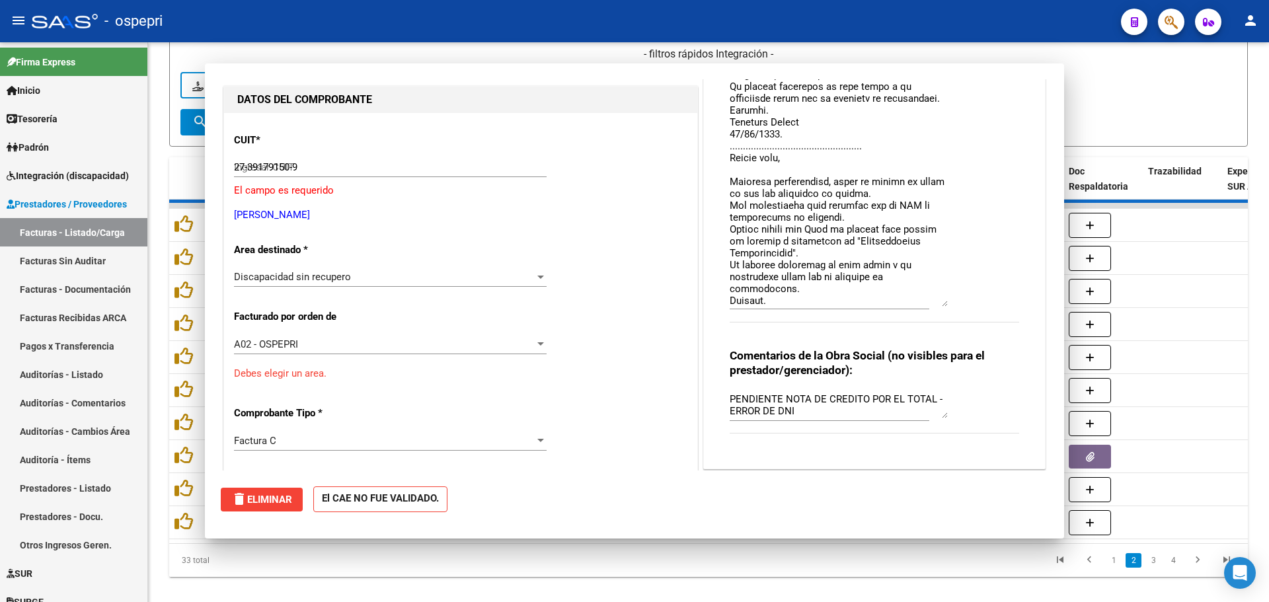
type input "$ 0,00"
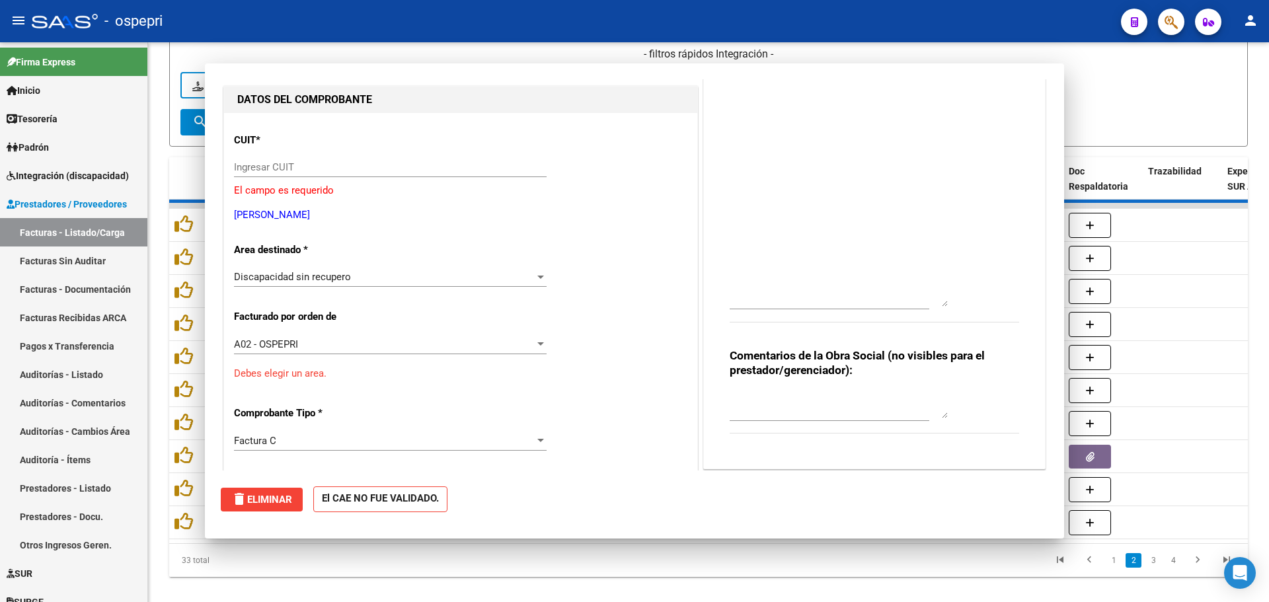
scroll to position [155, 0]
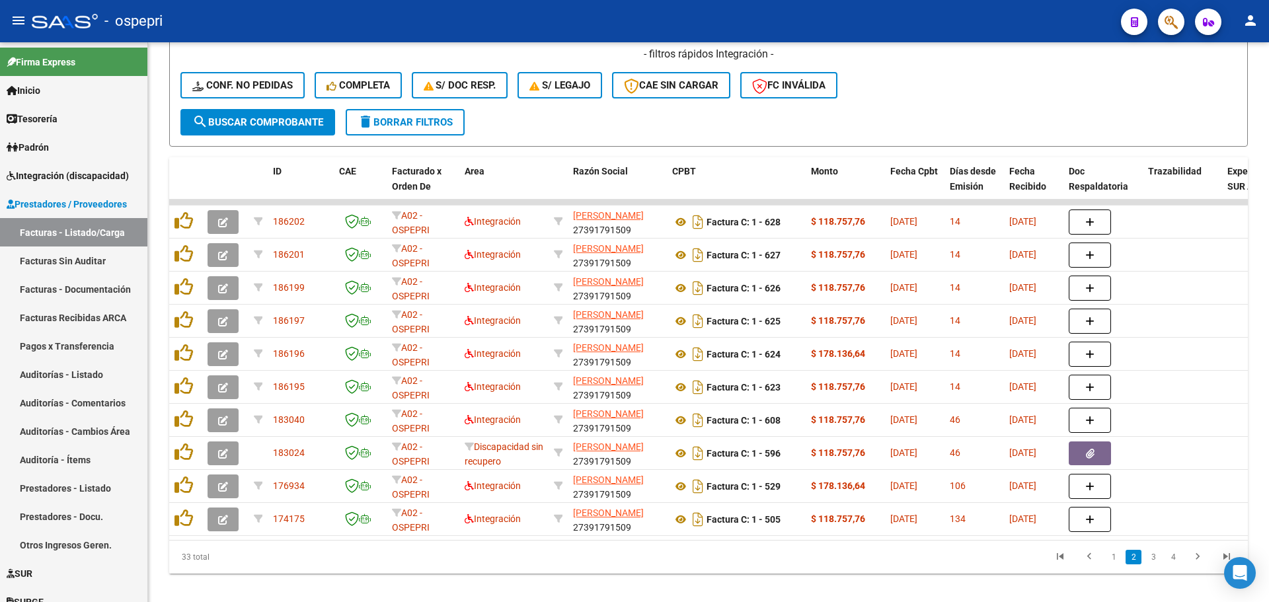
click at [909, 7] on div "- ospepri" at bounding box center [571, 21] width 1079 height 29
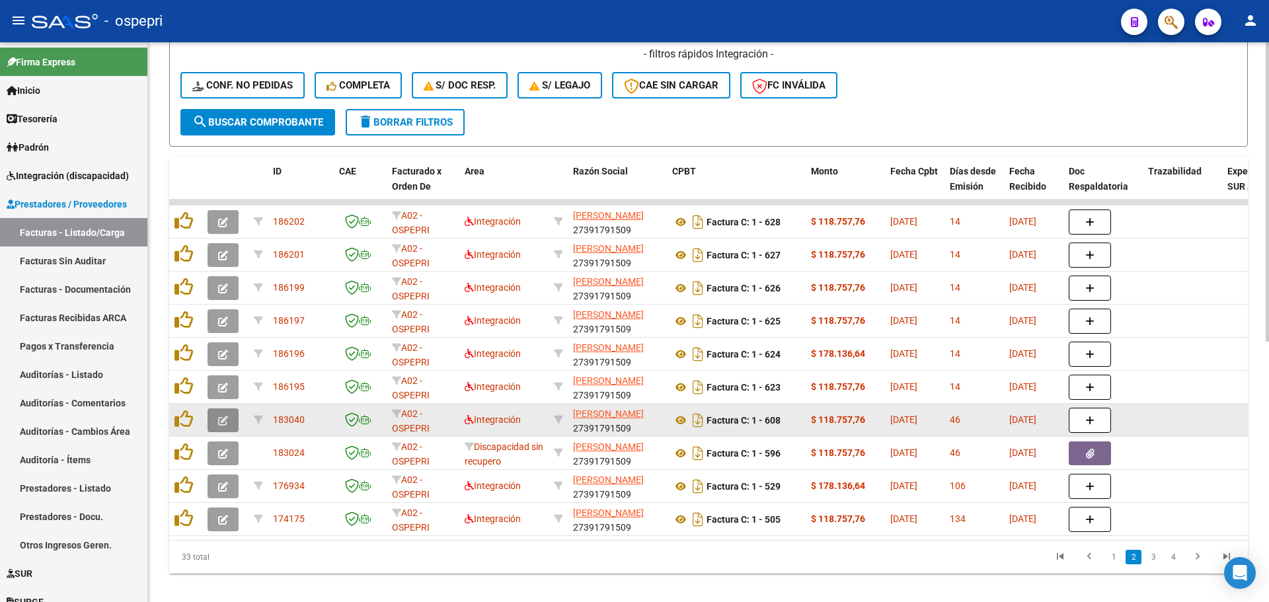
click at [230, 423] on button "button" at bounding box center [223, 420] width 31 height 24
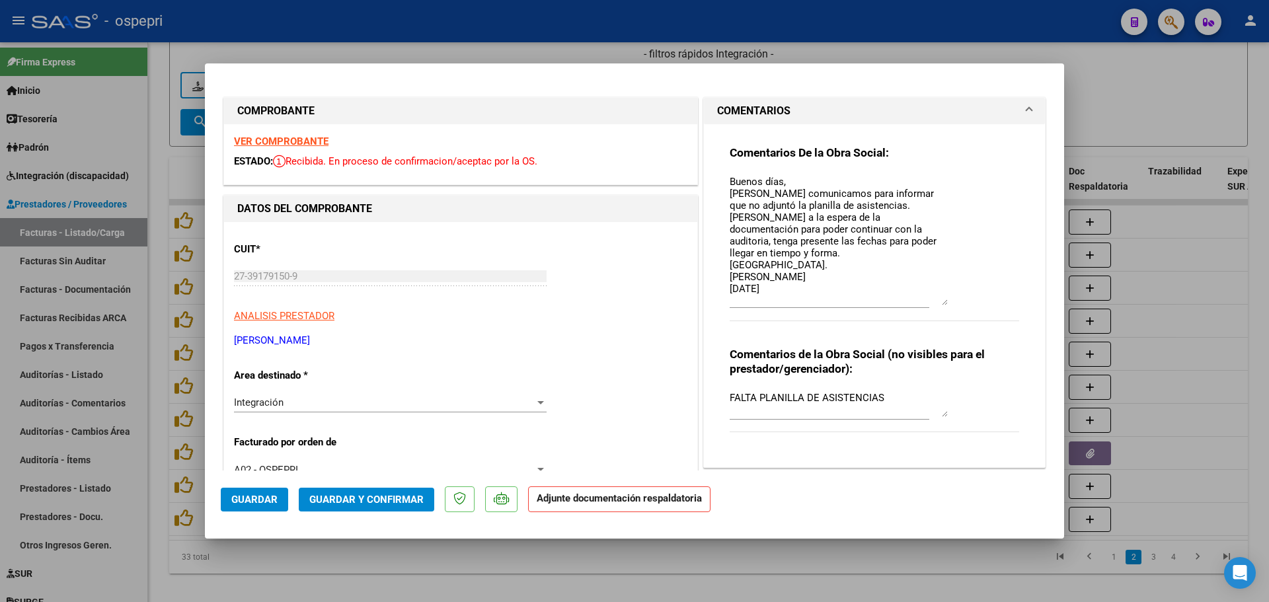
drag, startPoint x: 941, startPoint y: 200, endPoint x: 948, endPoint y: 304, distance: 104.6
click at [948, 304] on div "Comentarios De la Obra Social: Buenos días, [PERSON_NAME] comunicamos para info…" at bounding box center [875, 240] width 290 height 190
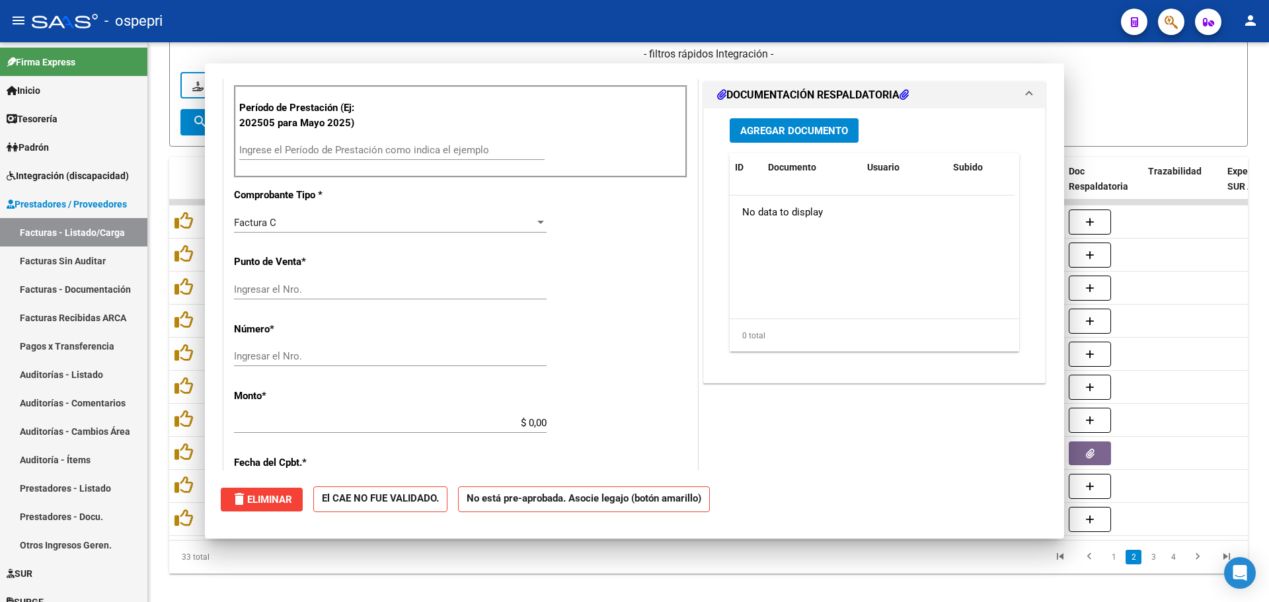
scroll to position [0, 0]
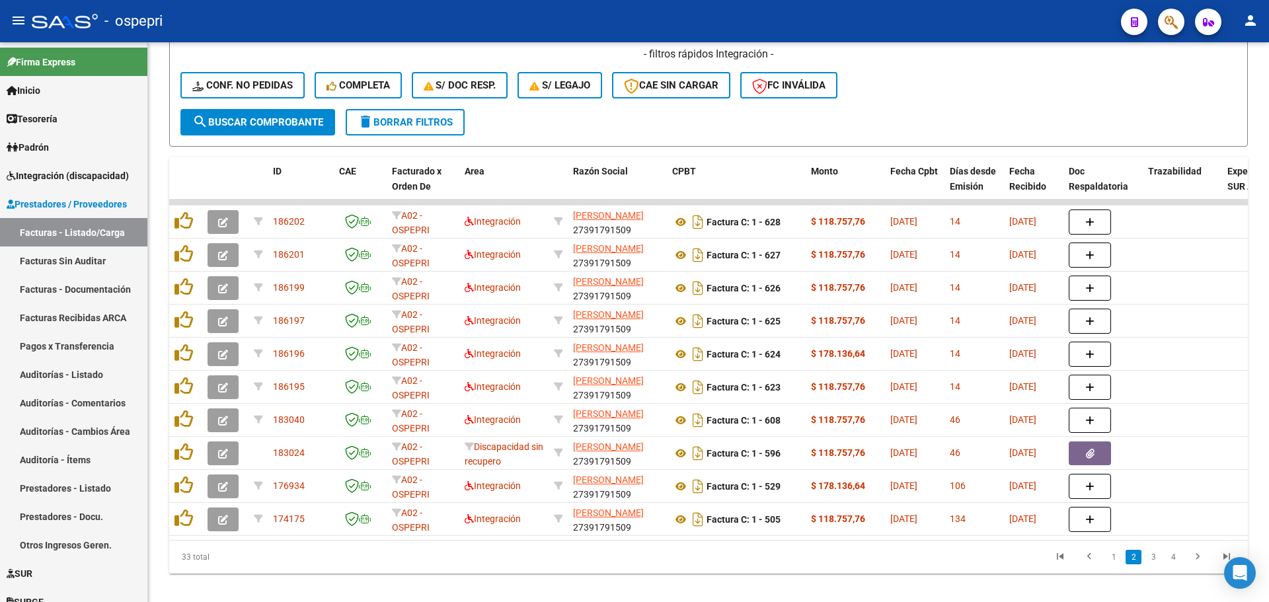
click at [964, 11] on div "- ospepri" at bounding box center [571, 21] width 1079 height 29
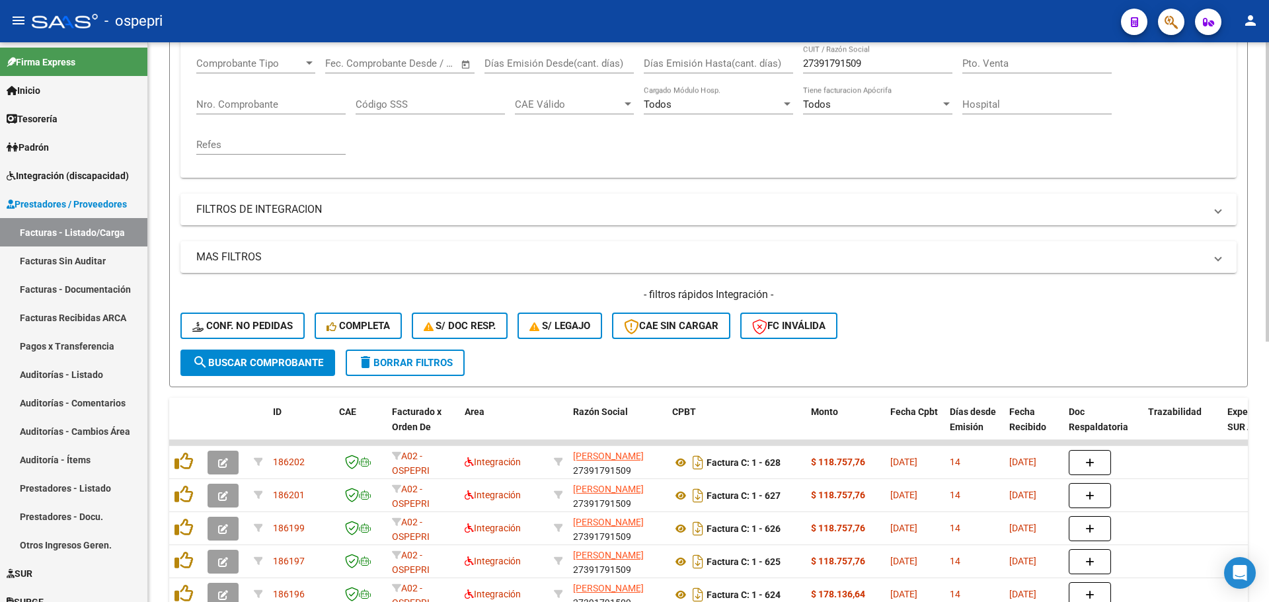
scroll to position [66, 0]
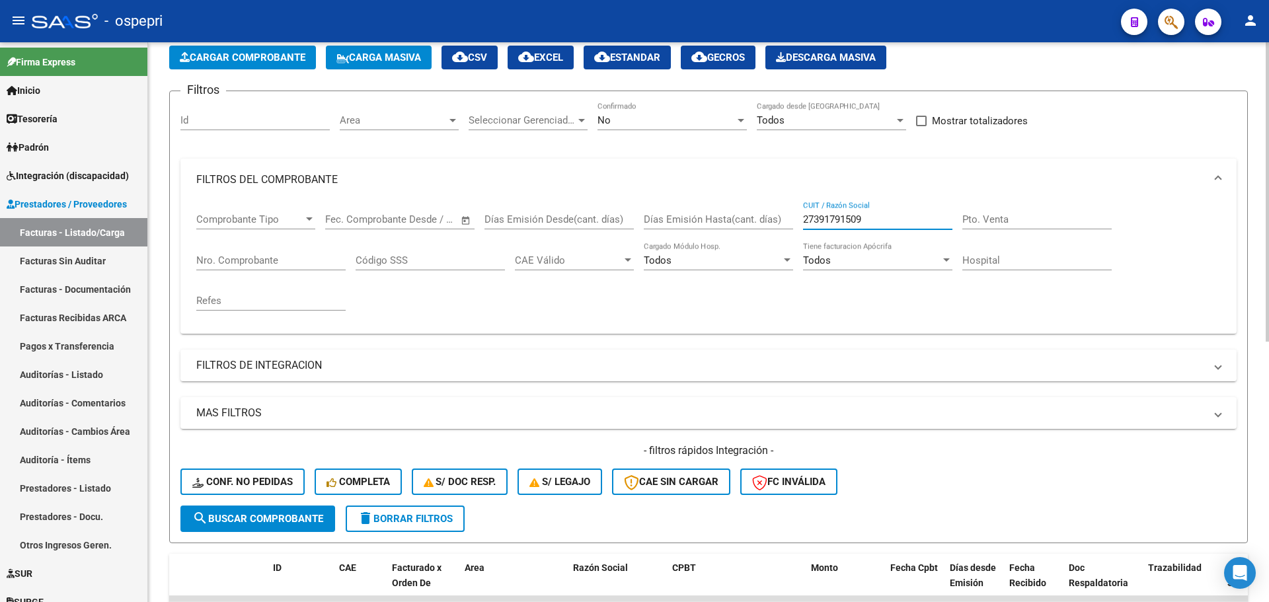
click at [877, 217] on input "27391791509" at bounding box center [877, 219] width 149 height 12
paste input "163753842"
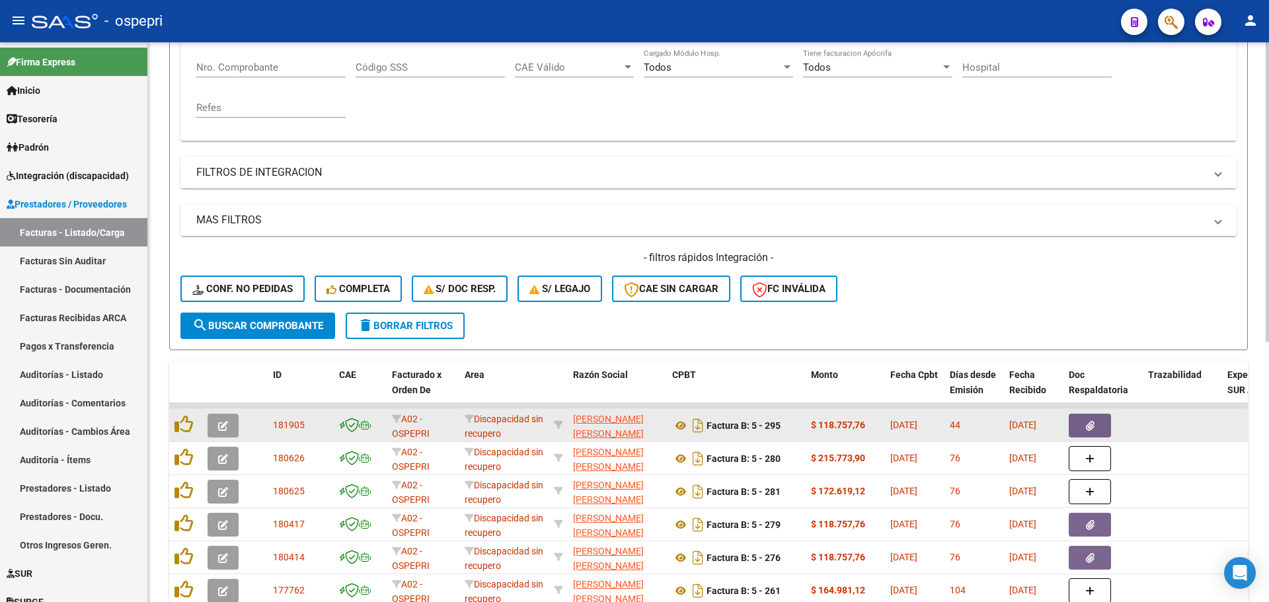
scroll to position [264, 0]
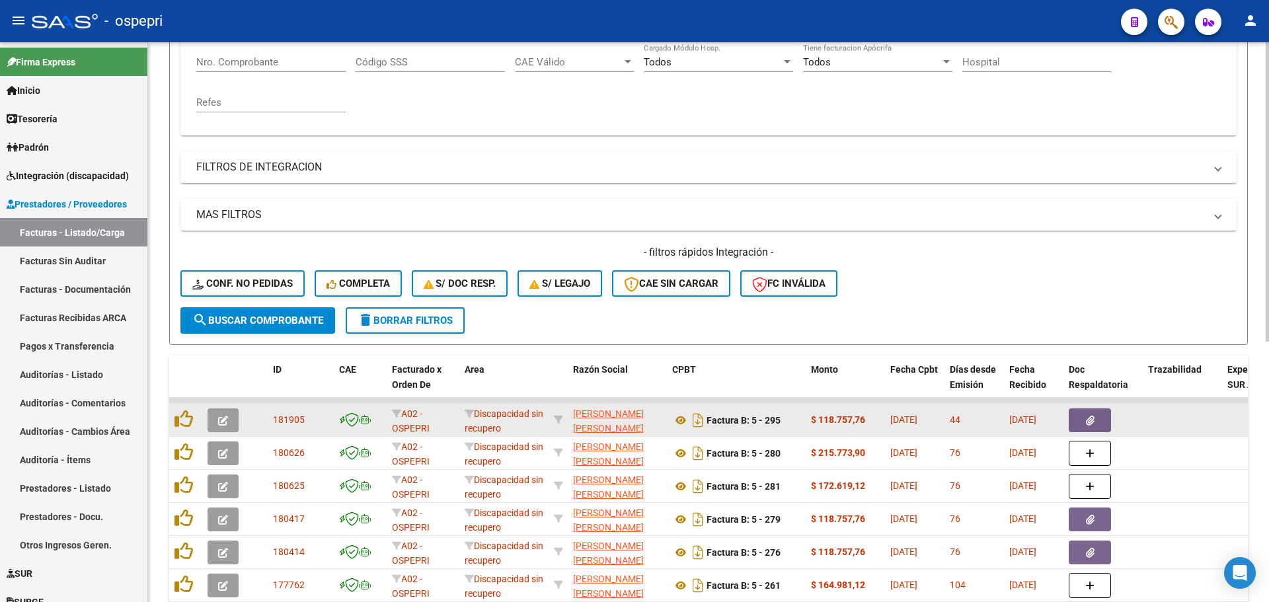
type input "27163753842"
click at [223, 431] on button "button" at bounding box center [223, 420] width 31 height 24
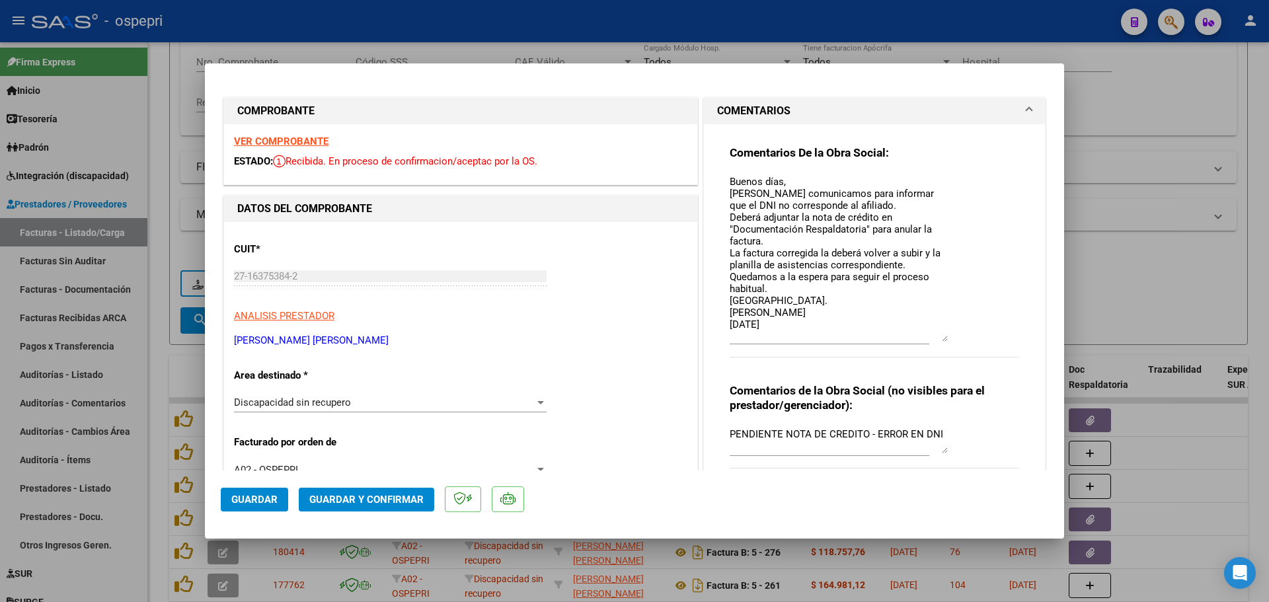
drag, startPoint x: 937, startPoint y: 195, endPoint x: 956, endPoint y: 336, distance: 142.1
click at [956, 336] on div "Comentarios De la Obra Social: Buenos días, [PERSON_NAME] comunicamos para info…" at bounding box center [875, 258] width 290 height 226
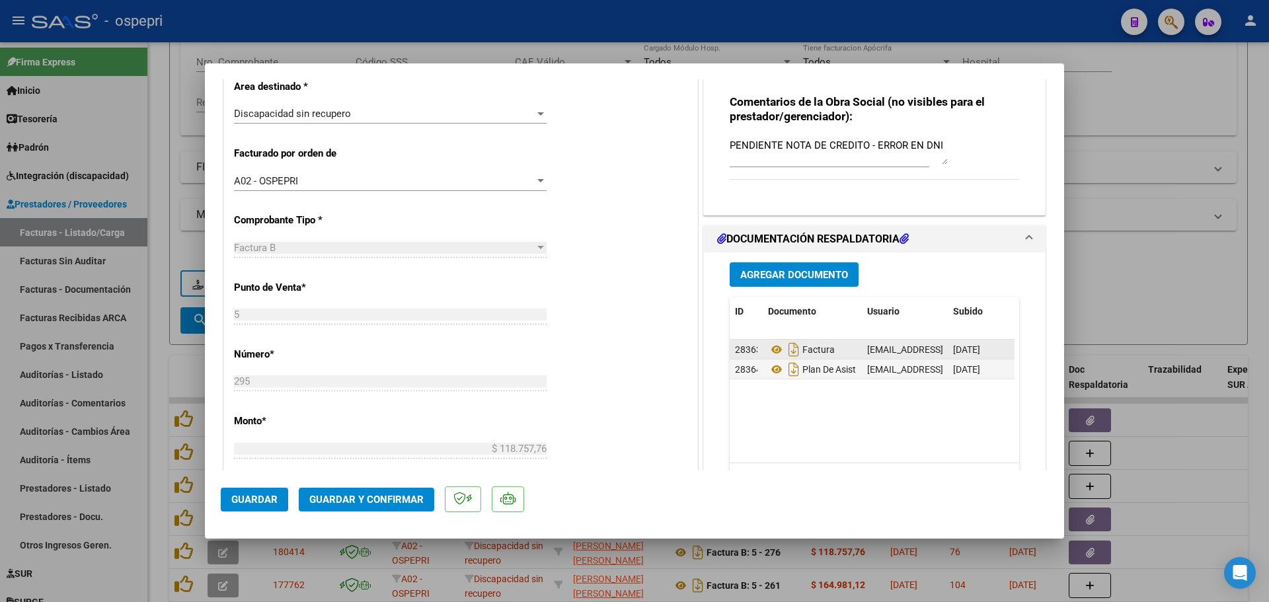
scroll to position [397, 0]
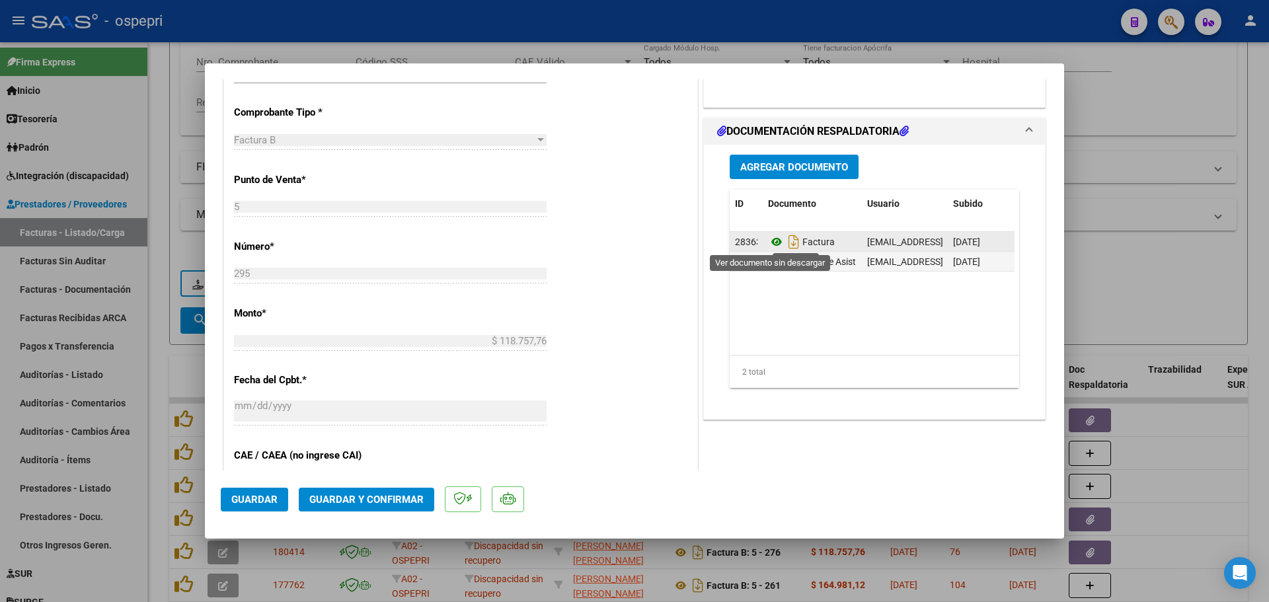
click at [770, 243] on icon at bounding box center [776, 242] width 17 height 16
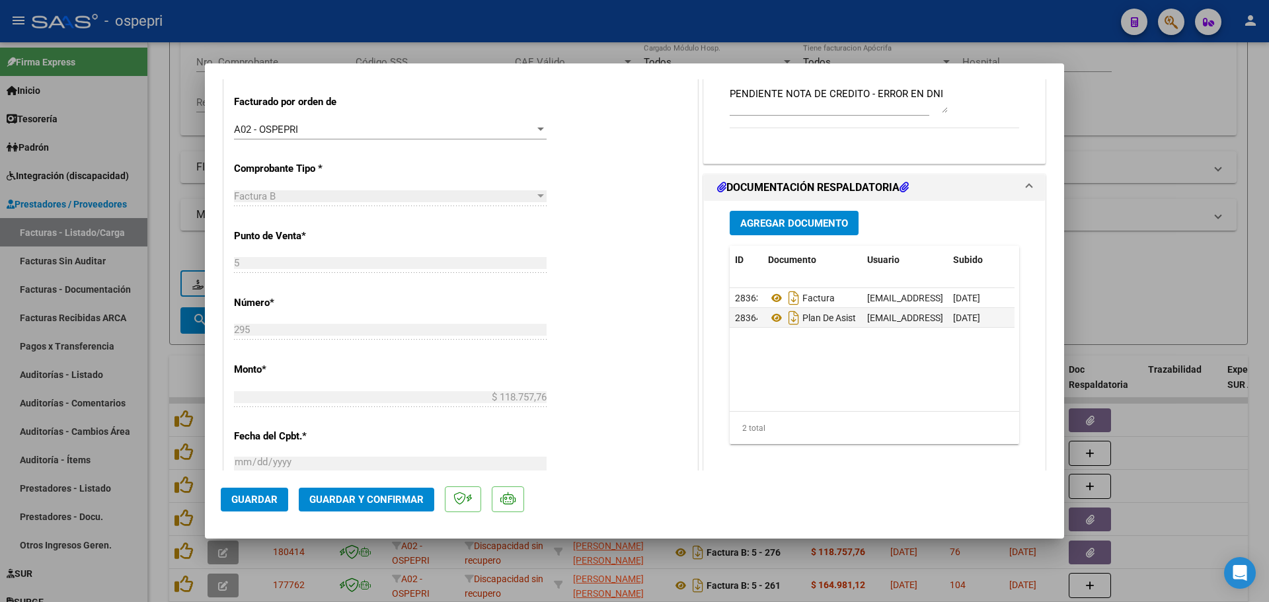
scroll to position [330, 0]
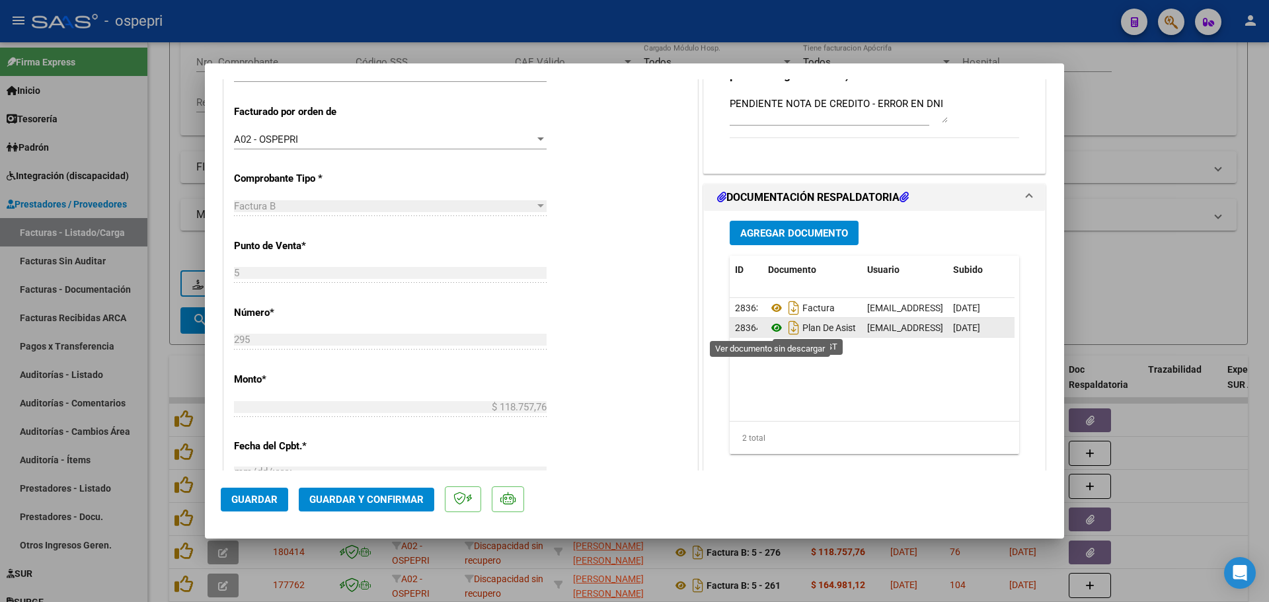
click at [770, 328] on icon at bounding box center [776, 328] width 17 height 16
type input "$ 0,00"
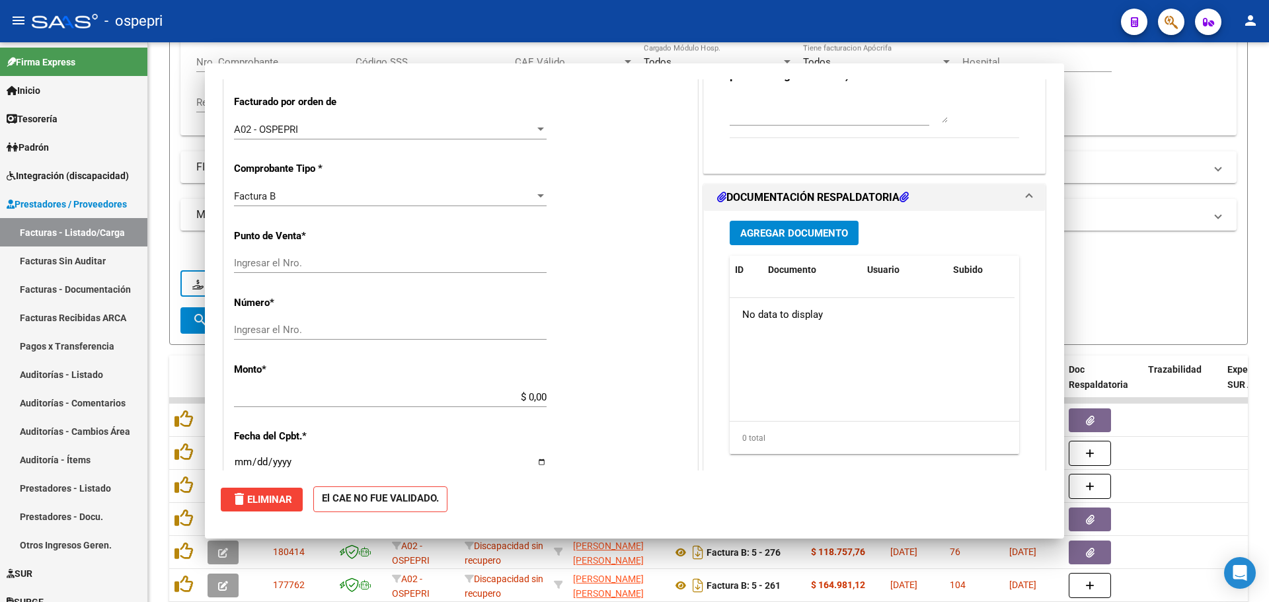
scroll to position [321, 0]
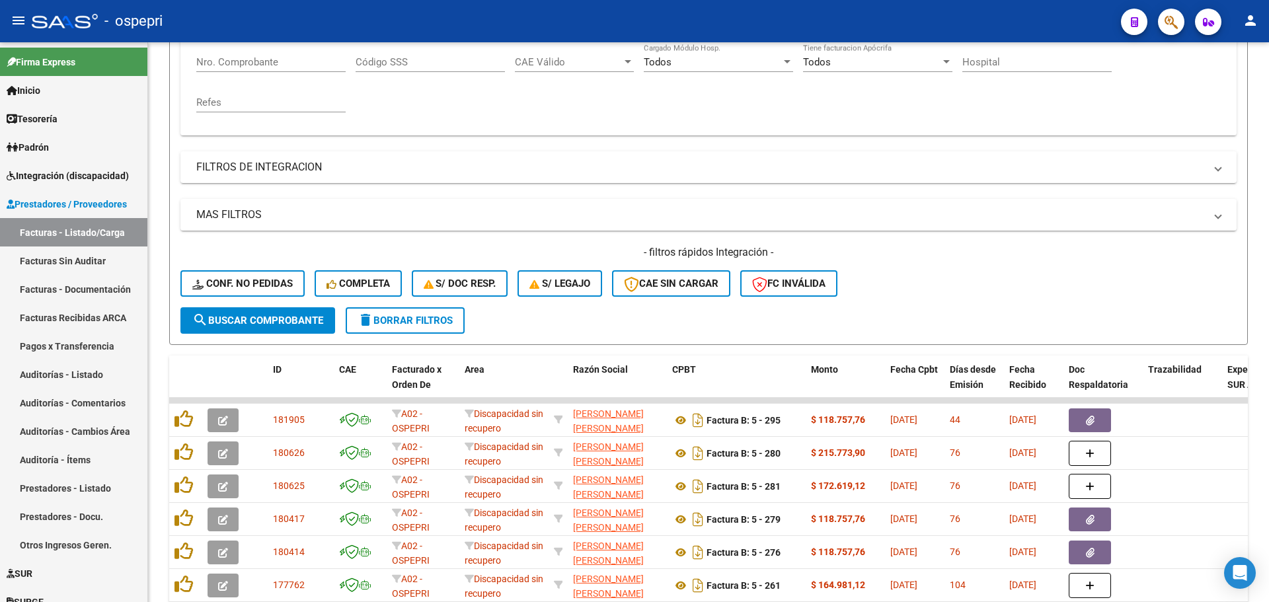
click at [949, 8] on div "- ospepri" at bounding box center [571, 21] width 1079 height 29
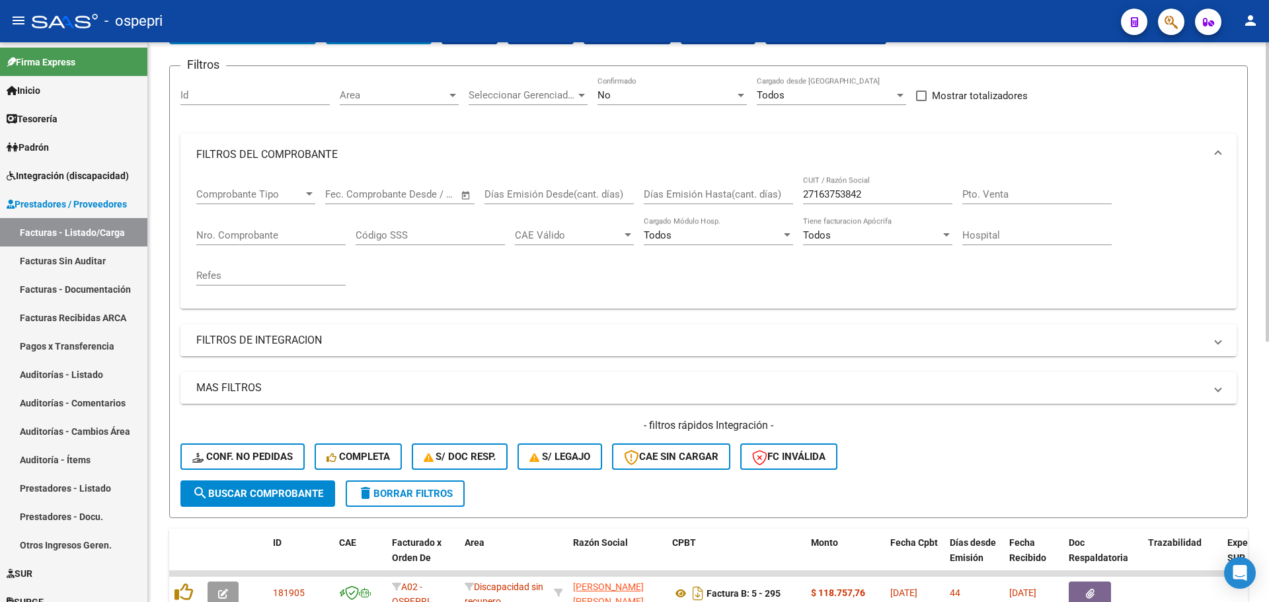
scroll to position [0, 0]
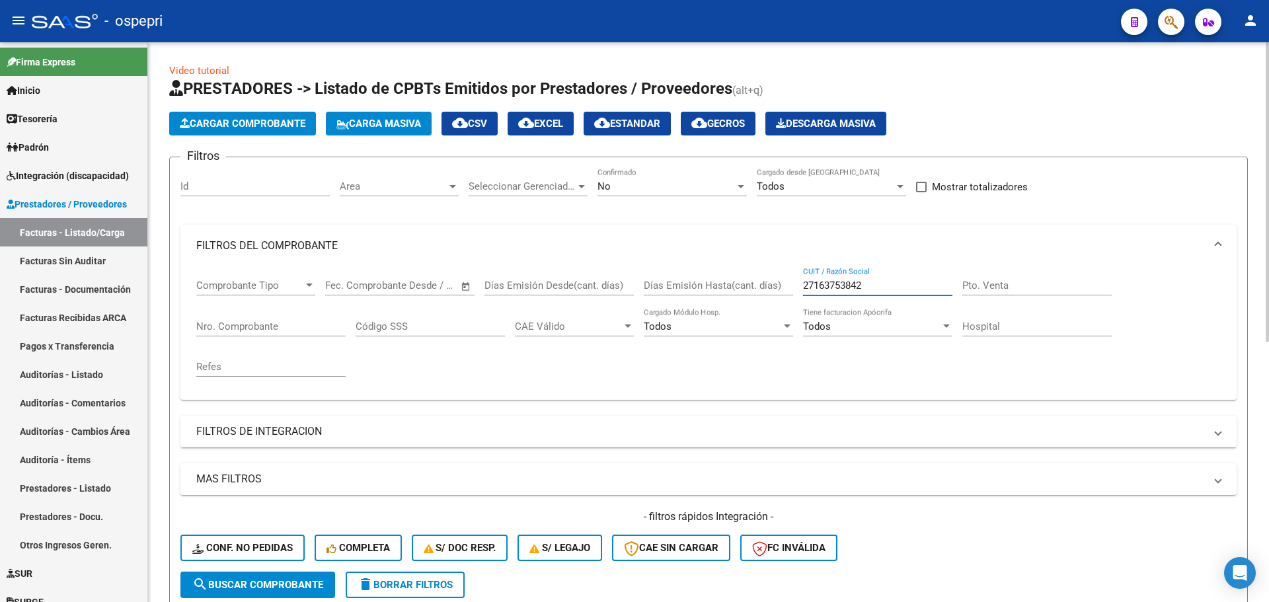
click at [878, 288] on input "27163753842" at bounding box center [877, 286] width 149 height 12
paste input "260429251"
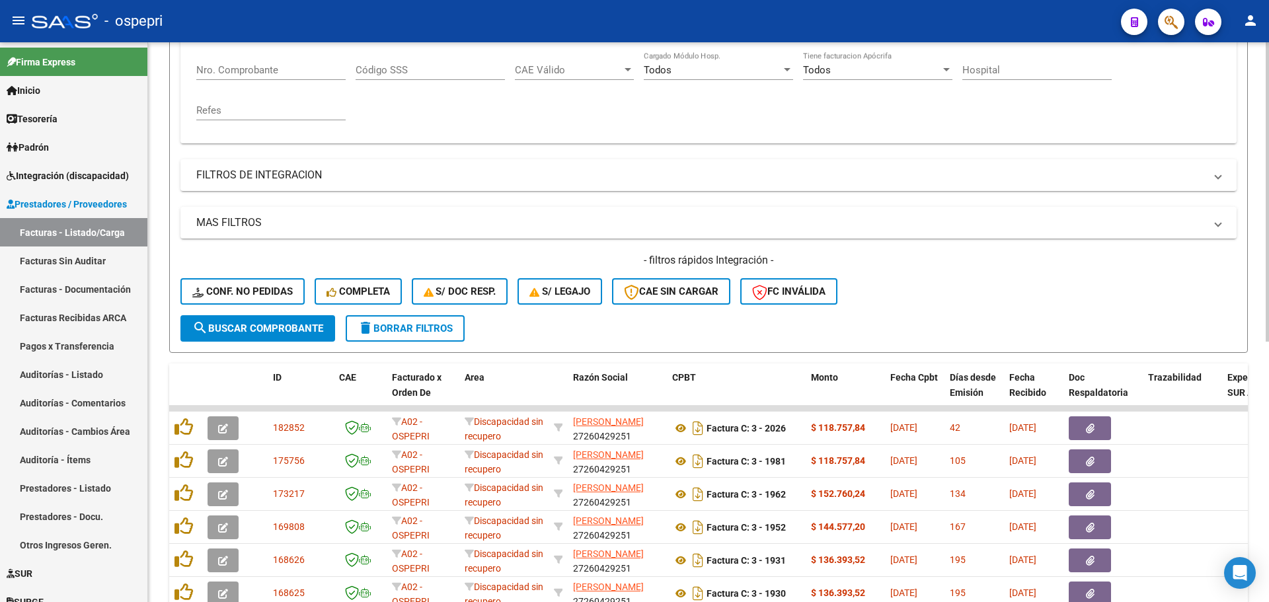
scroll to position [264, 0]
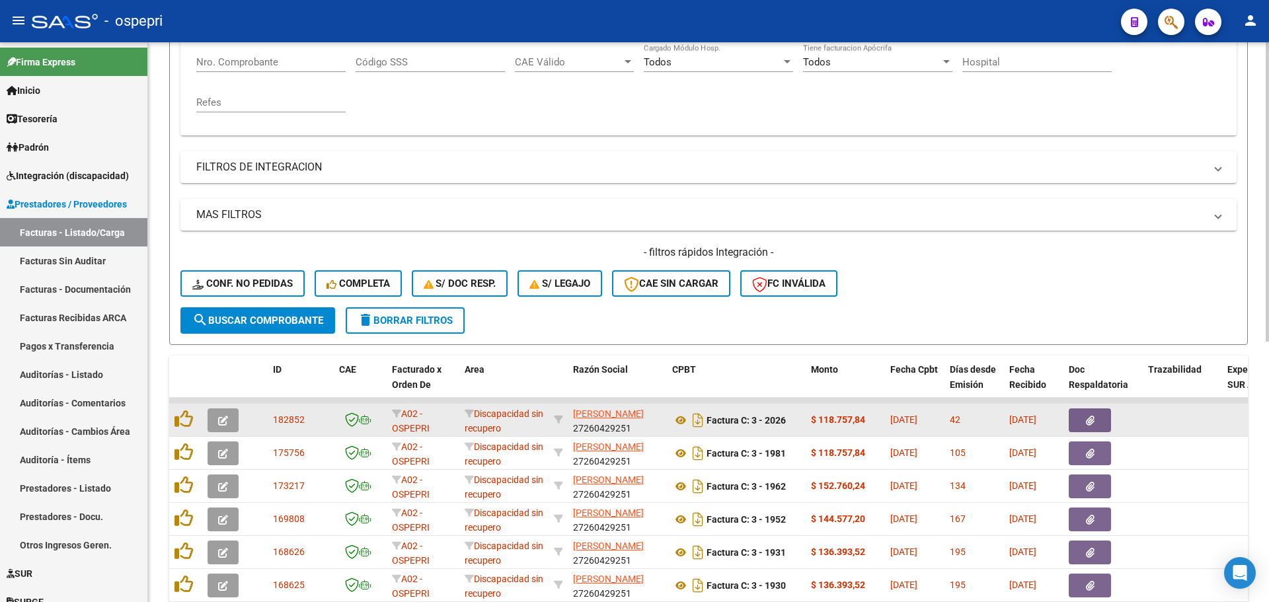
type input "27260429251"
click at [223, 420] on icon "button" at bounding box center [223, 421] width 10 height 10
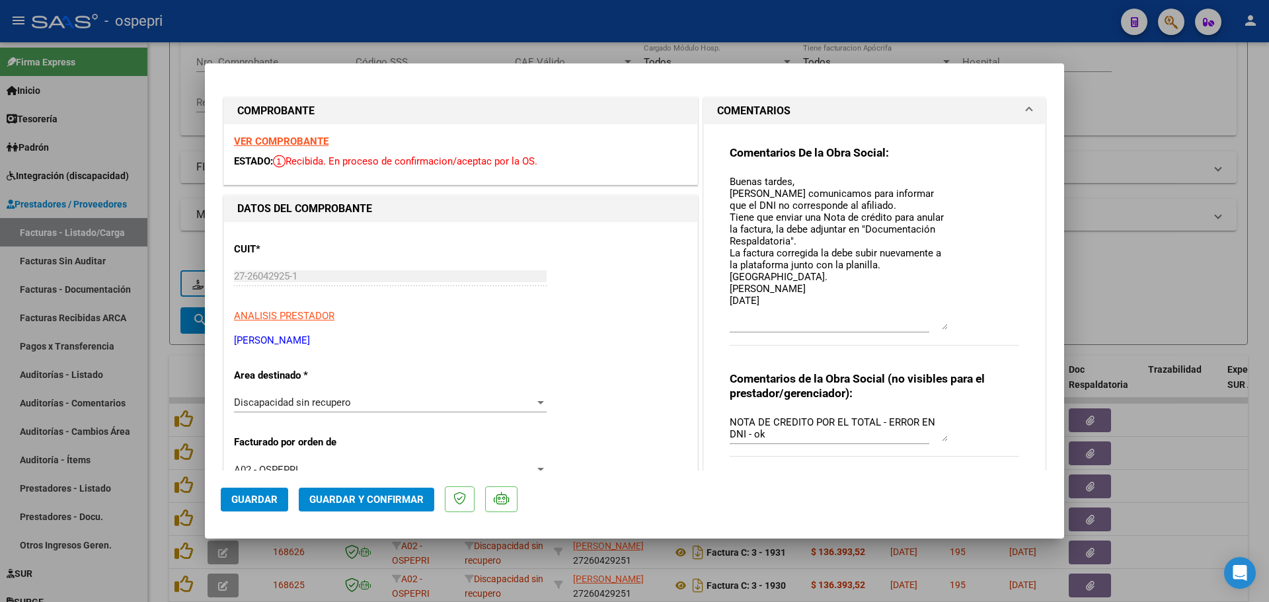
drag, startPoint x: 936, startPoint y: 197, endPoint x: 954, endPoint y: 326, distance: 130.2
click at [954, 326] on div "Comentarios De la Obra Social: Buenas tardes, [PERSON_NAME] comunicamos para in…" at bounding box center [875, 252] width 290 height 214
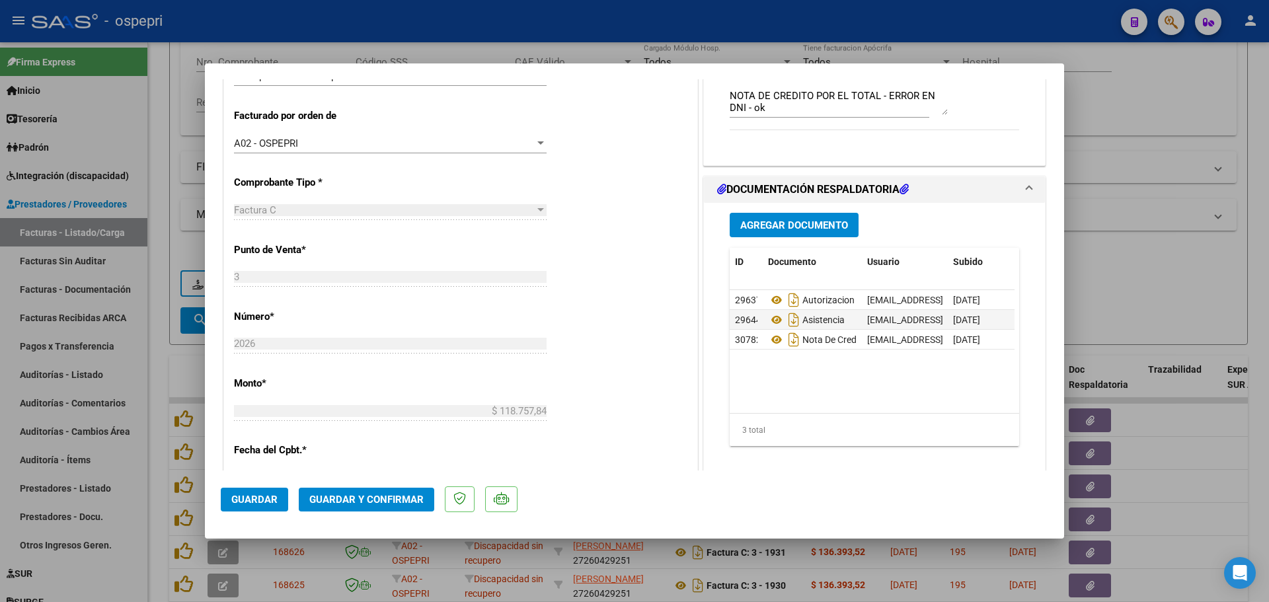
scroll to position [330, 0]
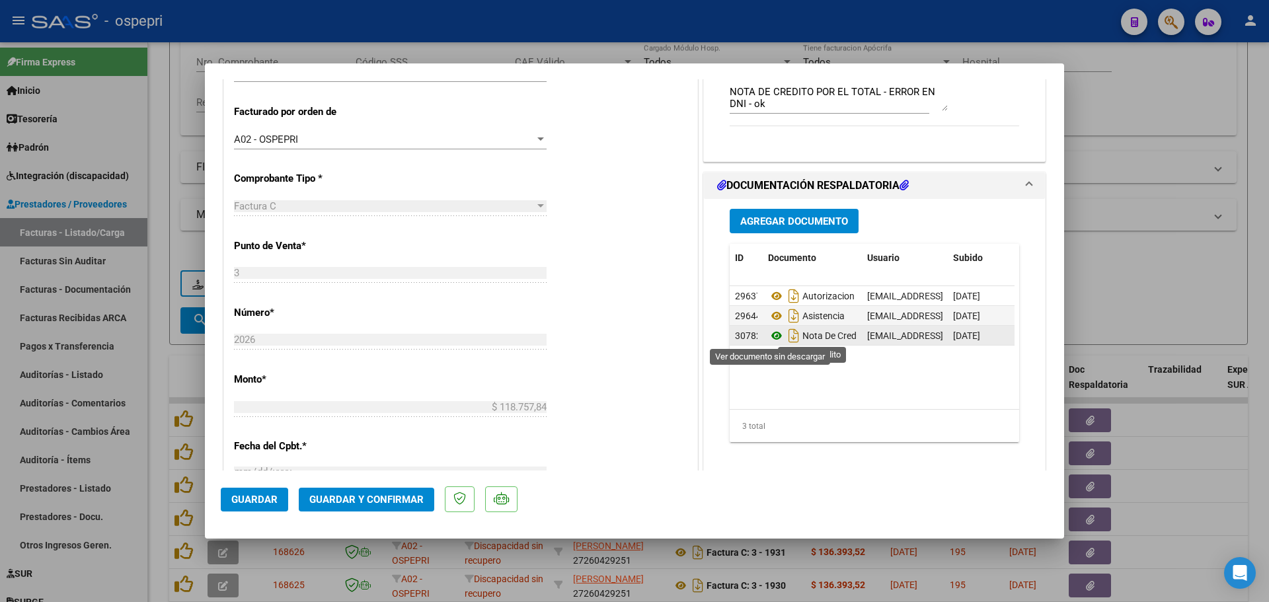
click at [770, 337] on icon at bounding box center [776, 336] width 17 height 16
type input "$ 0,00"
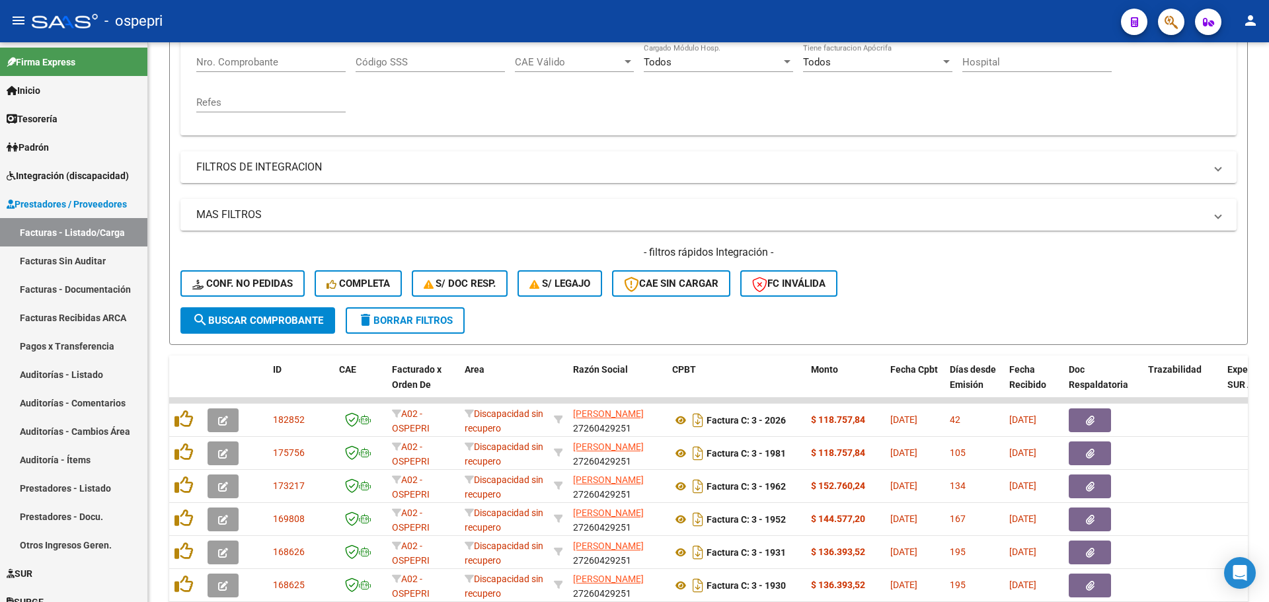
click at [904, 6] on mat-toolbar "menu - ospepri person" at bounding box center [634, 21] width 1269 height 42
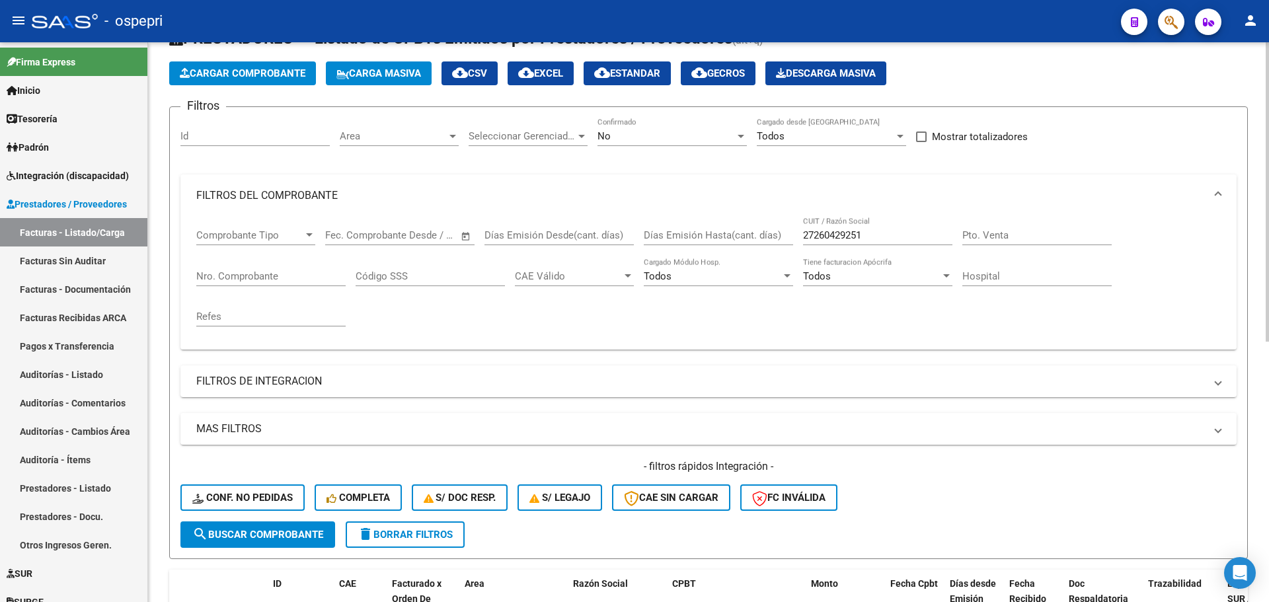
scroll to position [0, 0]
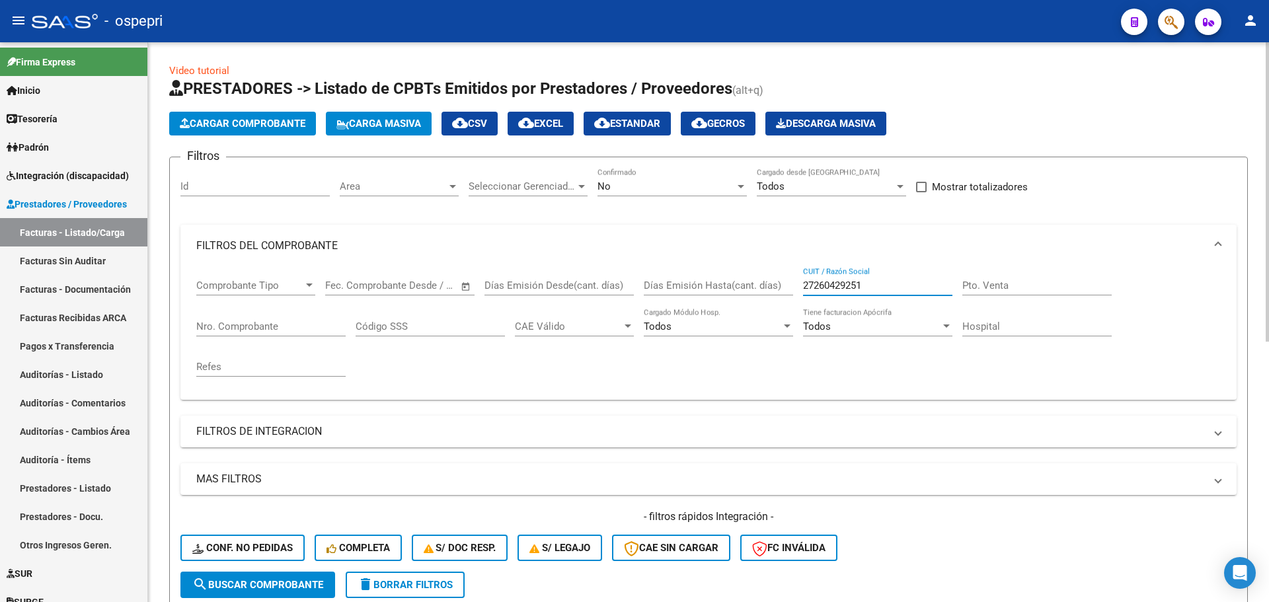
click at [869, 281] on input "27260429251" at bounding box center [877, 286] width 149 height 12
paste input "358862883"
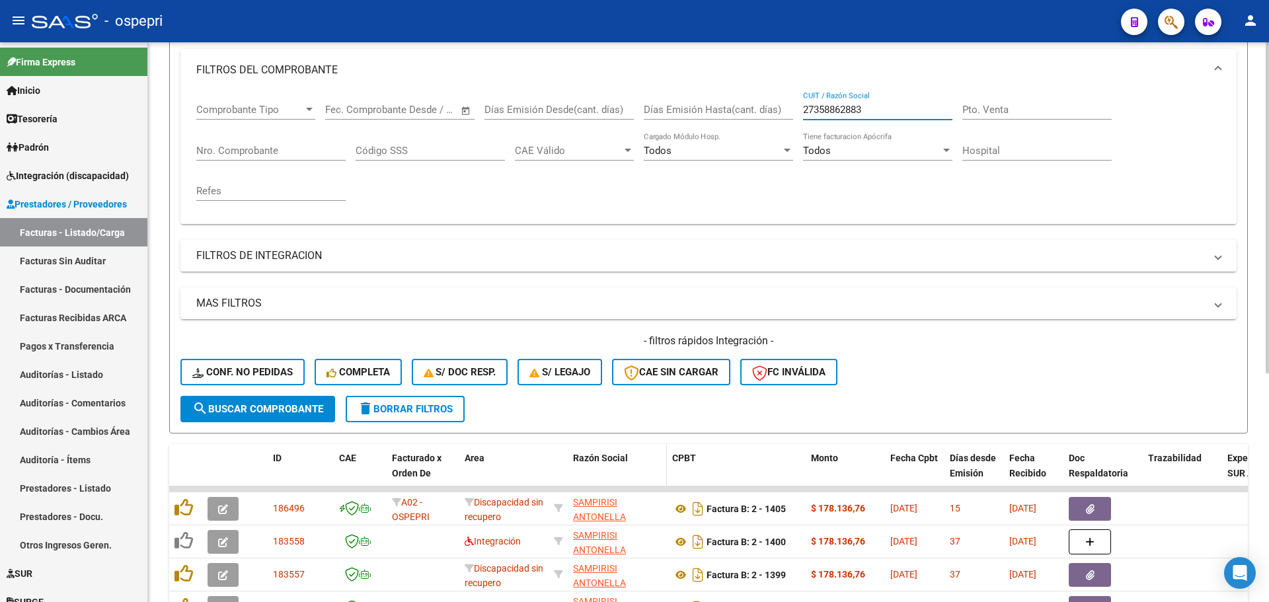
scroll to position [198, 0]
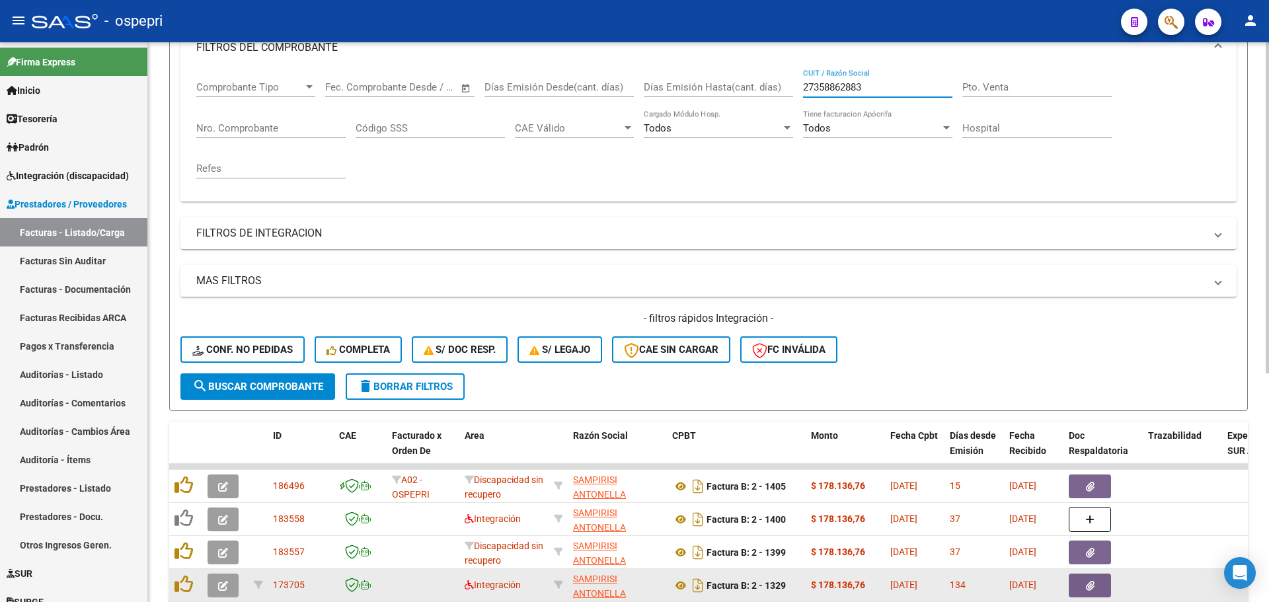
type input "27358862883"
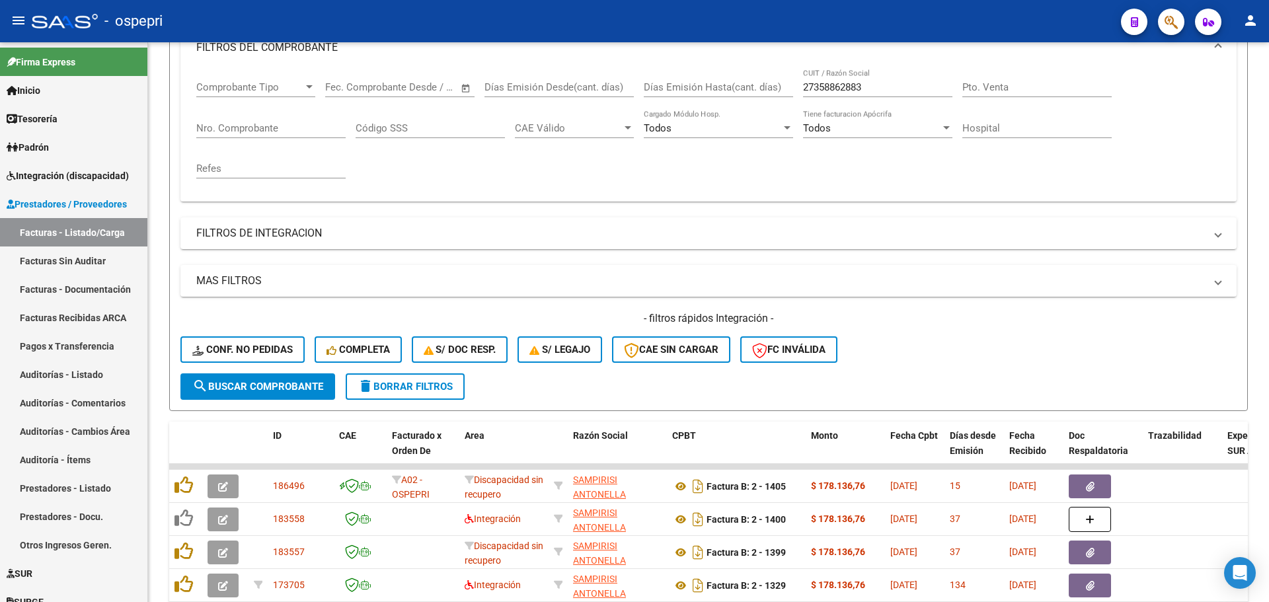
click at [957, 15] on div "- ospepri" at bounding box center [571, 21] width 1079 height 29
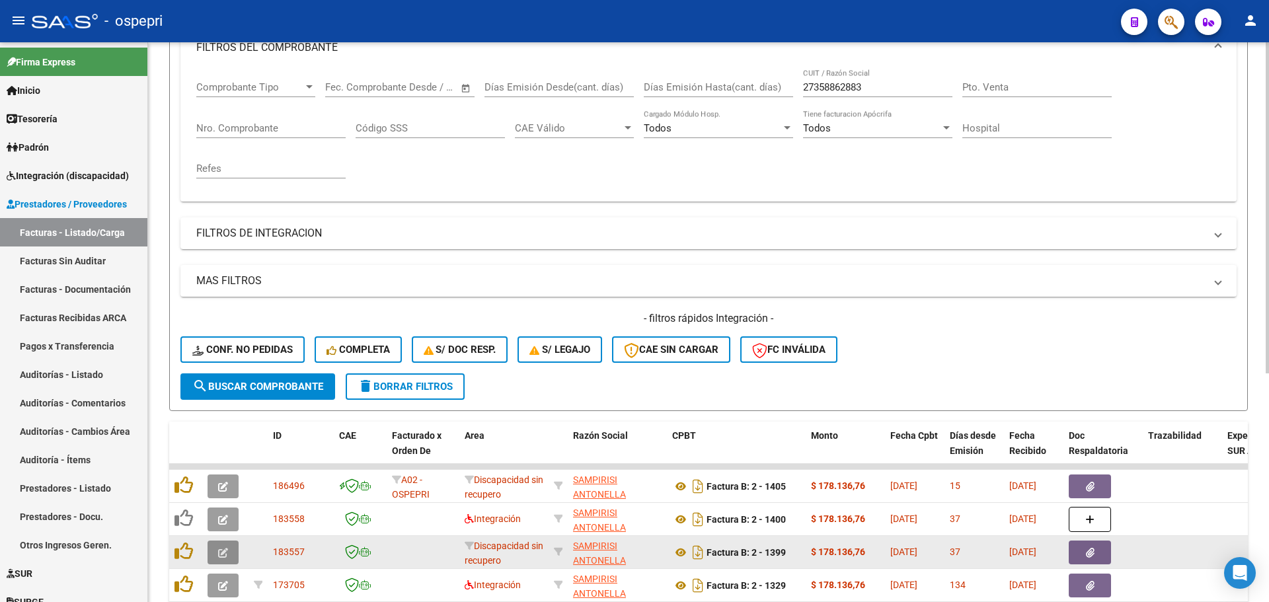
click at [213, 548] on button "button" at bounding box center [223, 553] width 31 height 24
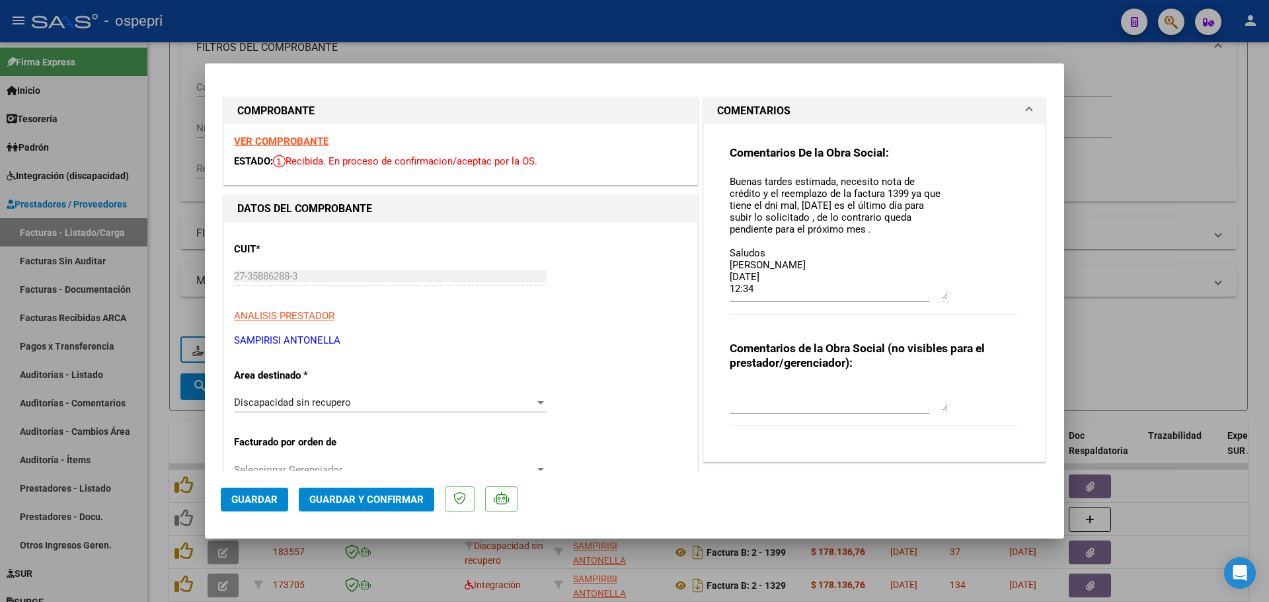
drag, startPoint x: 941, startPoint y: 199, endPoint x: 943, endPoint y: 297, distance: 98.5
click at [943, 297] on div "Comentarios De la Obra Social: Buenas tardes estimada, necesito nota de crédito…" at bounding box center [875, 237] width 290 height 184
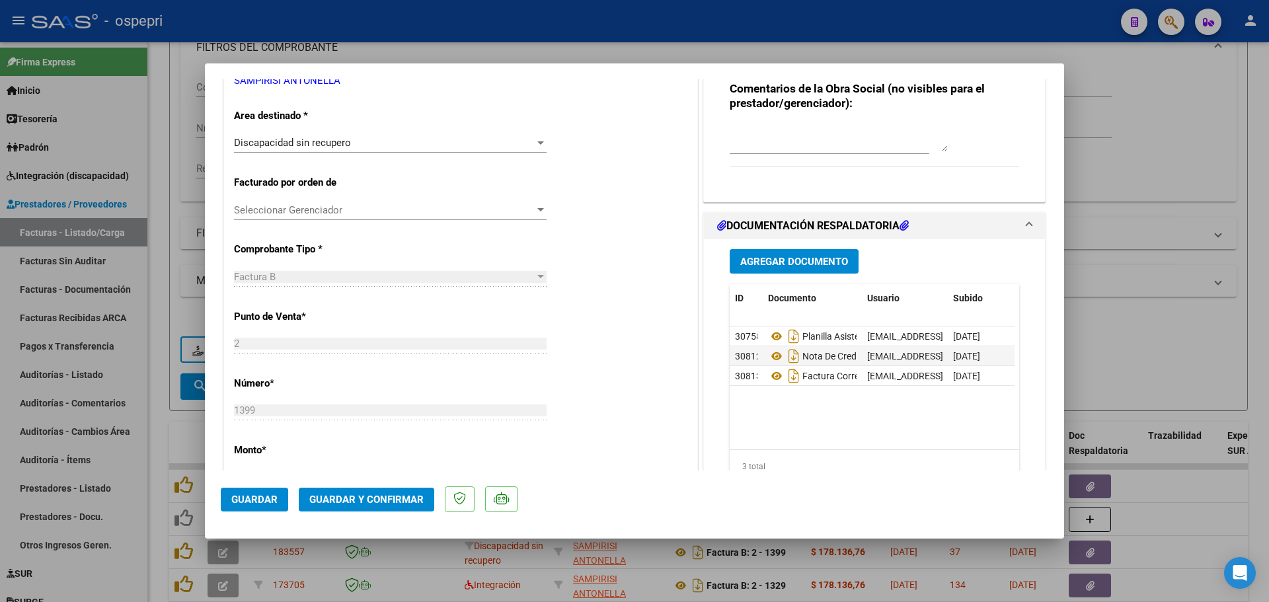
scroll to position [264, 0]
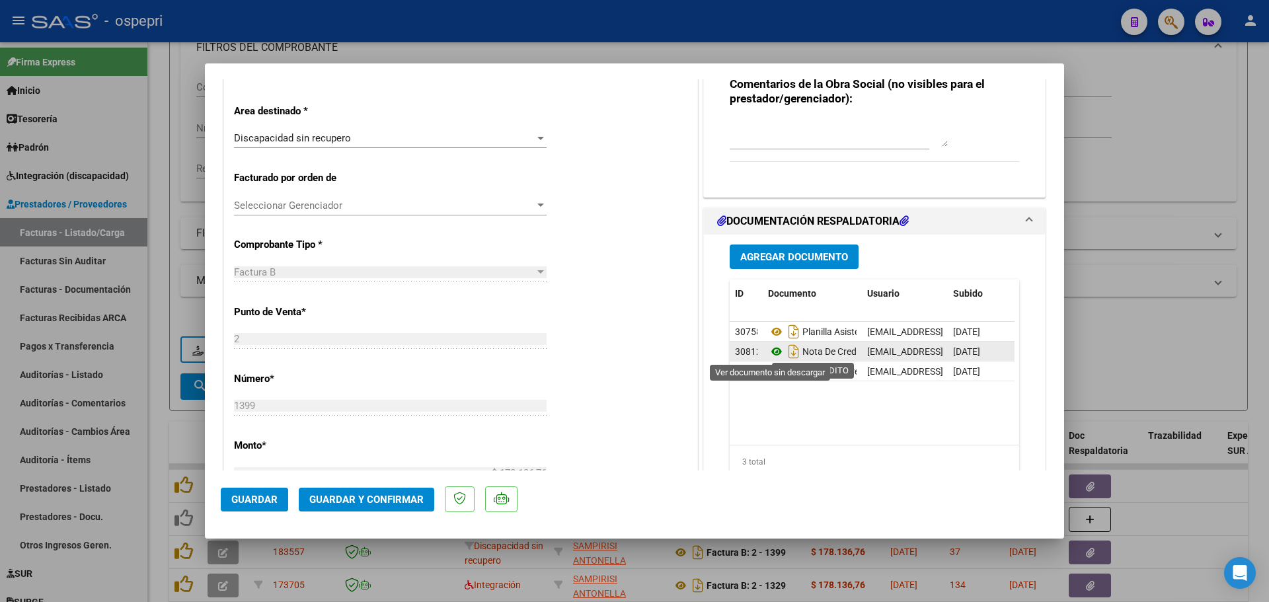
click at [771, 351] on icon at bounding box center [776, 352] width 17 height 16
click at [906, 24] on div at bounding box center [634, 301] width 1269 height 602
type input "$ 0,00"
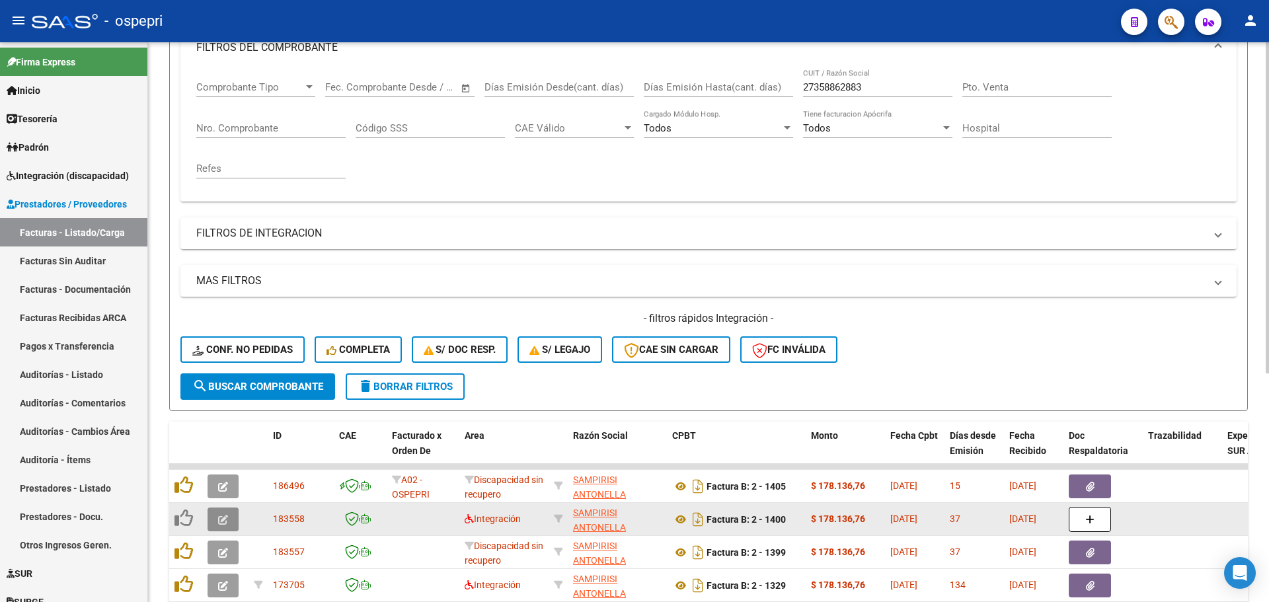
click at [227, 518] on icon "button" at bounding box center [223, 520] width 10 height 10
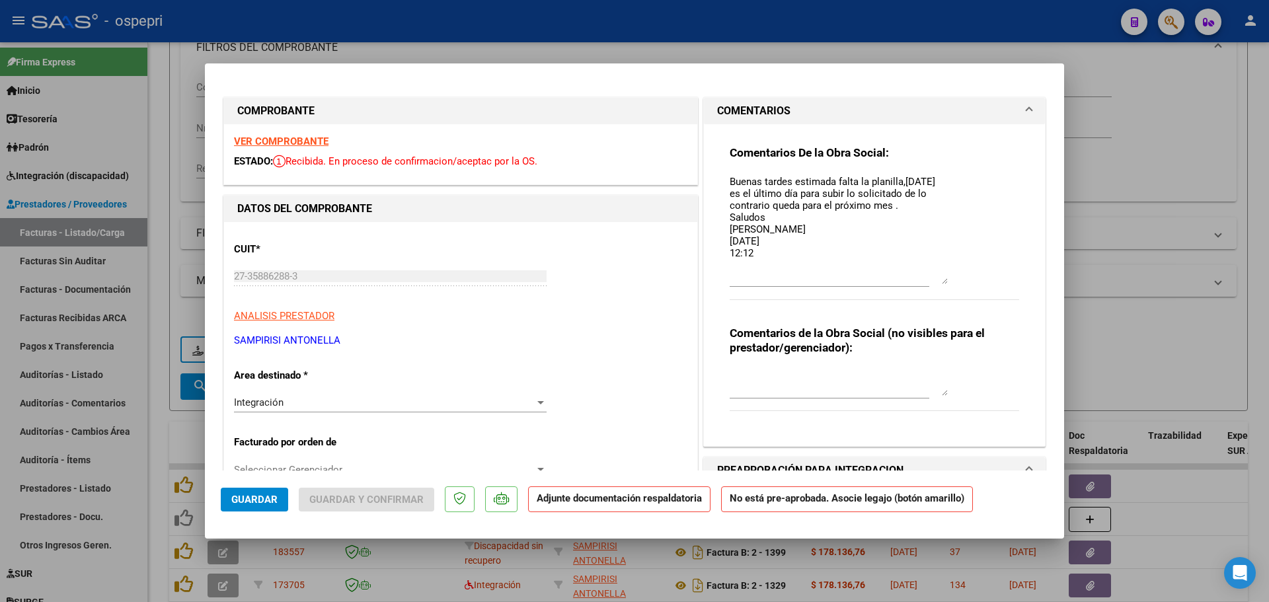
drag, startPoint x: 940, startPoint y: 197, endPoint x: 950, endPoint y: 280, distance: 84.0
click at [950, 280] on div "Comentarios De la Obra Social: Buenas tardes estimada falta la planilla,[DATE] …" at bounding box center [875, 229] width 290 height 169
click at [887, 24] on div at bounding box center [634, 301] width 1269 height 602
type input "$ 0,00"
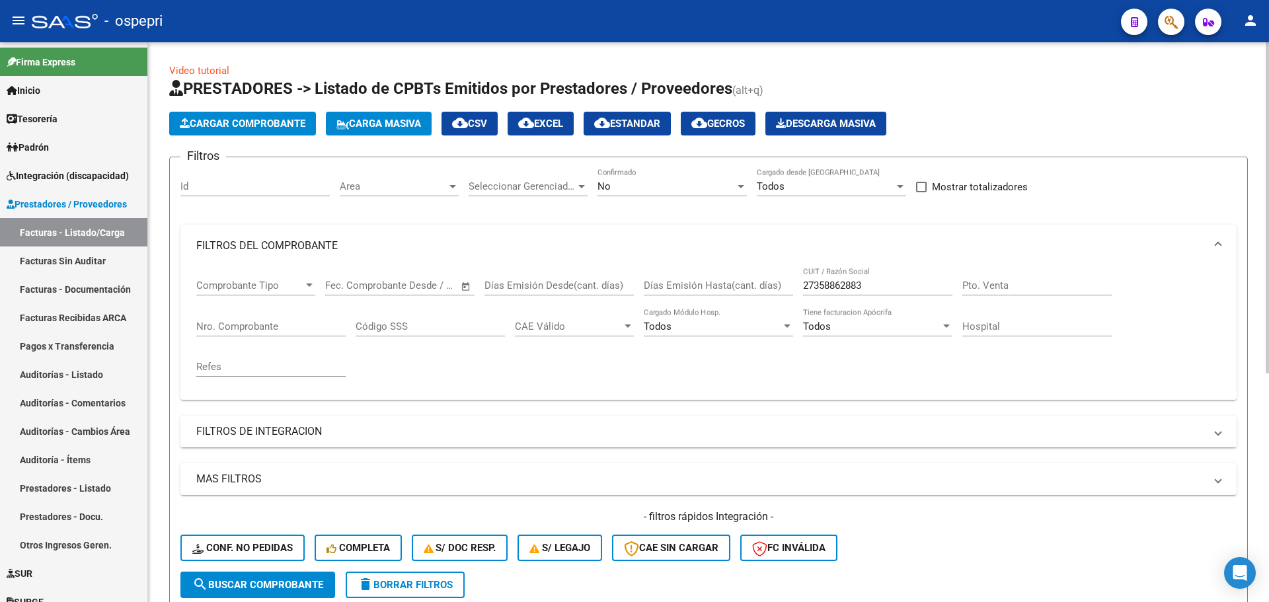
click at [877, 282] on input "27358862883" at bounding box center [877, 286] width 149 height 12
paste input "247764890"
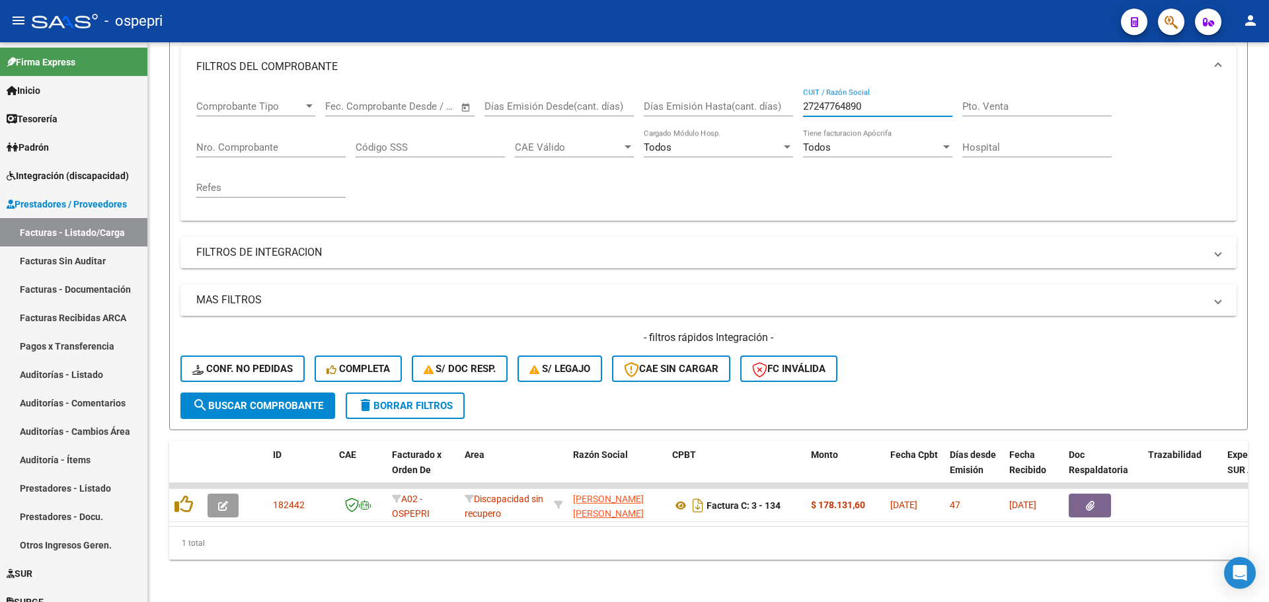
scroll to position [189, 0]
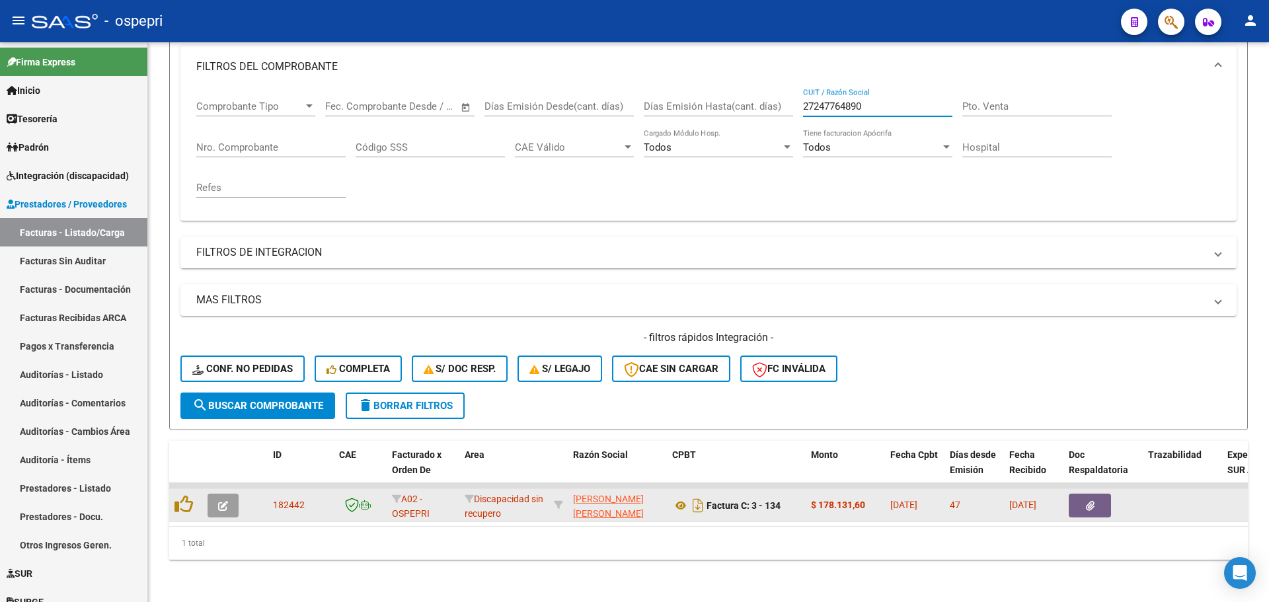
type input "27247764890"
click at [225, 501] on icon "button" at bounding box center [223, 506] width 10 height 10
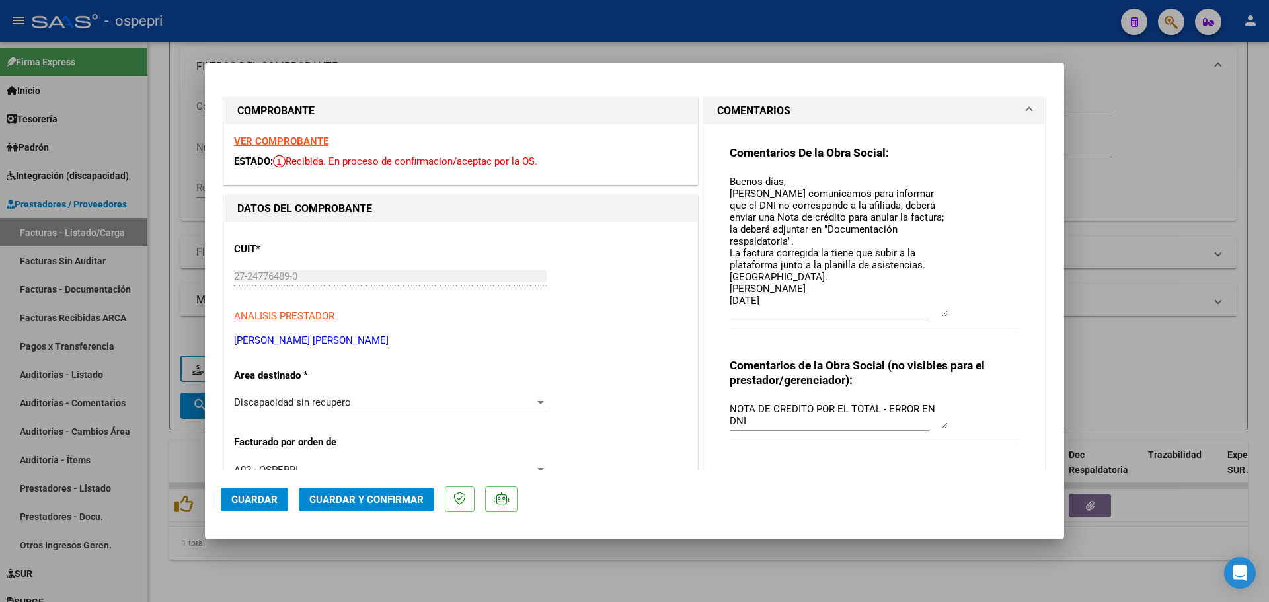
drag, startPoint x: 937, startPoint y: 198, endPoint x: 941, endPoint y: 314, distance: 115.8
click at [941, 314] on textarea "Buenos días, [PERSON_NAME] comunicamos para informar que el DNI no corresponde …" at bounding box center [839, 245] width 218 height 142
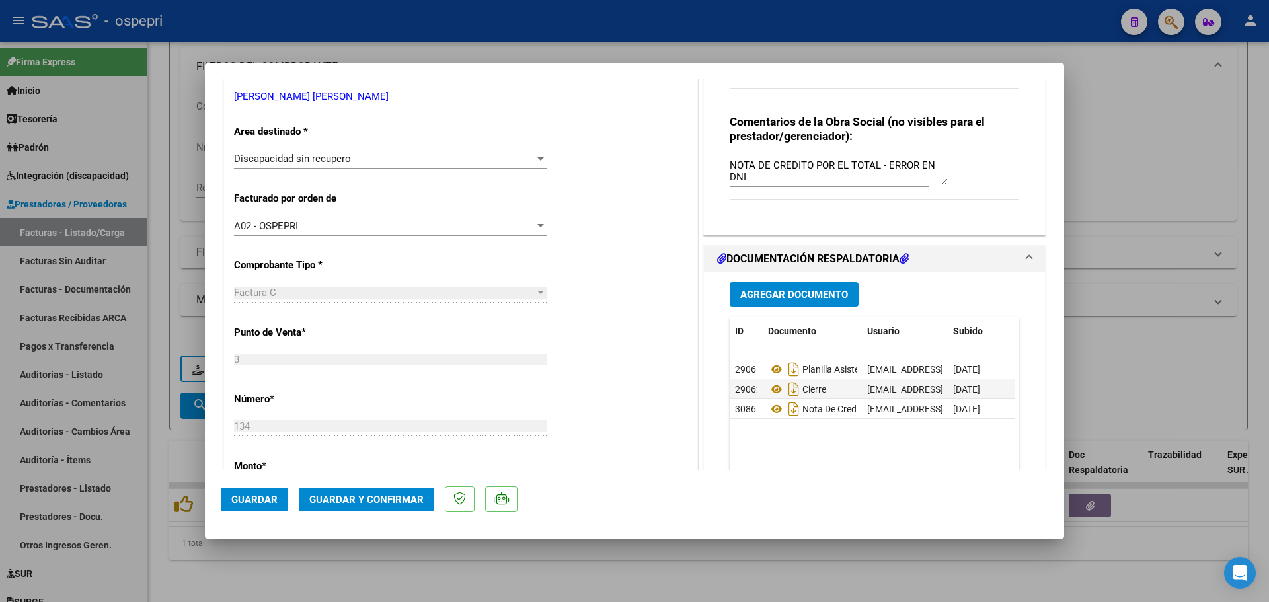
scroll to position [264, 0]
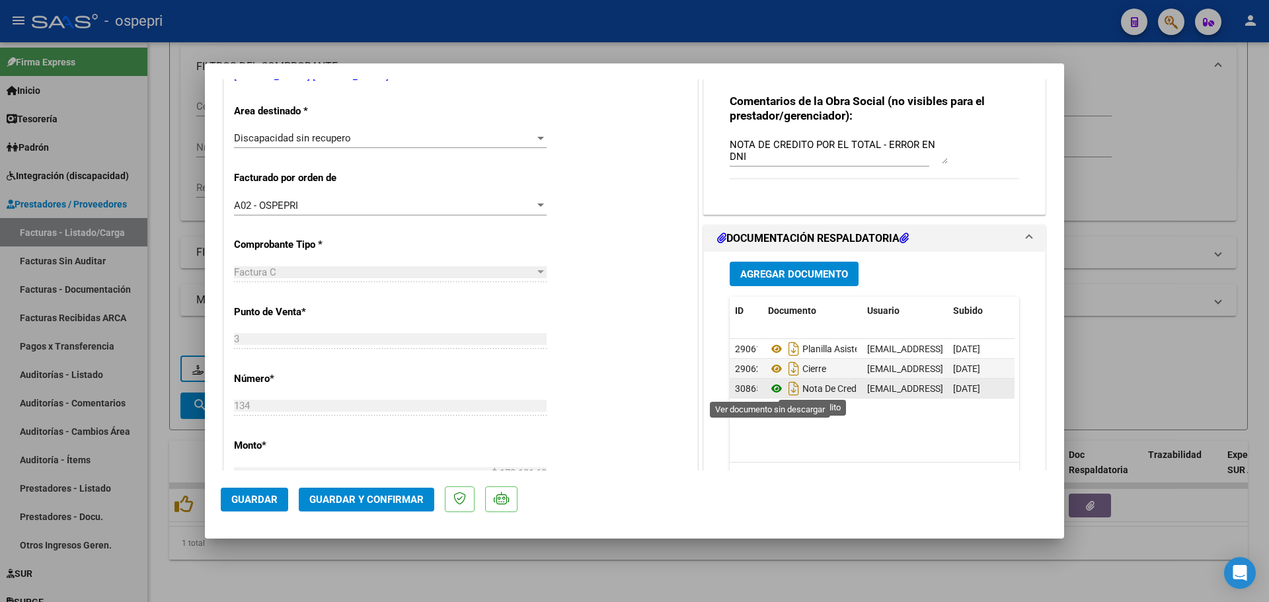
click at [769, 389] on icon at bounding box center [776, 389] width 17 height 16
click at [924, 11] on div at bounding box center [634, 301] width 1269 height 602
type input "$ 0,00"
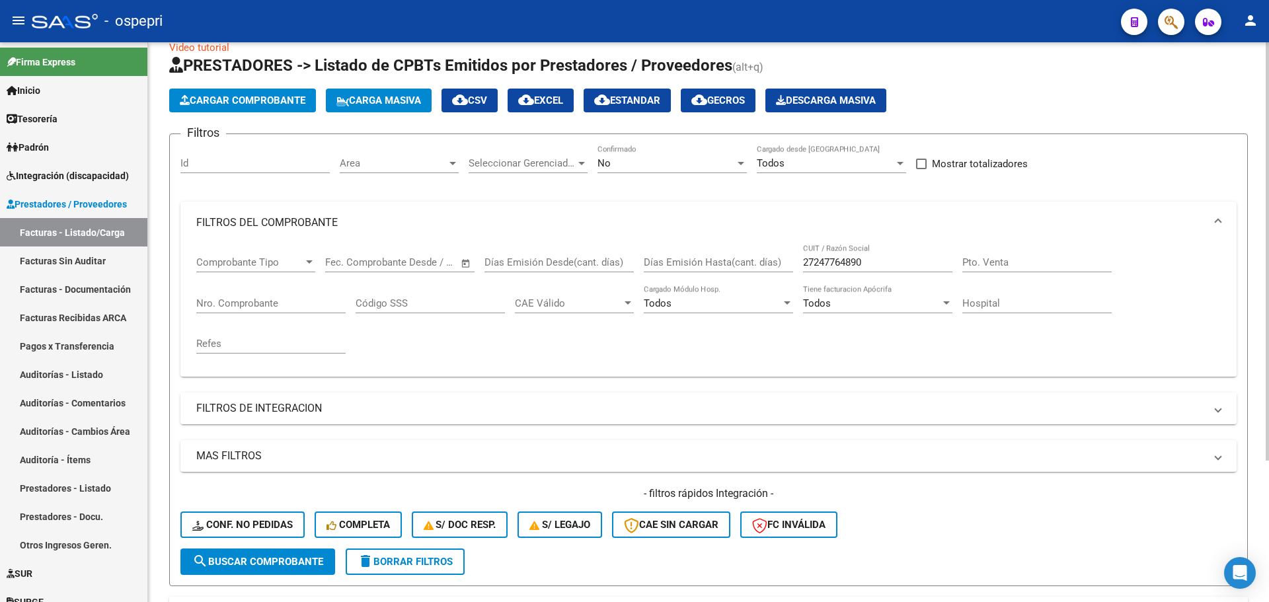
scroll to position [0, 0]
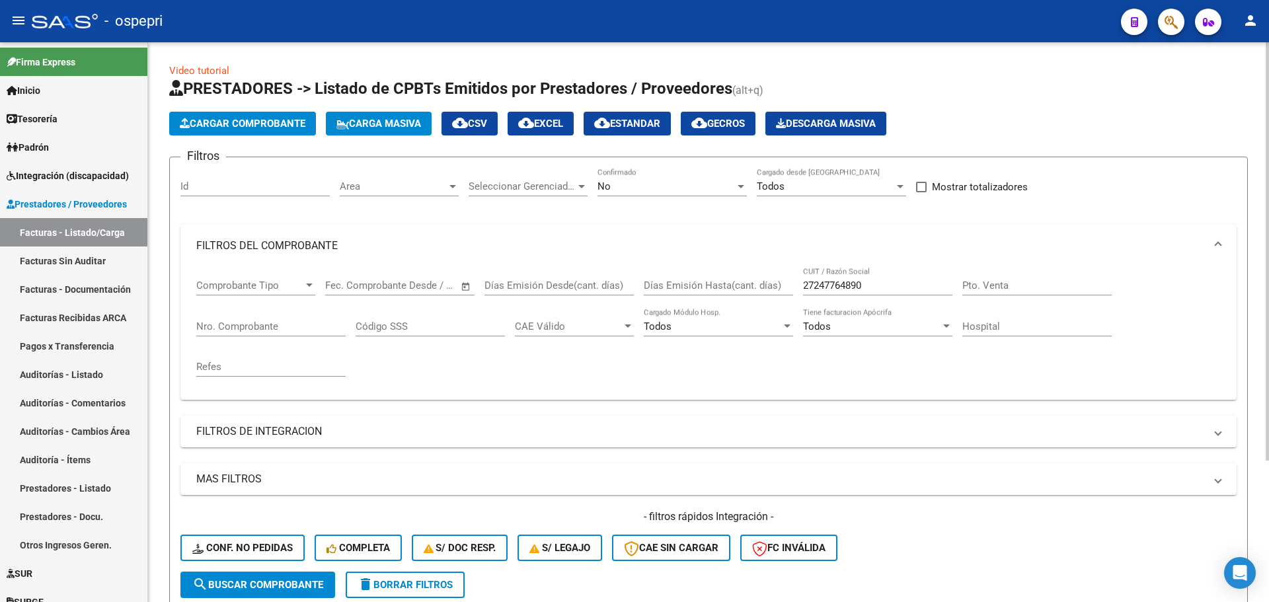
click at [866, 285] on input "27247764890" at bounding box center [877, 286] width 149 height 12
paste input "63571954"
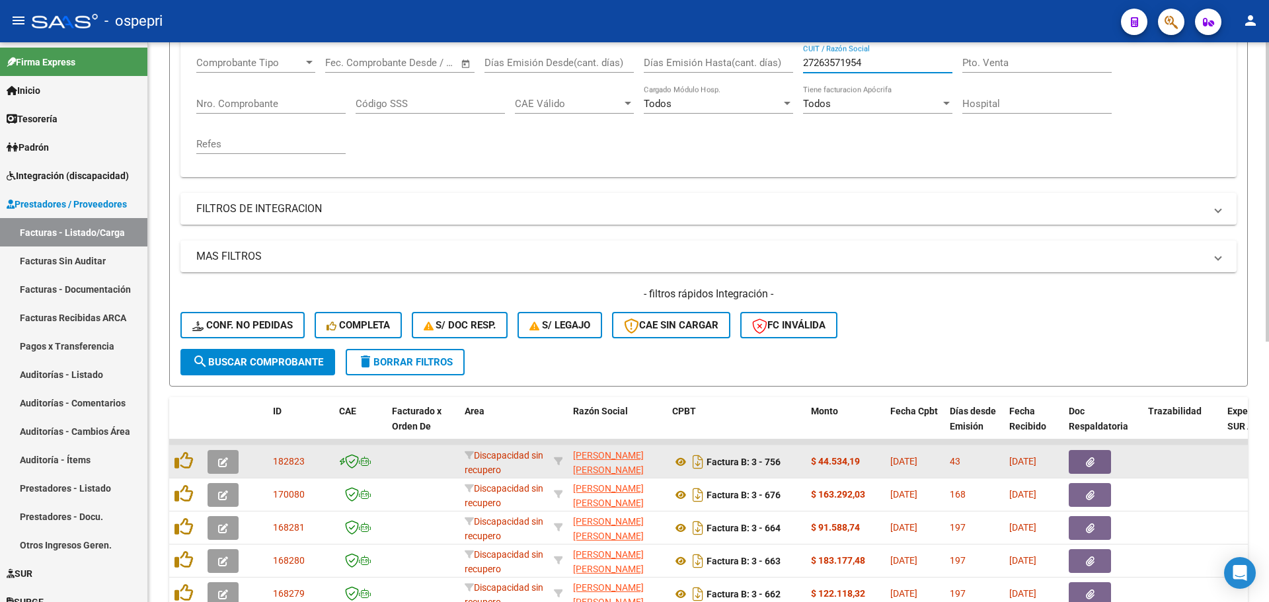
scroll to position [264, 0]
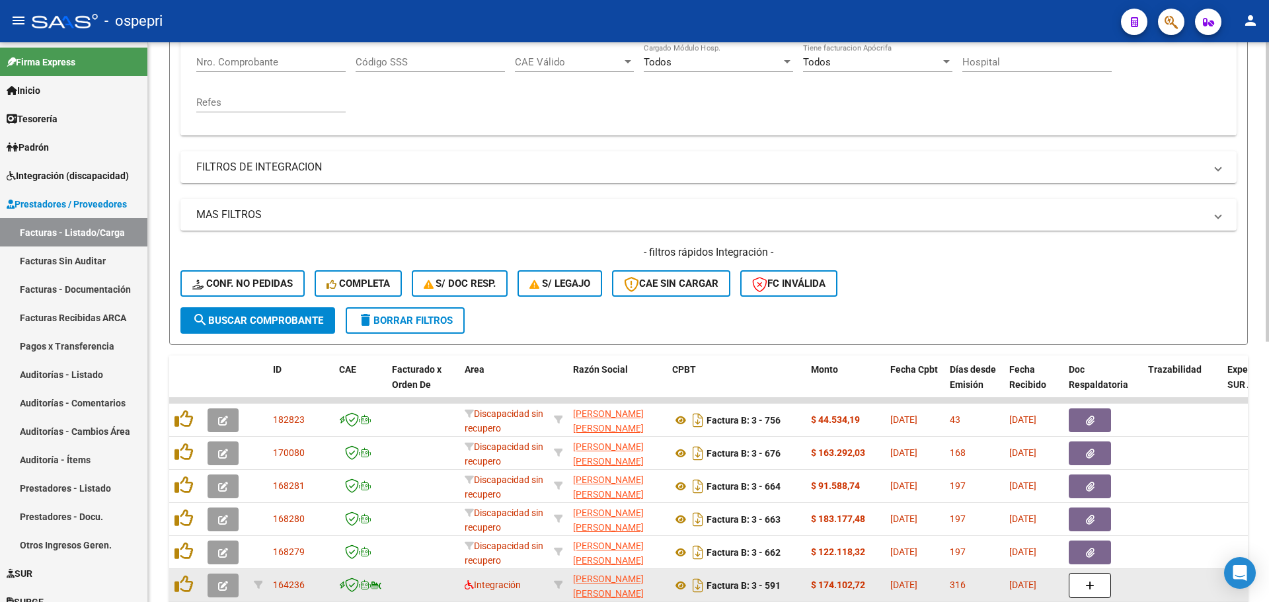
type input "27263571954"
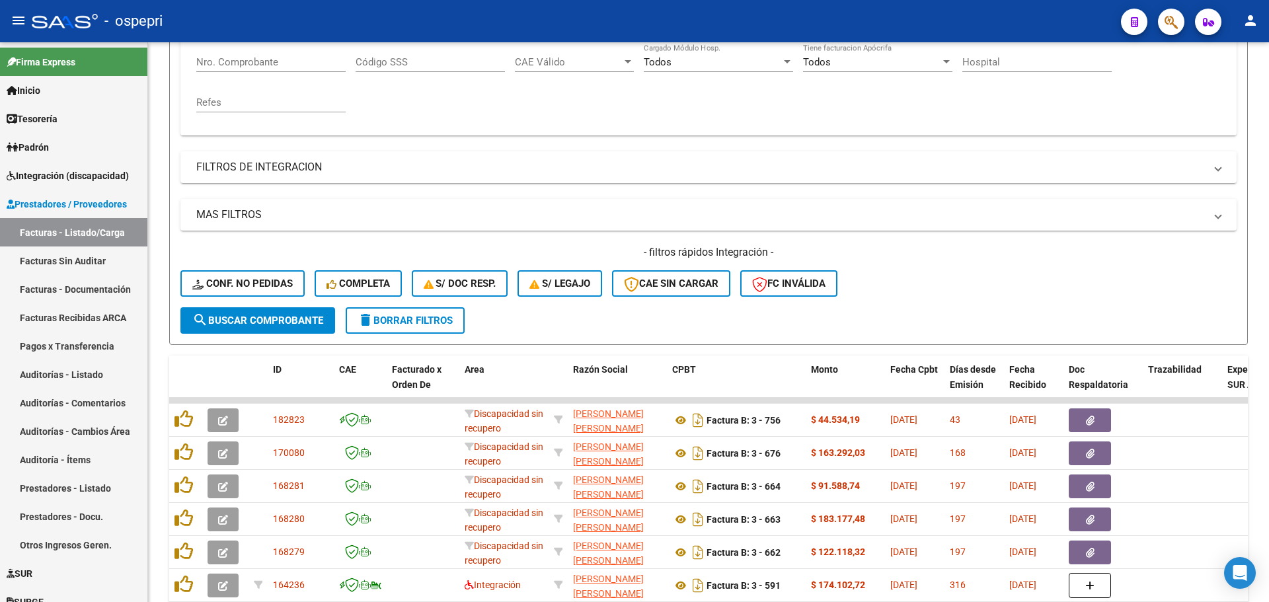
click at [869, 17] on div "- ospepri" at bounding box center [571, 21] width 1079 height 29
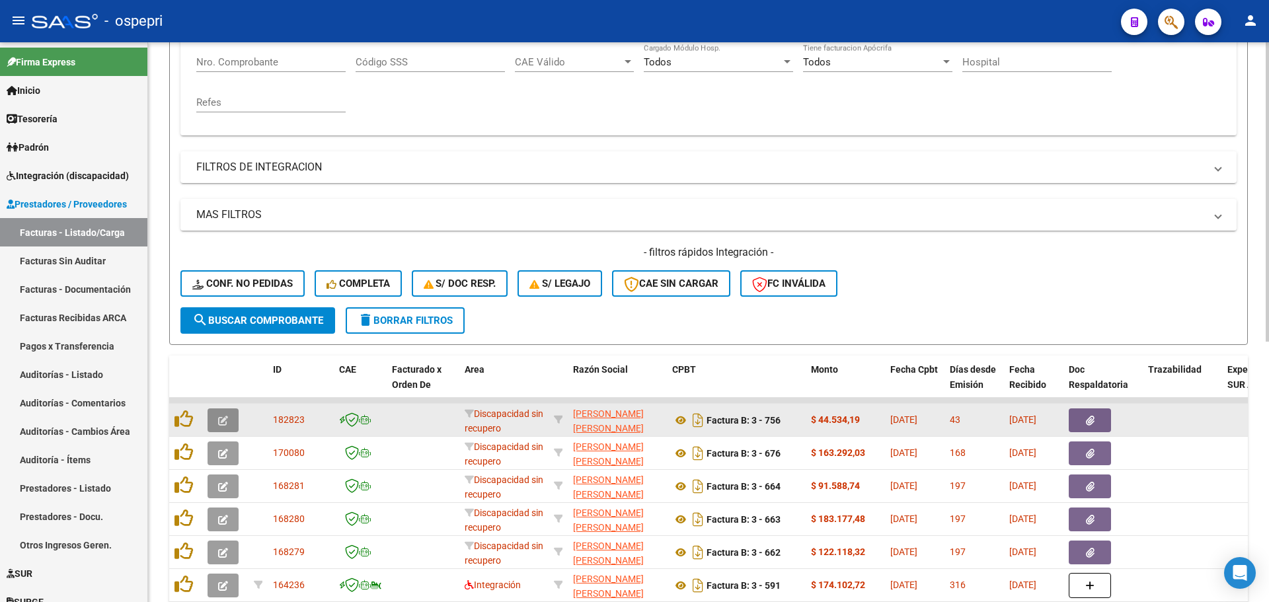
click at [221, 420] on icon "button" at bounding box center [223, 421] width 10 height 10
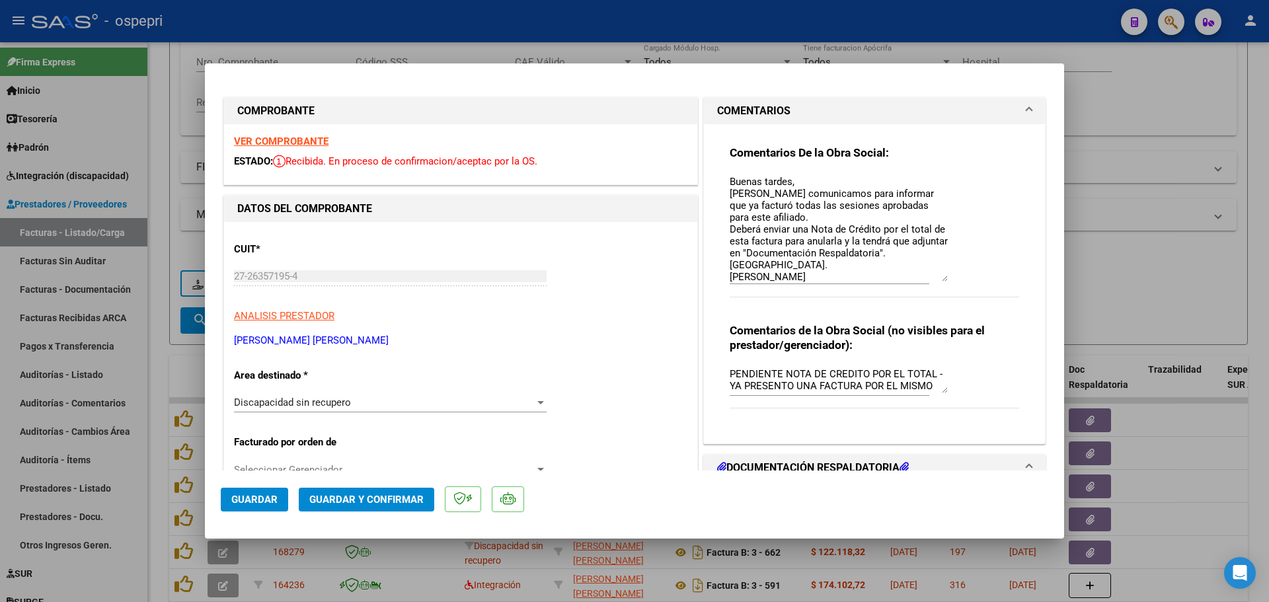
drag, startPoint x: 935, startPoint y: 198, endPoint x: 941, endPoint y: 278, distance: 80.8
click at [941, 278] on textarea "Buenas tardes, [PERSON_NAME] comunicamos para informar que ya facturó todas las…" at bounding box center [839, 227] width 218 height 107
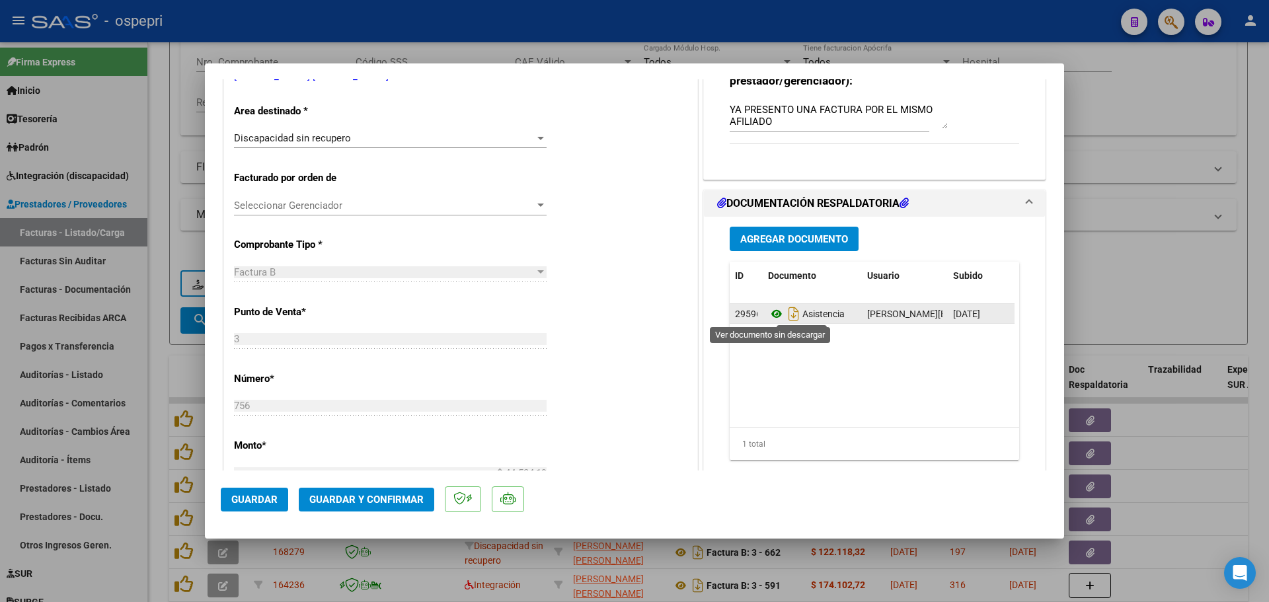
click at [768, 313] on icon at bounding box center [776, 314] width 17 height 16
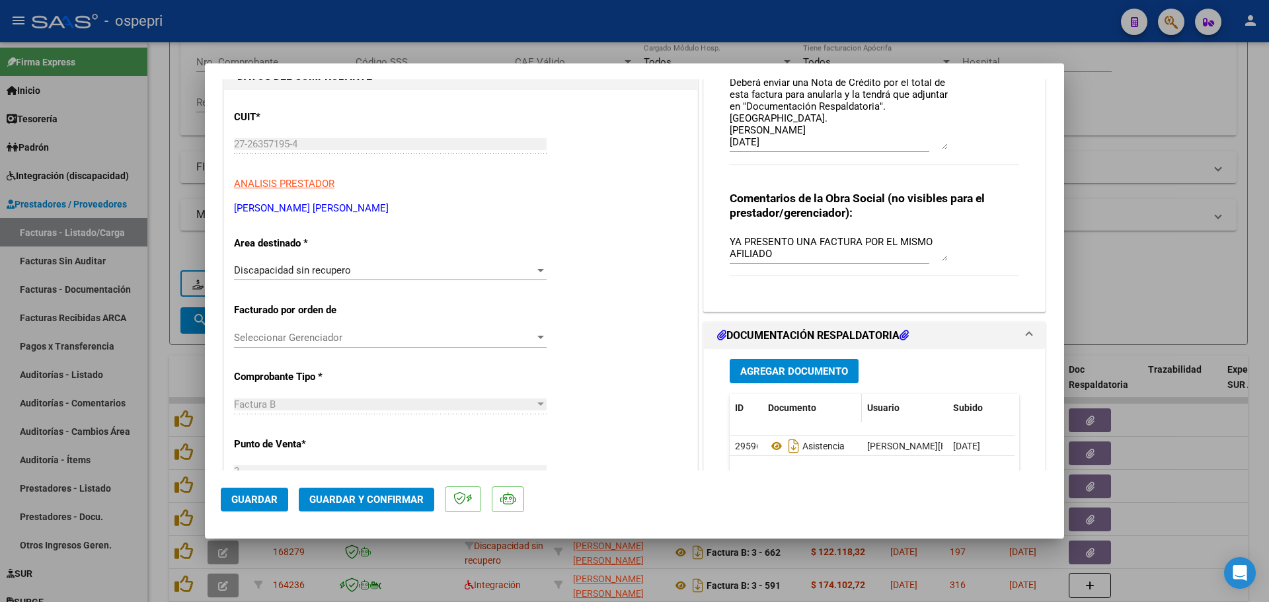
scroll to position [198, 0]
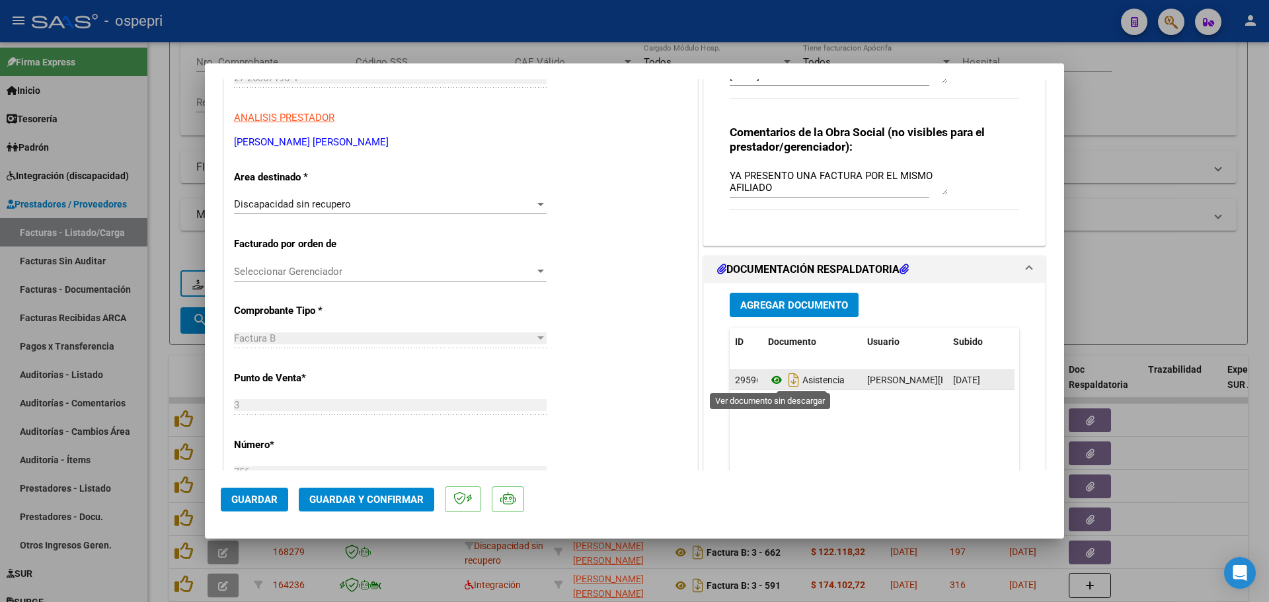
click at [769, 377] on icon at bounding box center [776, 380] width 17 height 16
type input "$ 0,00"
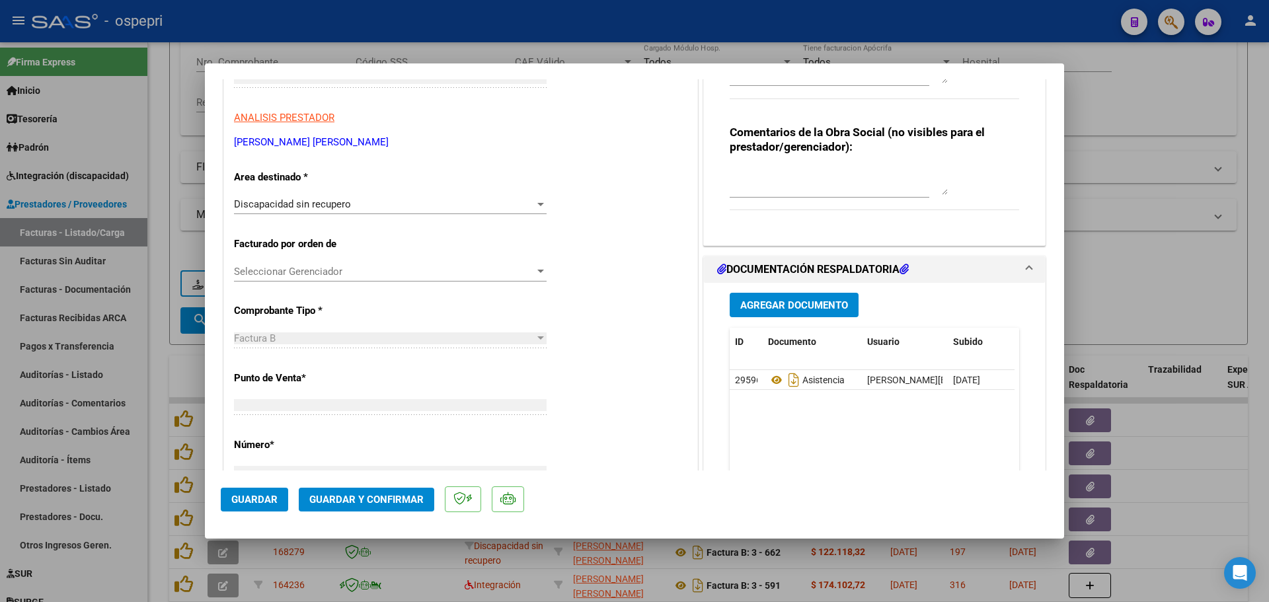
scroll to position [213, 0]
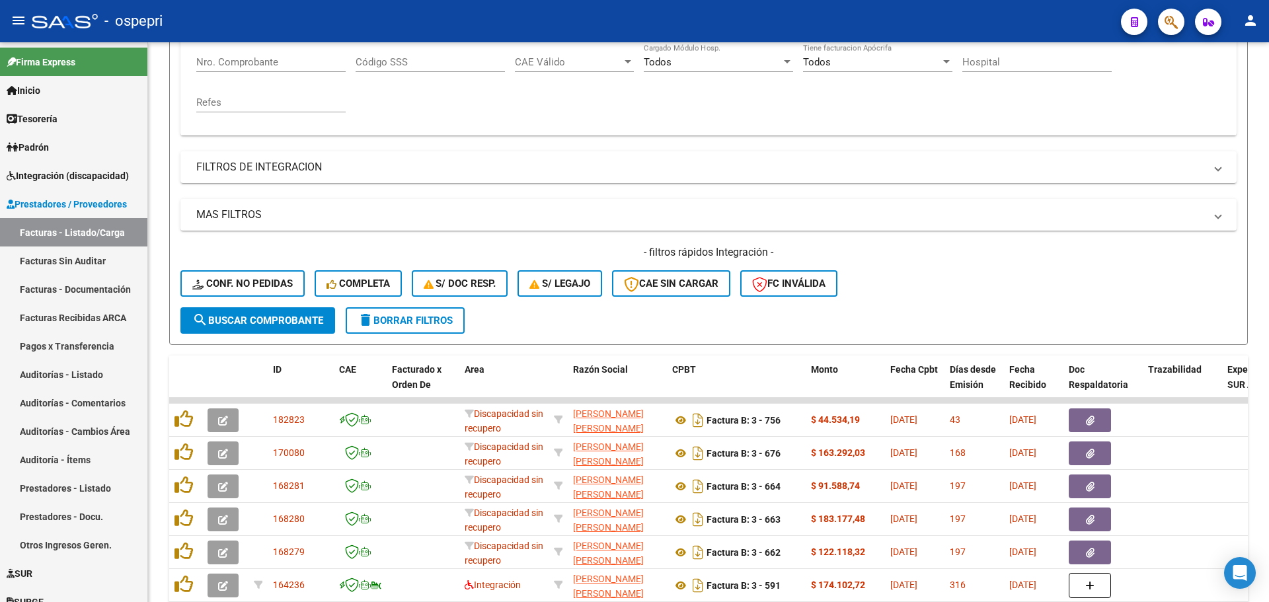
click at [730, 29] on div "- ospepri" at bounding box center [571, 21] width 1079 height 29
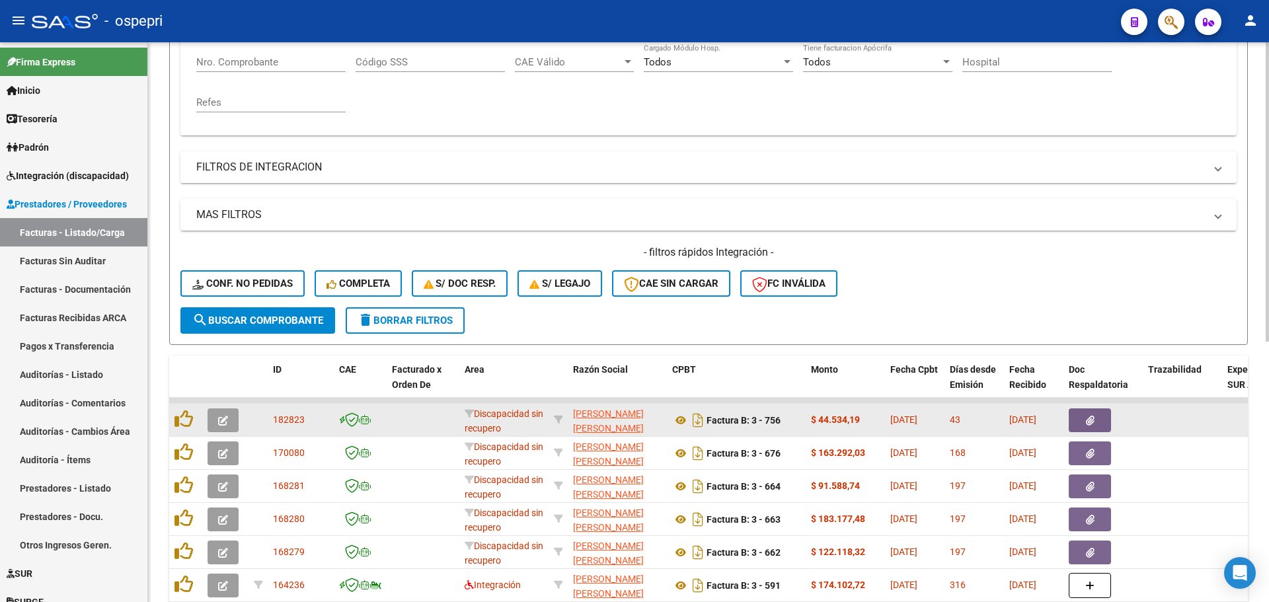
click at [220, 418] on icon "button" at bounding box center [223, 421] width 10 height 10
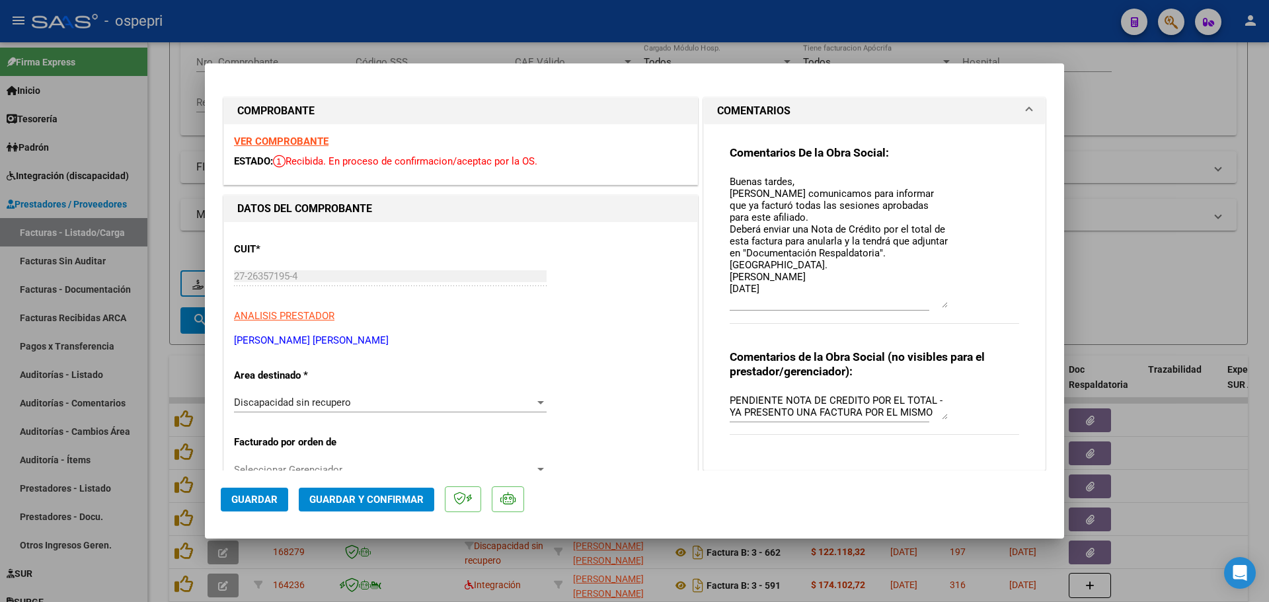
drag, startPoint x: 939, startPoint y: 198, endPoint x: 929, endPoint y: 305, distance: 107.5
click at [929, 305] on textarea "Buenas tardes, [PERSON_NAME] comunicamos para informar que ya facturó todas las…" at bounding box center [839, 241] width 218 height 134
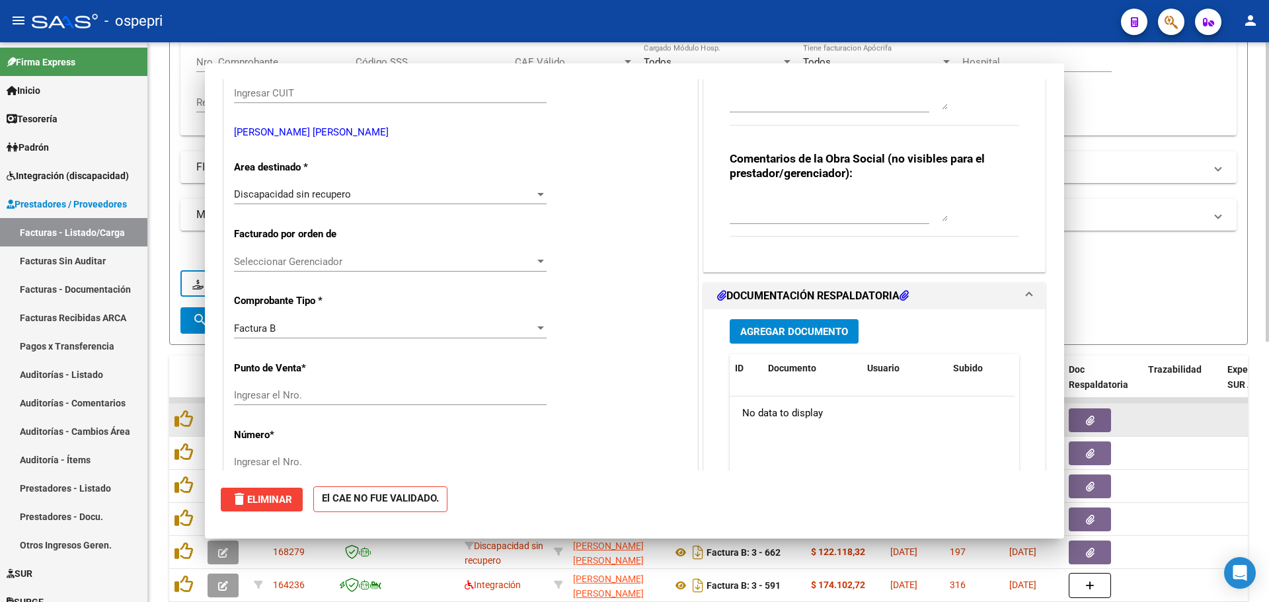
scroll to position [0, 0]
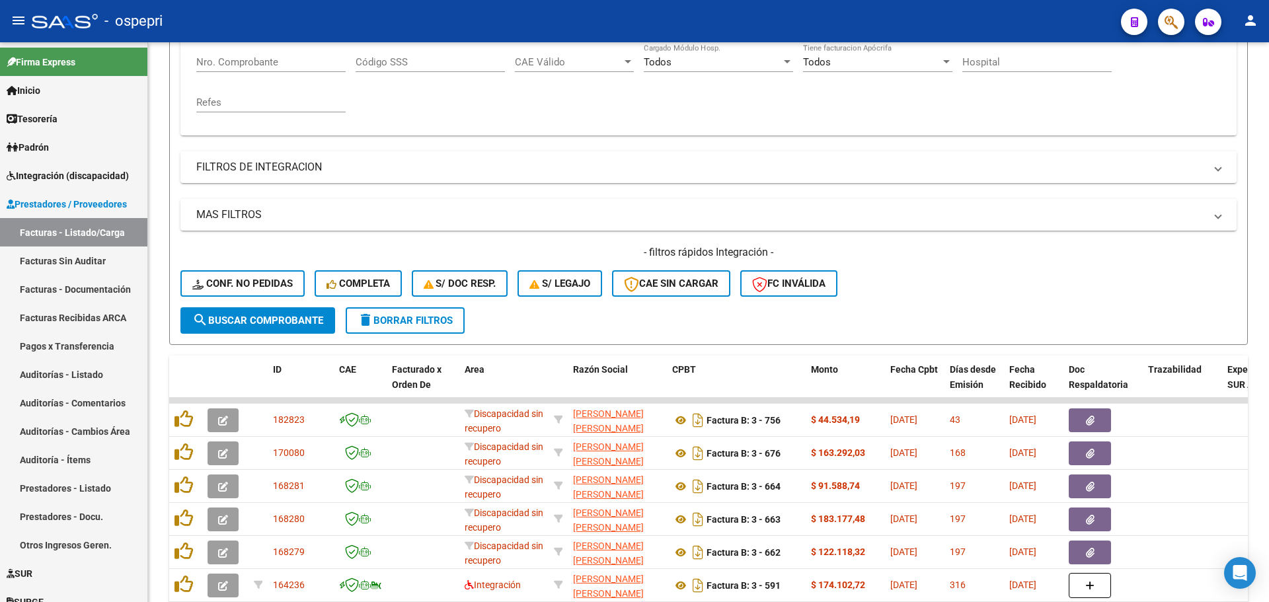
click at [907, 20] on div "- ospepri" at bounding box center [571, 21] width 1079 height 29
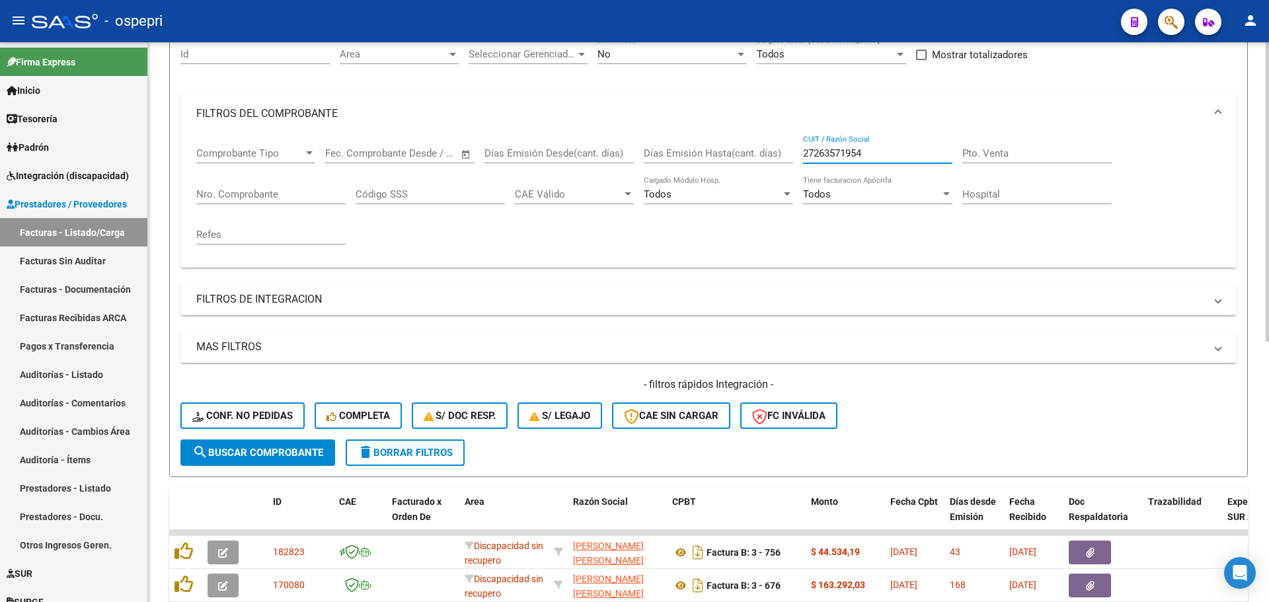
click at [876, 149] on input "27263571954" at bounding box center [877, 153] width 149 height 12
click at [875, 149] on input "27263571954" at bounding box center [877, 153] width 149 height 12
paste input "84597260"
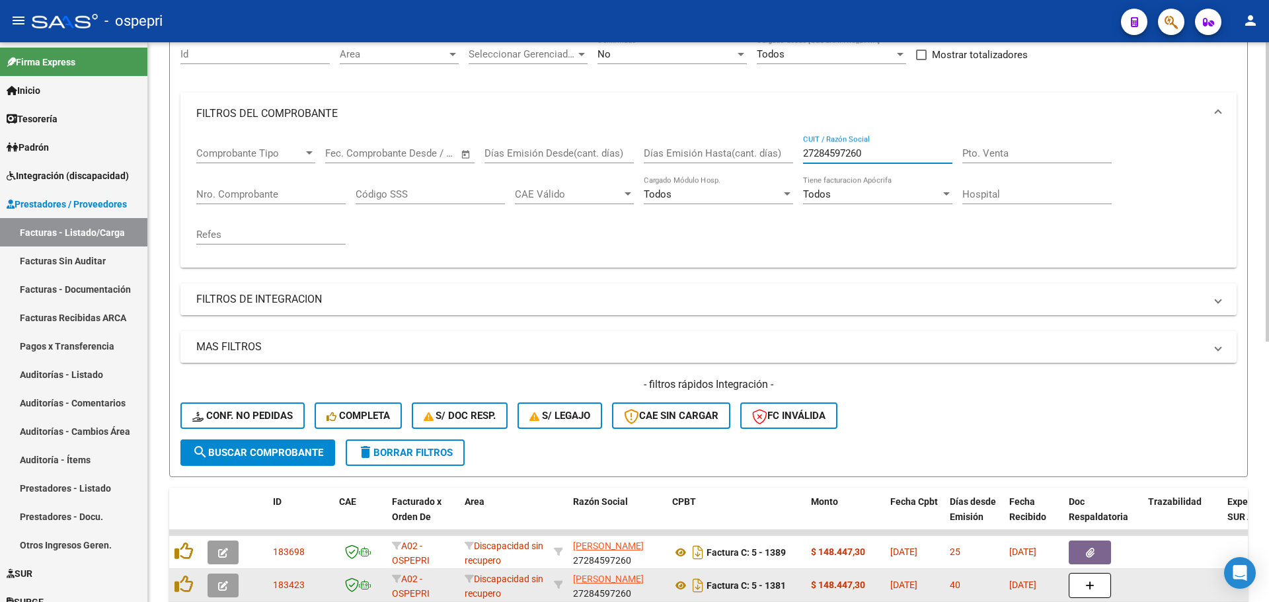
type input "27284597260"
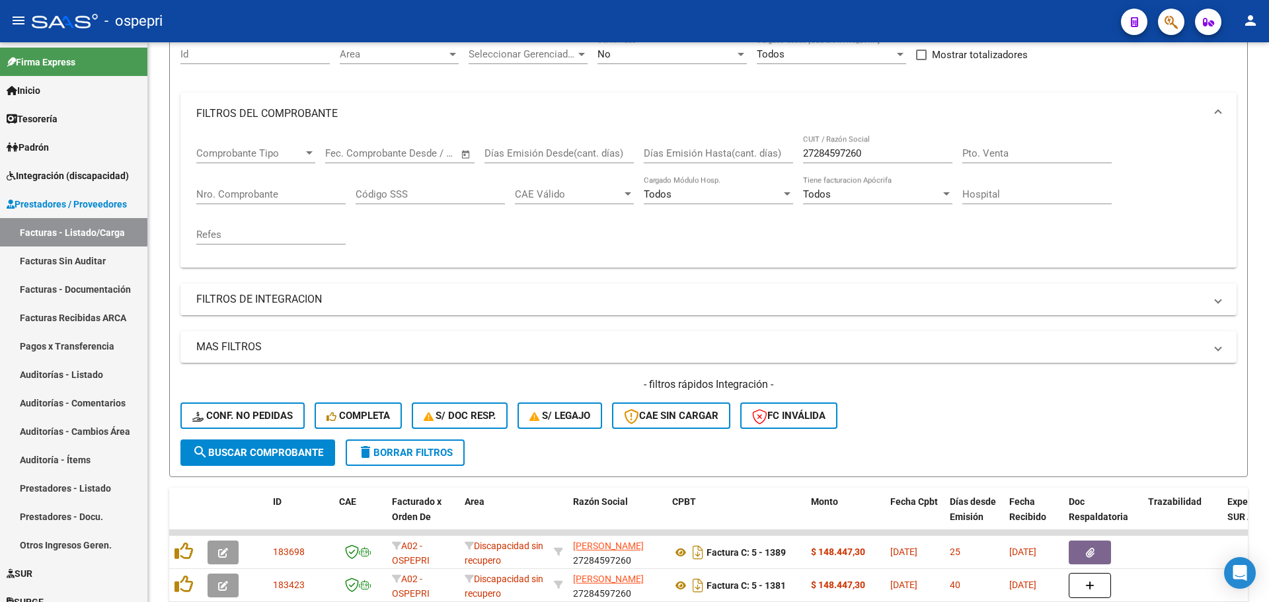
click at [962, 11] on div "- ospepri" at bounding box center [571, 21] width 1079 height 29
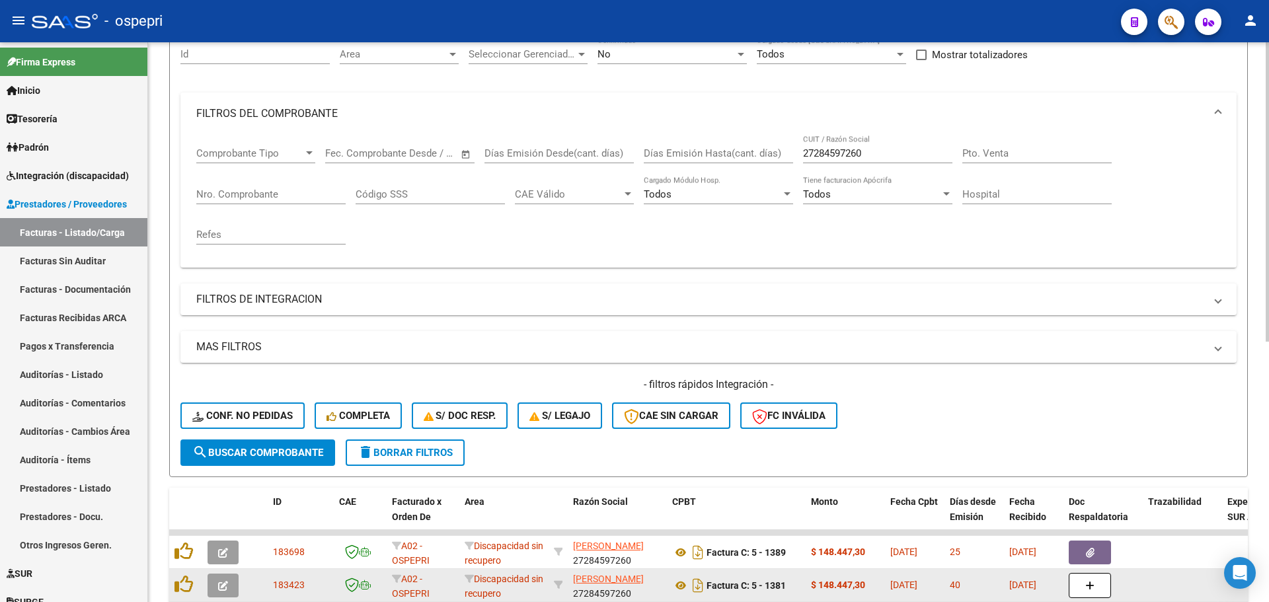
click at [221, 588] on icon "button" at bounding box center [223, 586] width 10 height 10
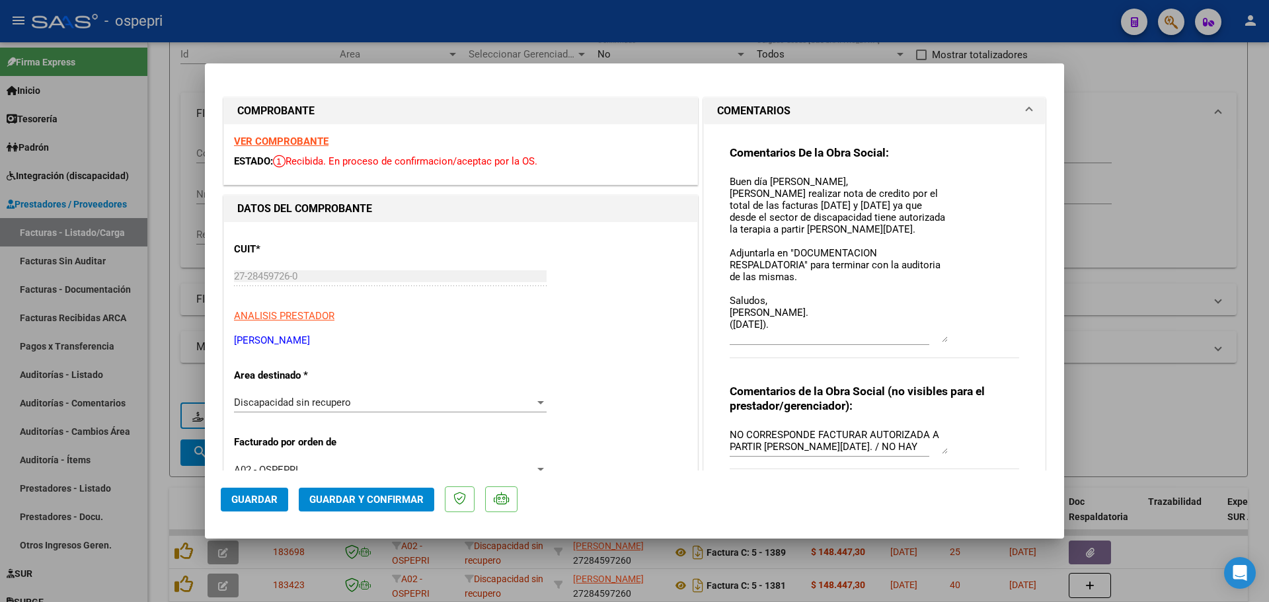
drag, startPoint x: 939, startPoint y: 196, endPoint x: 963, endPoint y: 337, distance: 143.5
click at [963, 337] on div "Comentarios De la Obra Social: Buen día [PERSON_NAME], [PERSON_NAME] realizar n…" at bounding box center [875, 258] width 290 height 227
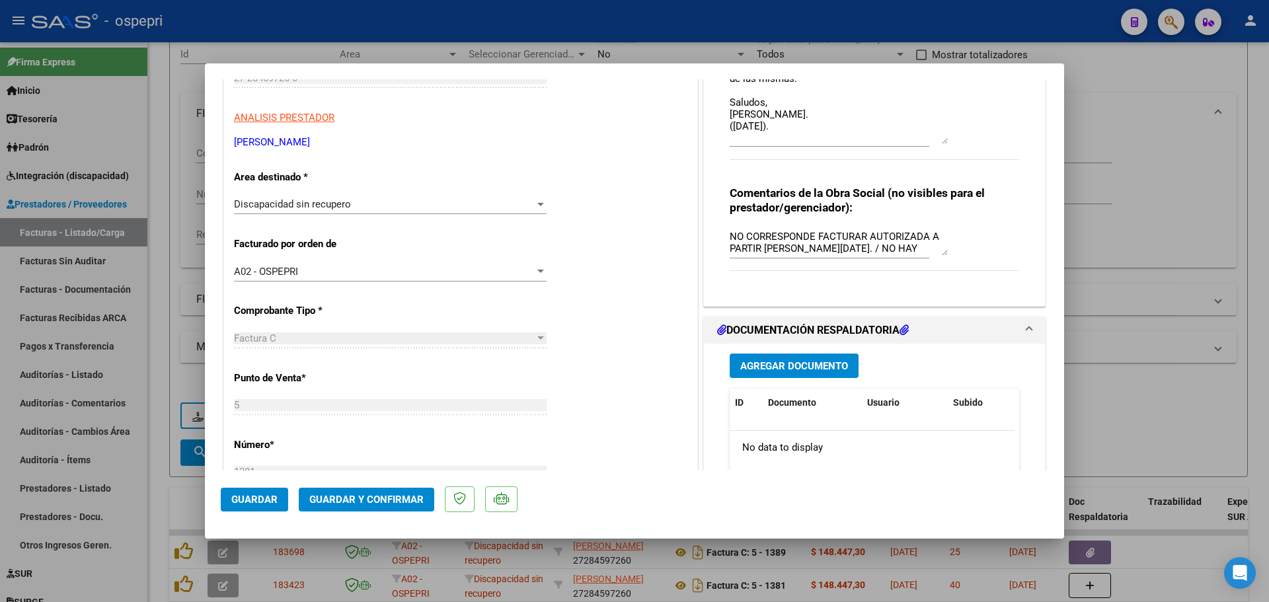
scroll to position [264, 0]
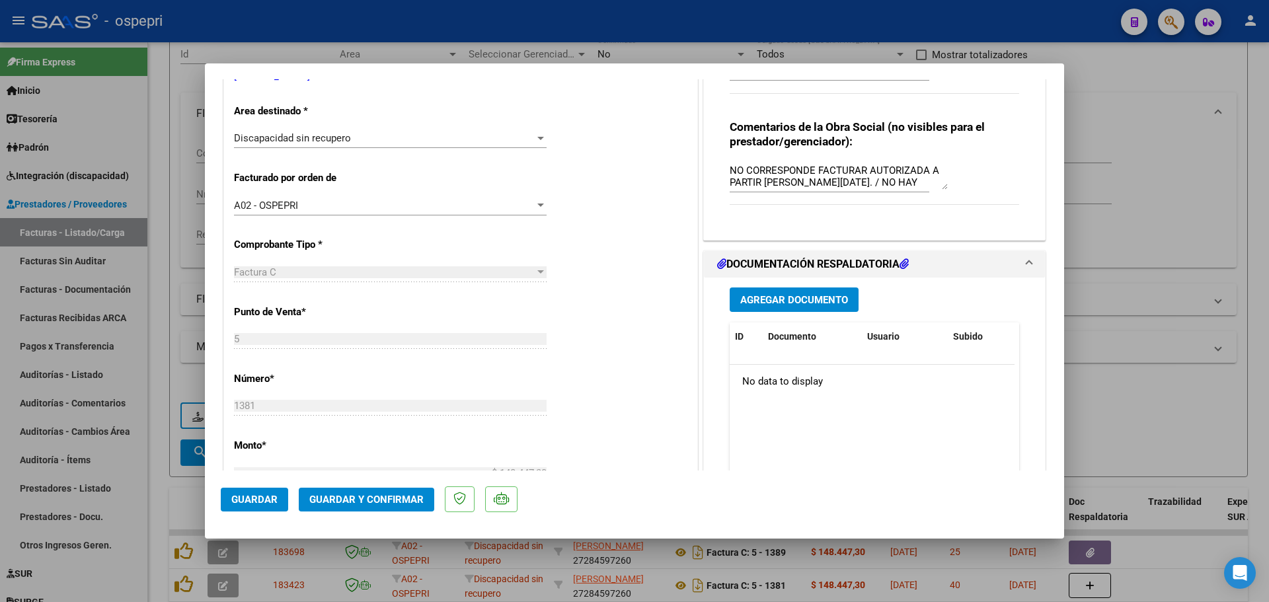
type input "$ 0,00"
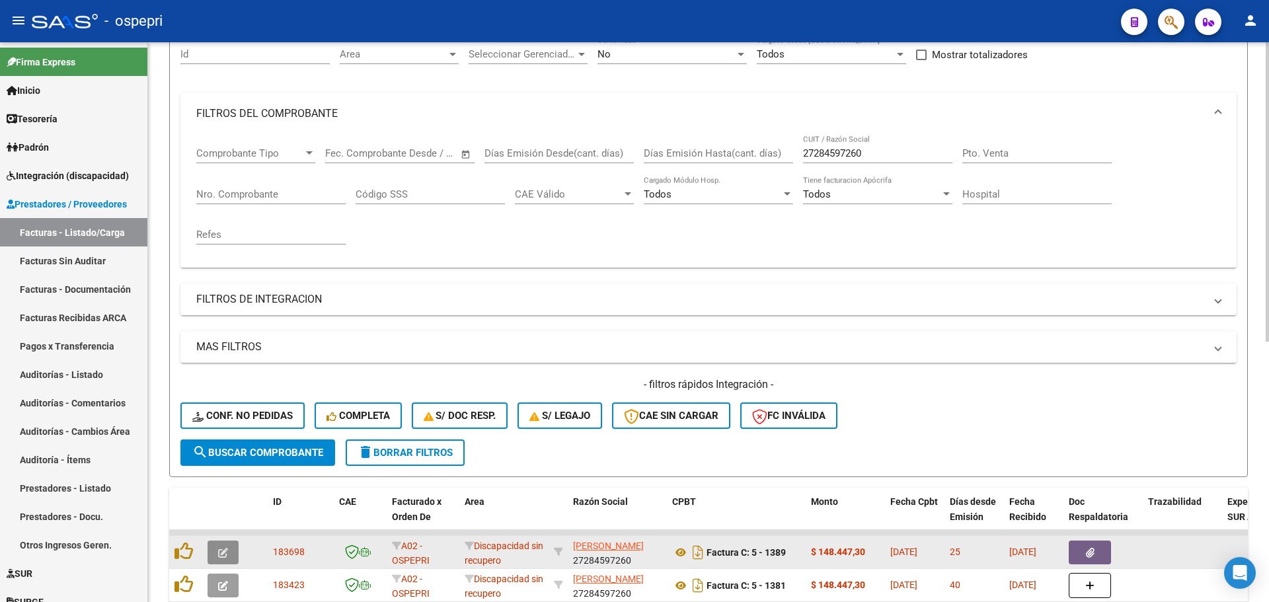
click at [219, 549] on icon "button" at bounding box center [223, 553] width 10 height 10
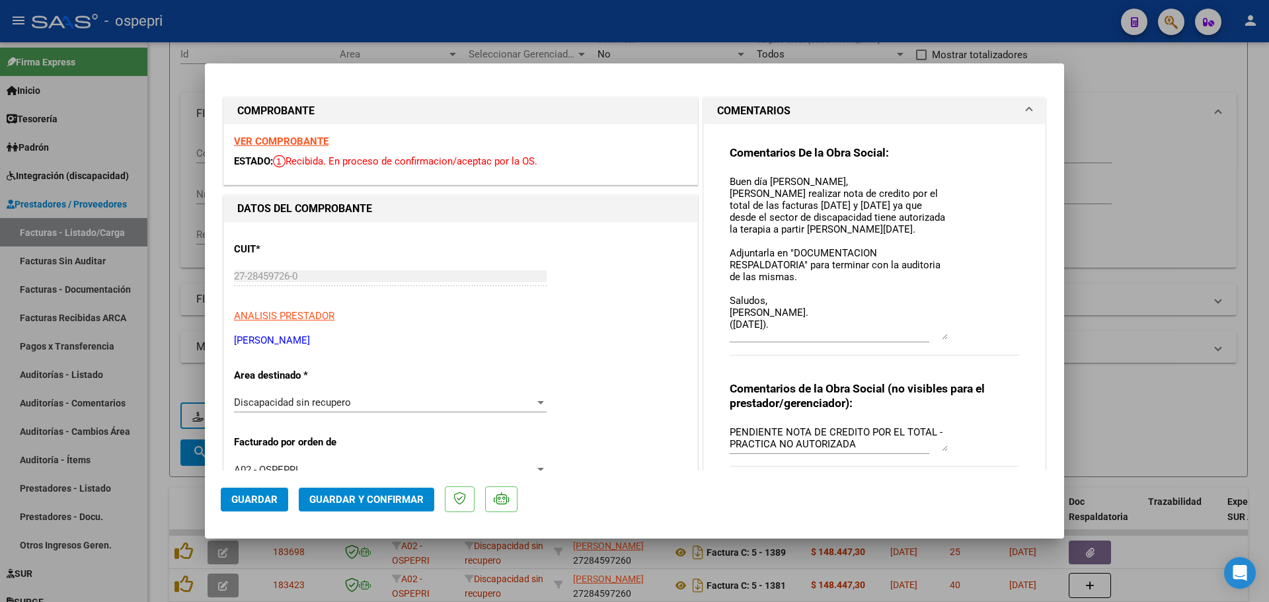
drag, startPoint x: 939, startPoint y: 200, endPoint x: 955, endPoint y: 339, distance: 139.7
click at [955, 339] on div "Comentarios De la Obra Social: Buen día [PERSON_NAME], [PERSON_NAME] realizar n…" at bounding box center [875, 257] width 290 height 224
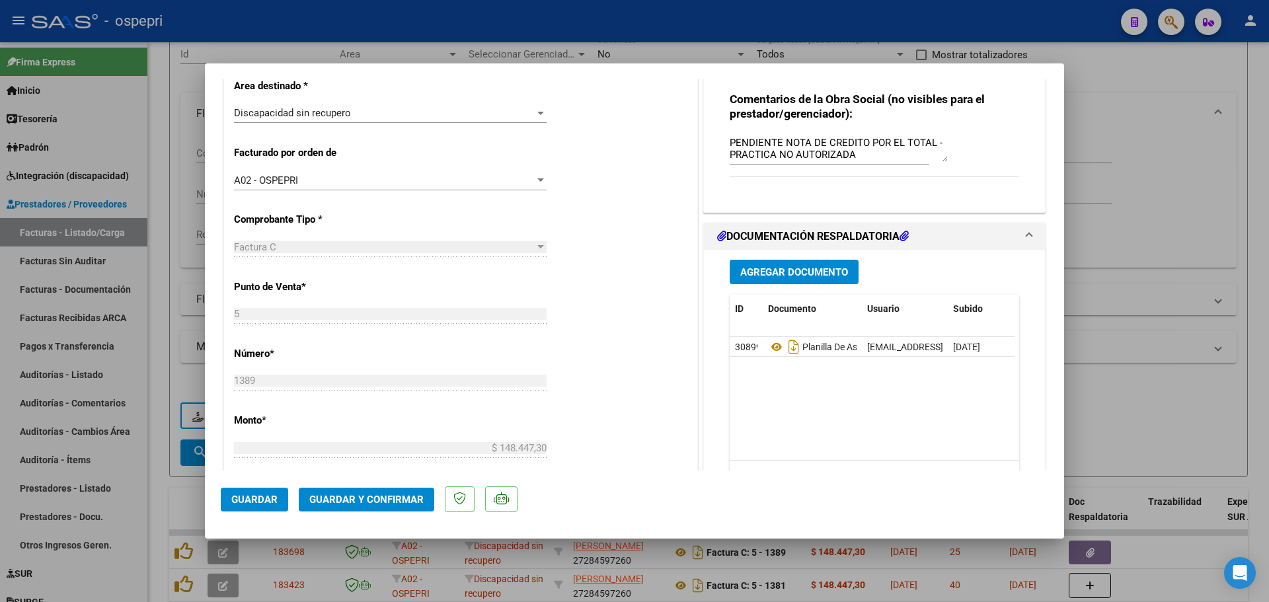
scroll to position [330, 0]
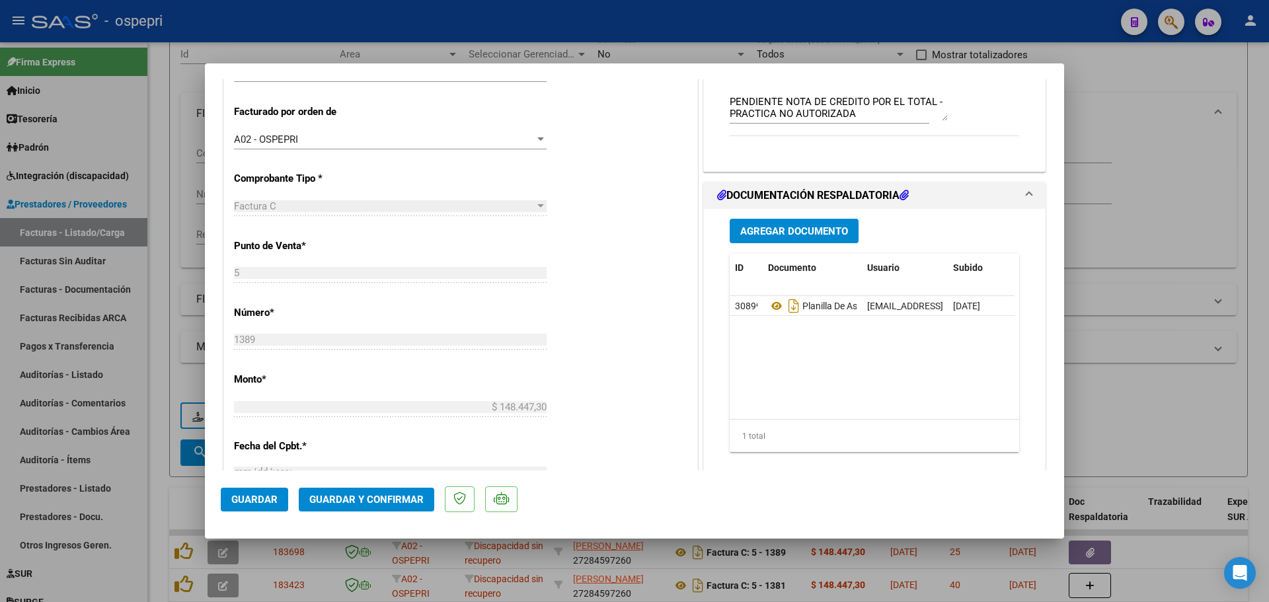
type input "$ 0,00"
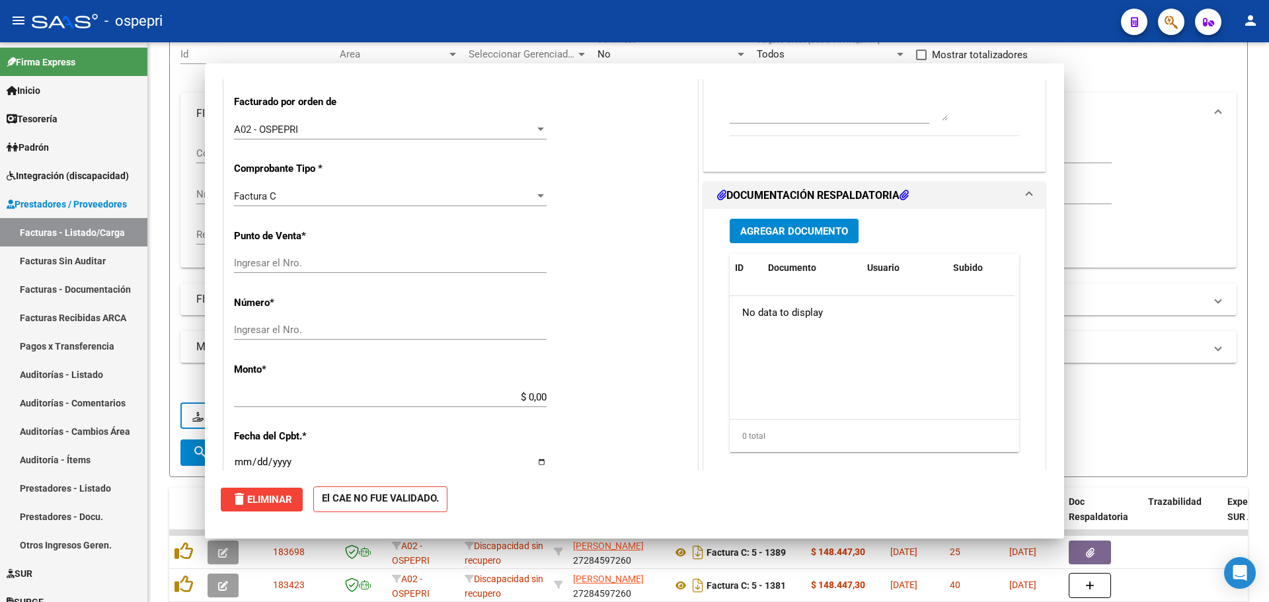
scroll to position [321, 0]
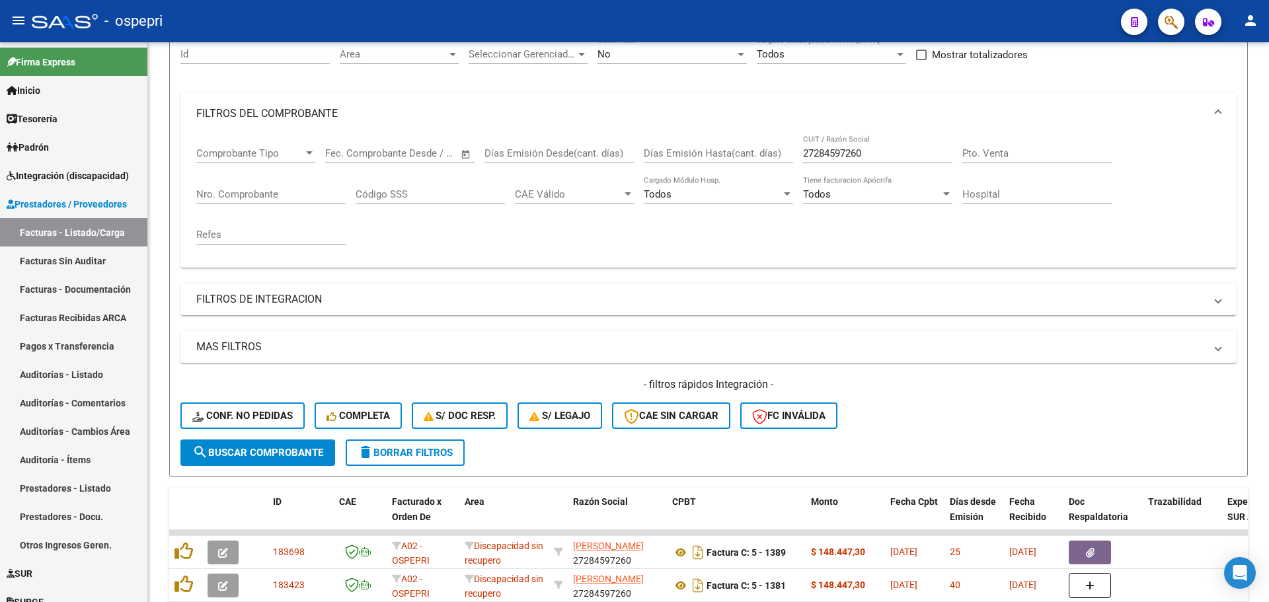
click at [872, 15] on div "- ospepri" at bounding box center [571, 21] width 1079 height 29
click at [871, 147] on input "27284597260" at bounding box center [877, 153] width 149 height 12
paste input "3356142284"
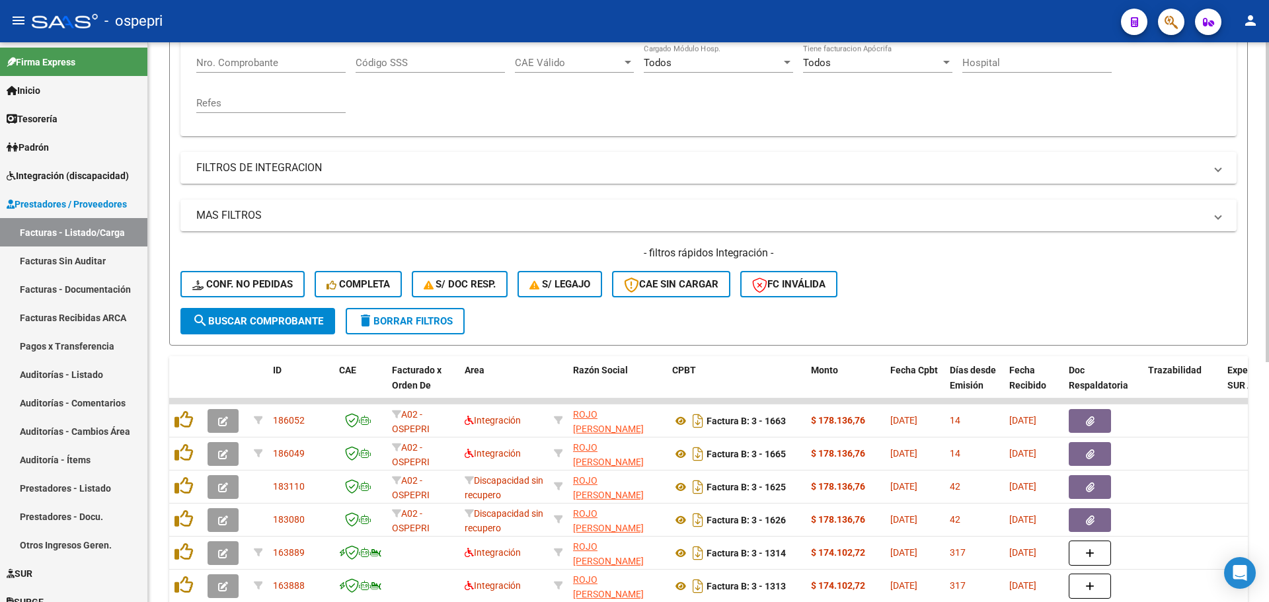
scroll to position [264, 0]
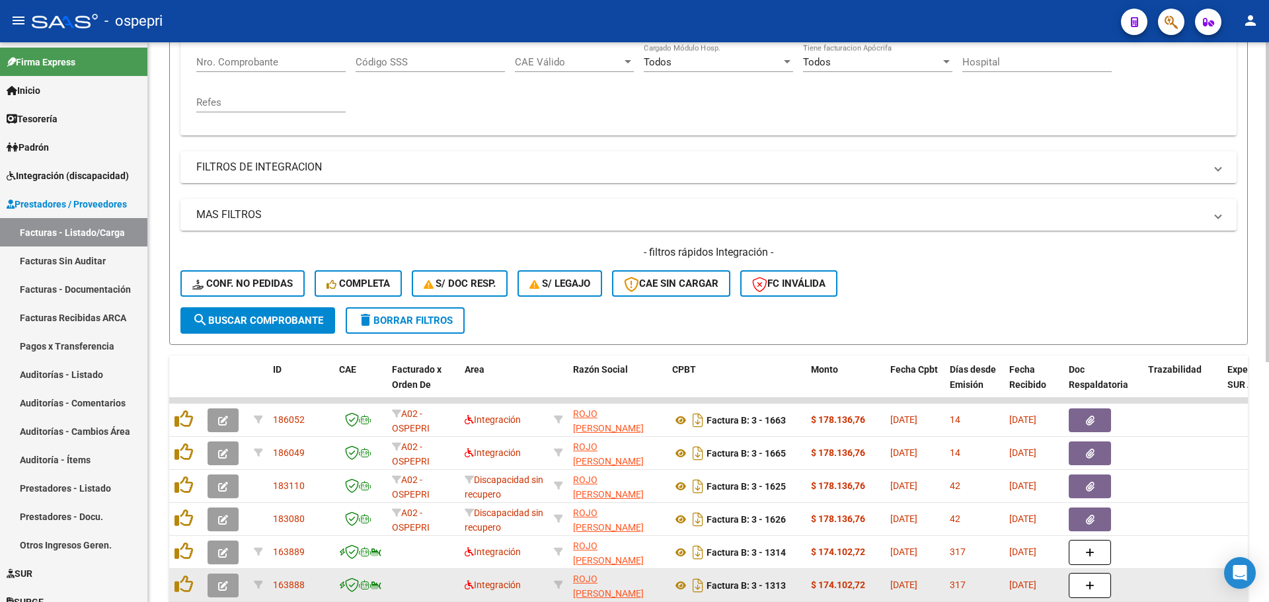
type input "23356142284"
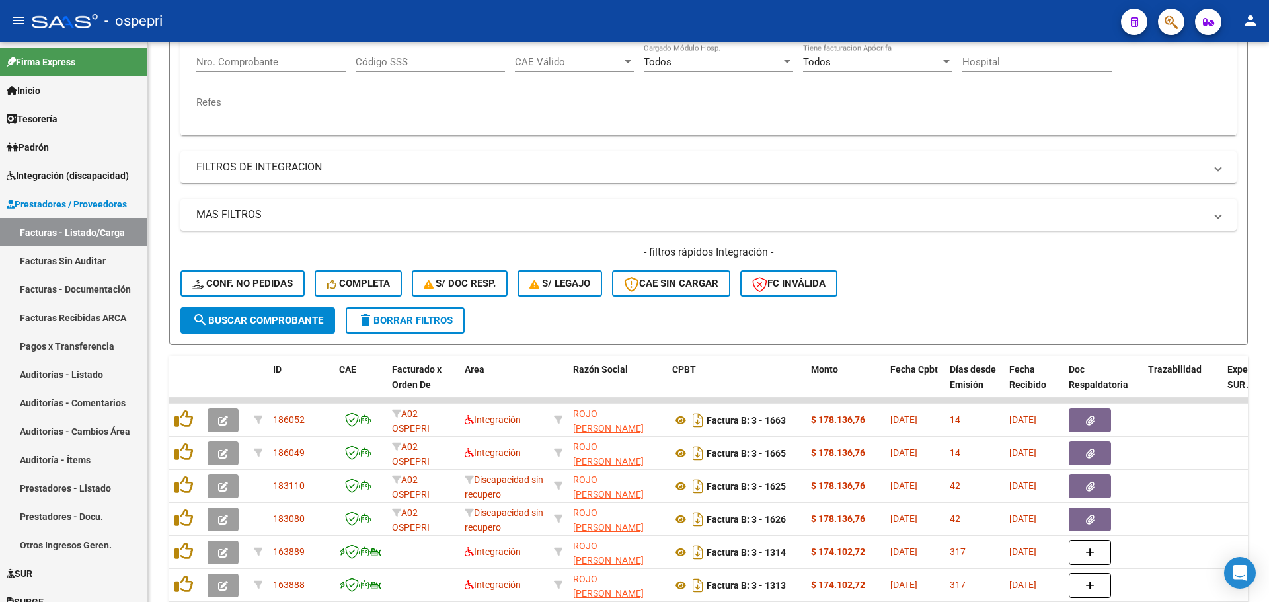
click at [1010, 22] on div "- ospepri" at bounding box center [571, 21] width 1079 height 29
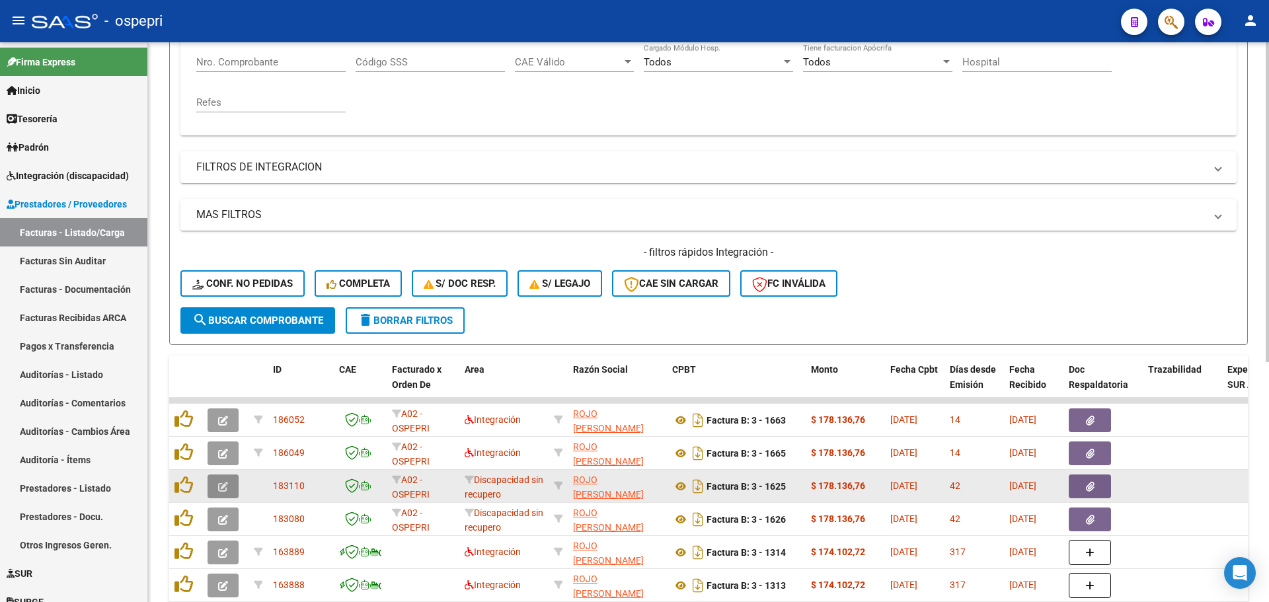
click at [222, 486] on icon "button" at bounding box center [223, 487] width 10 height 10
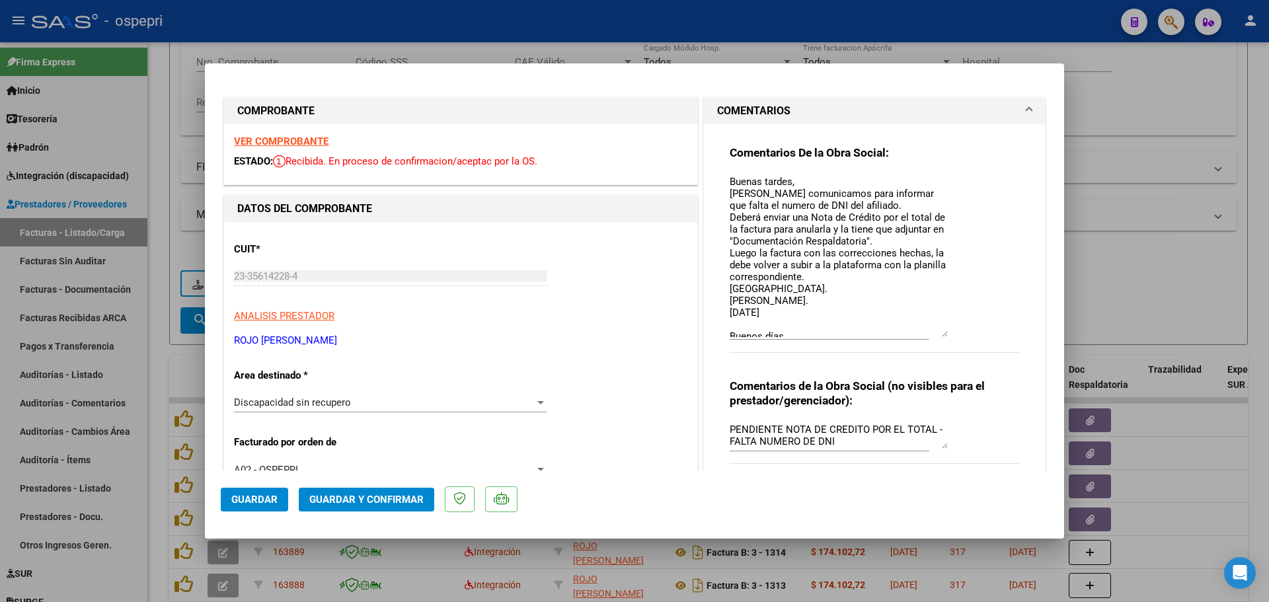
drag, startPoint x: 935, startPoint y: 198, endPoint x: 948, endPoint y: 334, distance: 136.8
click at [948, 334] on div "Comentarios De la Obra Social: Buenas tardes, [PERSON_NAME] comunicamos para in…" at bounding box center [875, 255] width 290 height 221
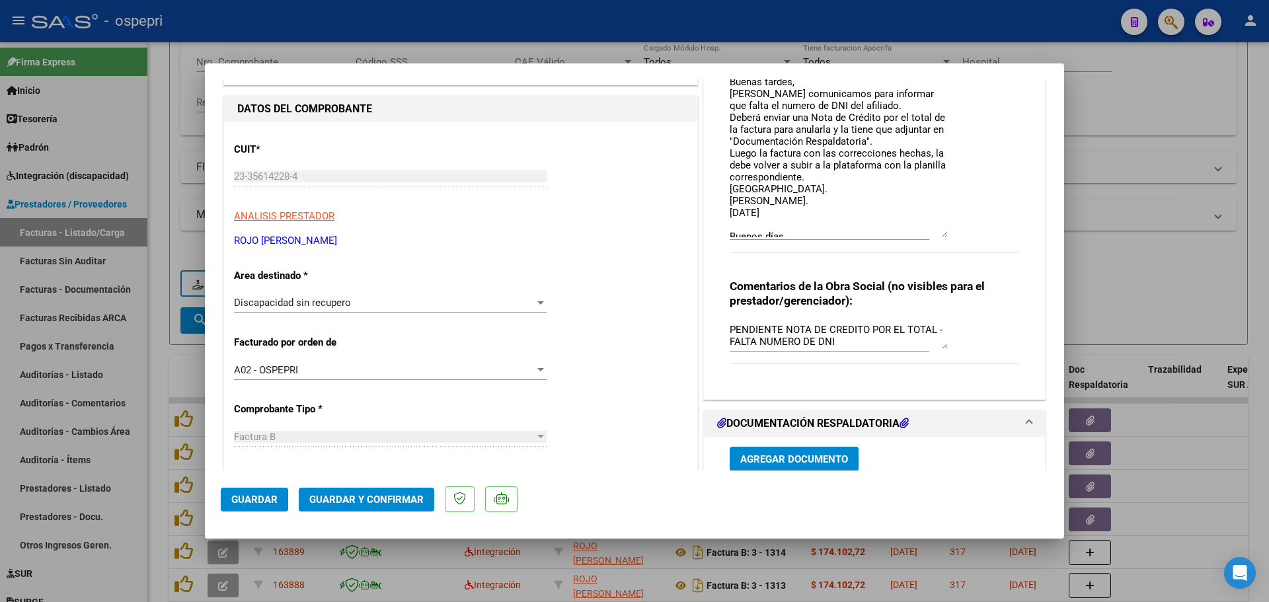
scroll to position [66, 0]
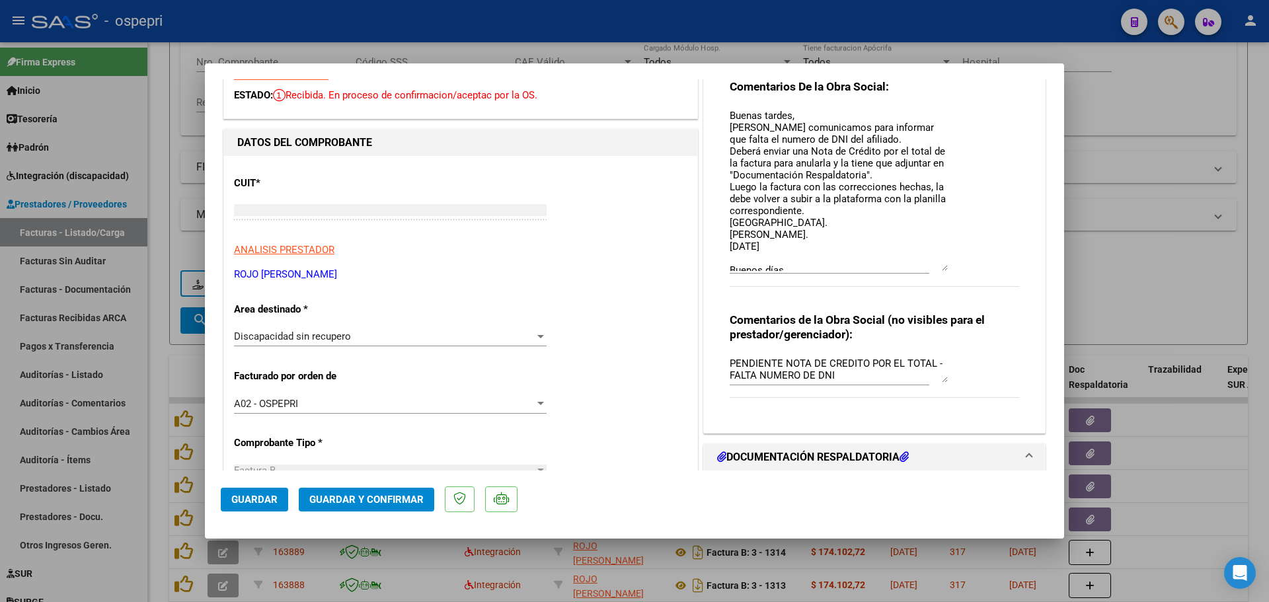
type input "$ 0,00"
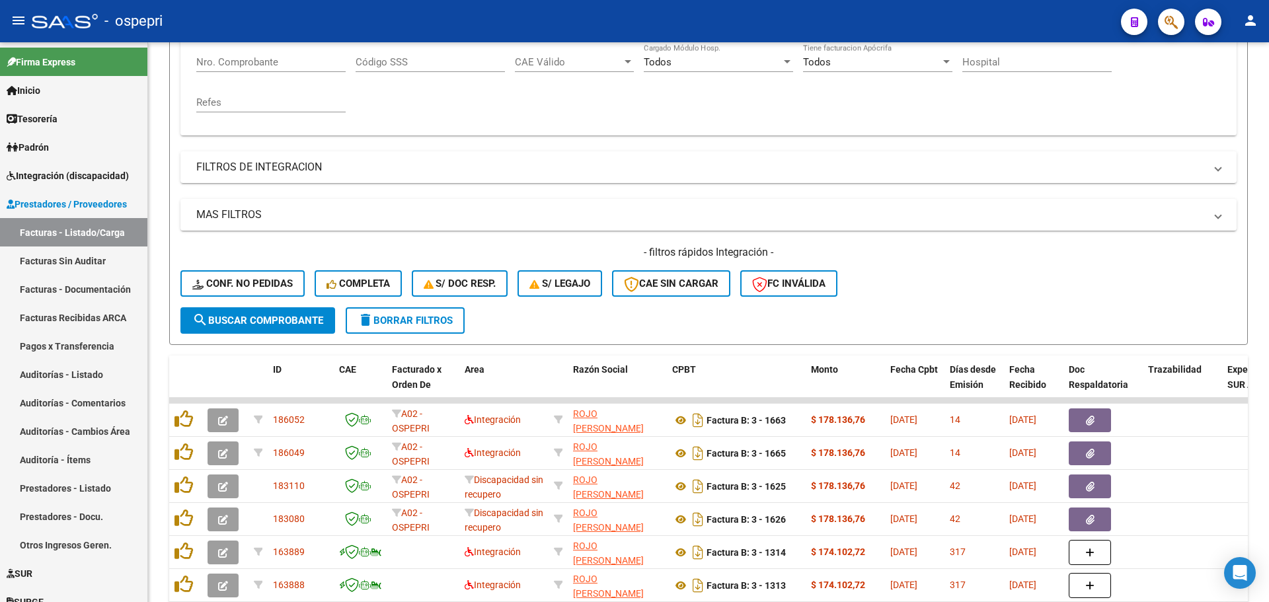
click at [848, 13] on div "- ospepri" at bounding box center [571, 21] width 1079 height 29
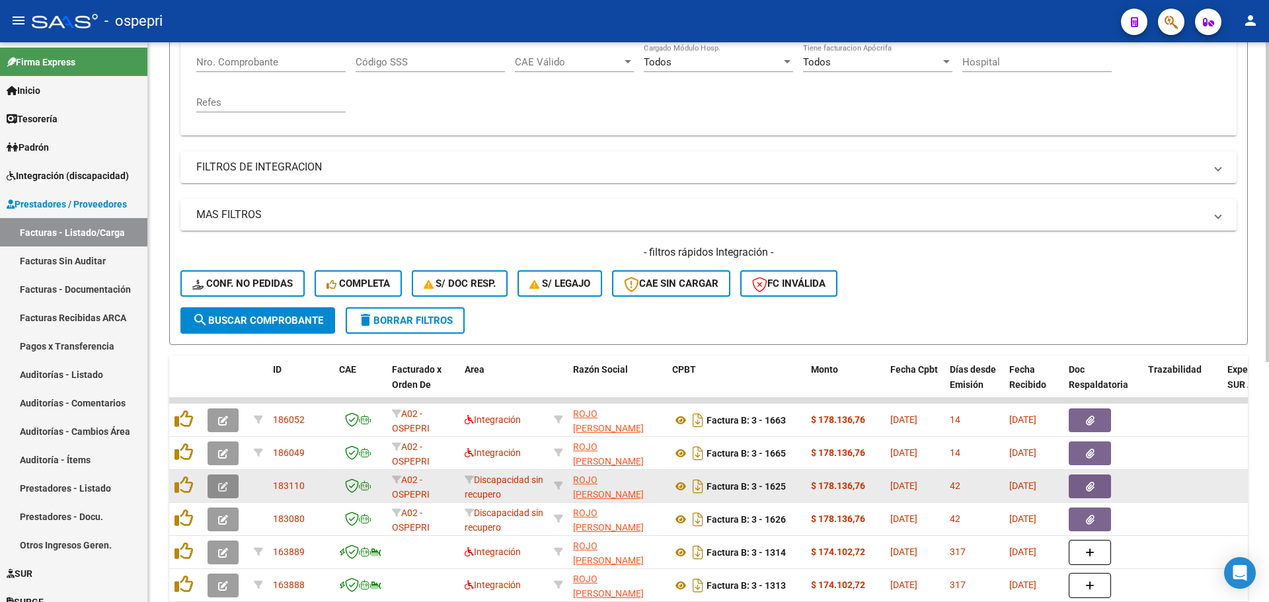
click at [221, 485] on icon "button" at bounding box center [223, 487] width 10 height 10
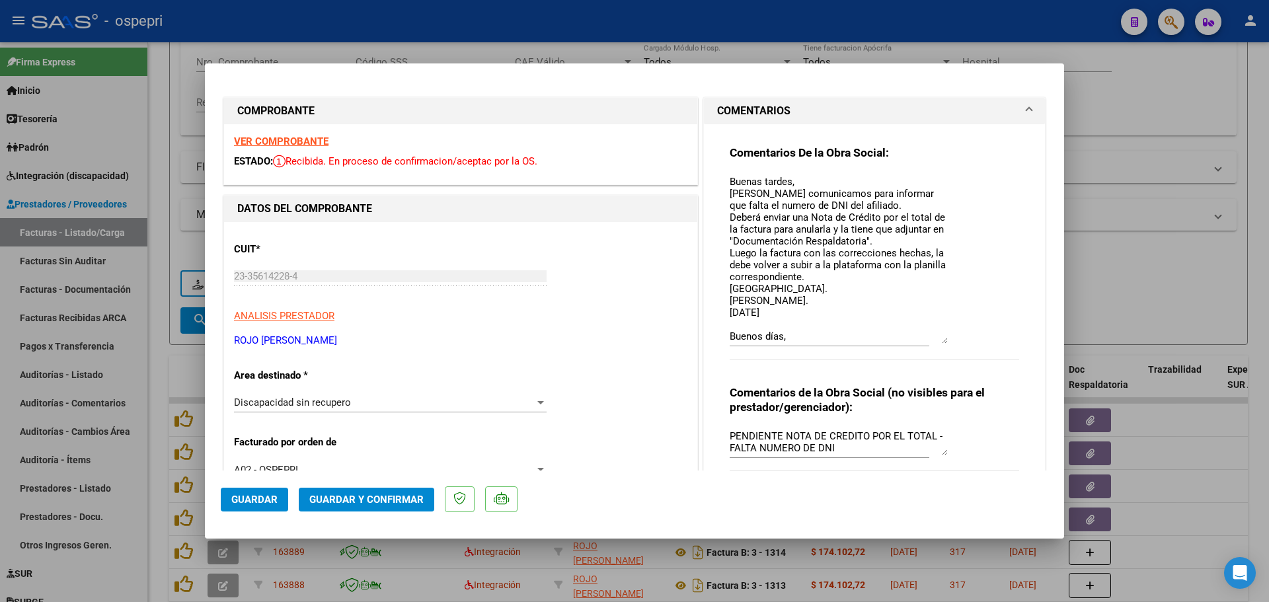
drag, startPoint x: 941, startPoint y: 198, endPoint x: 949, endPoint y: 341, distance: 143.0
click at [949, 341] on div "Comentarios De la Obra Social: Buenas tardes, [PERSON_NAME] comunicamos para in…" at bounding box center [875, 259] width 290 height 228
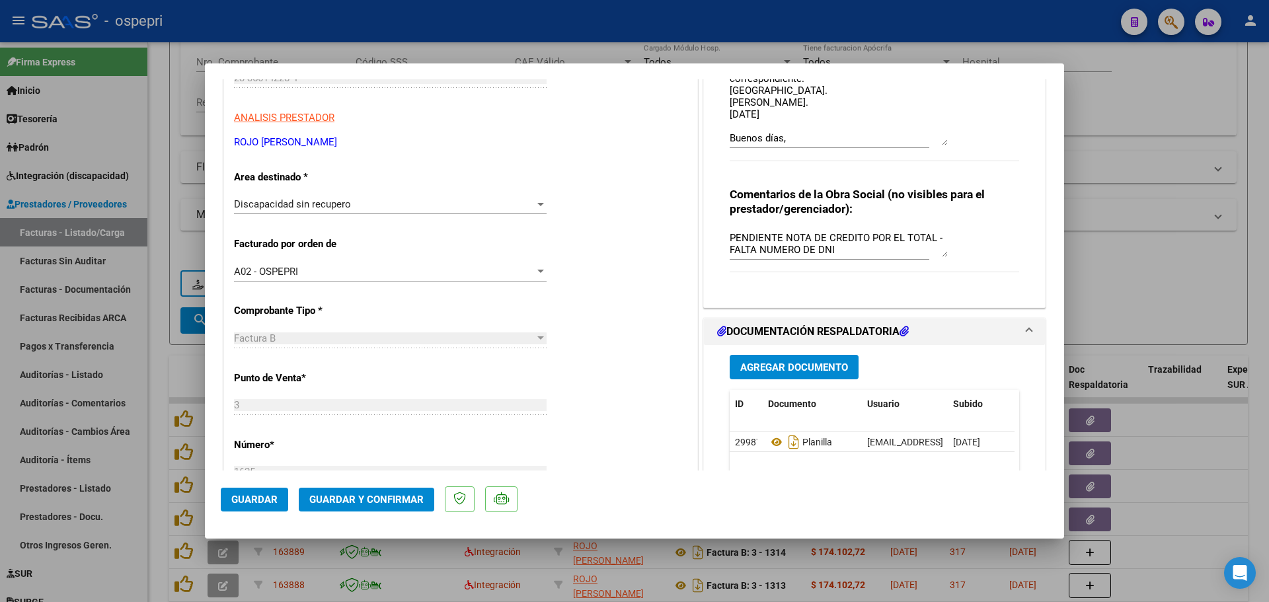
scroll to position [264, 0]
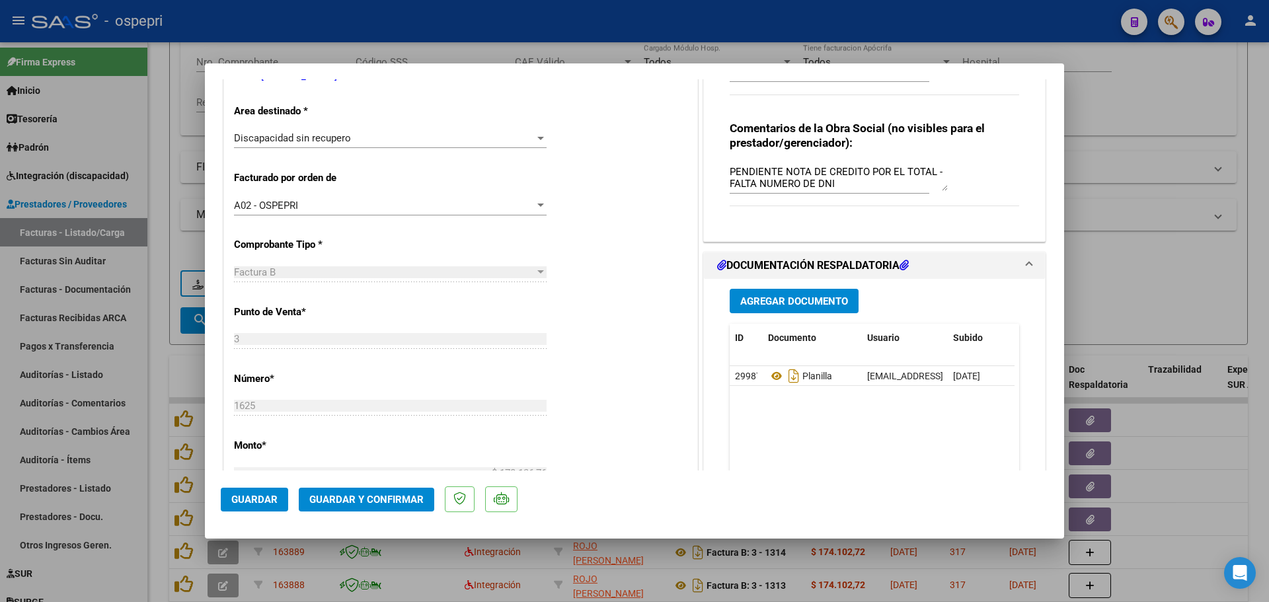
type input "$ 0,00"
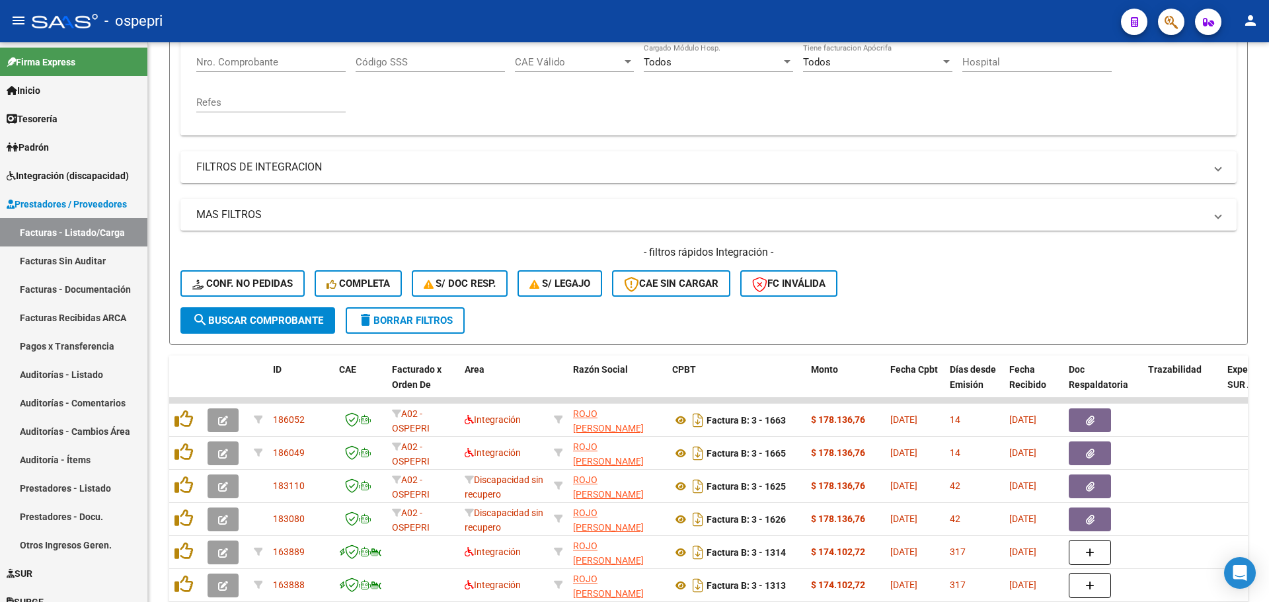
click at [941, 19] on div "- ospepri" at bounding box center [571, 21] width 1079 height 29
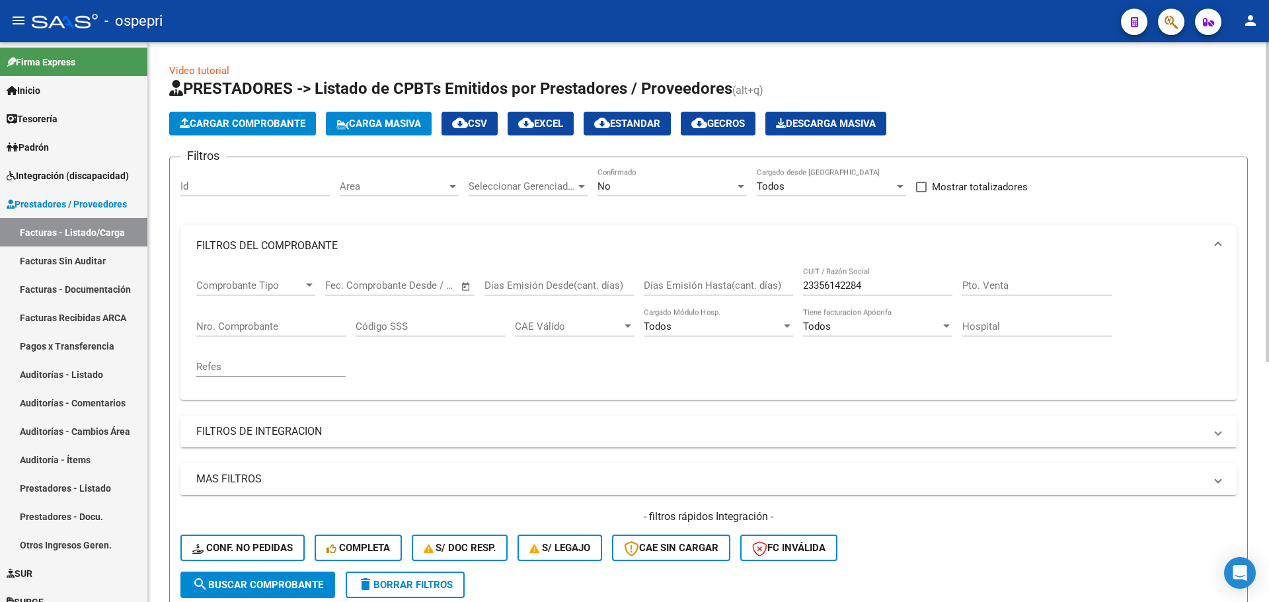
click at [879, 291] on input "23356142284" at bounding box center [877, 286] width 149 height 12
drag, startPoint x: 882, startPoint y: 288, endPoint x: 924, endPoint y: 350, distance: 75.2
click at [924, 350] on div "Comprobante Tipo Comprobante Tipo Fecha inicio – Fecha fin Fec. Comprobante Des…" at bounding box center [708, 328] width 1025 height 122
click at [886, 287] on input "23356142284" at bounding box center [877, 286] width 149 height 12
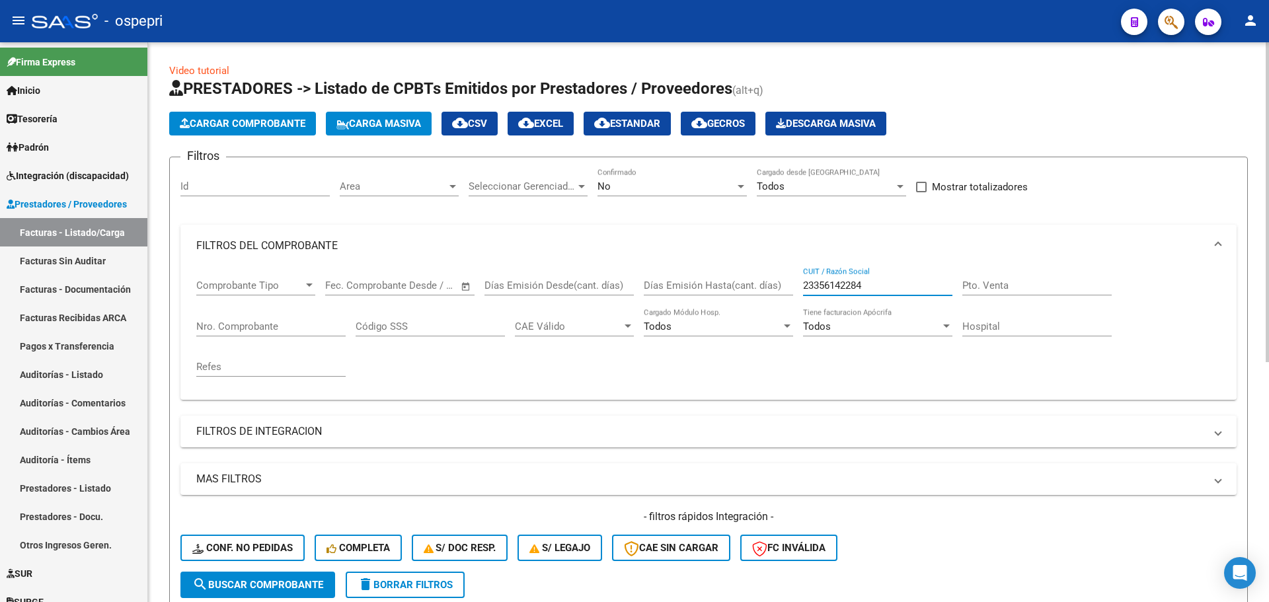
click at [886, 287] on input "23356142284" at bounding box center [877, 286] width 149 height 12
paste input "7237097691"
type input "27237097691"
click at [289, 580] on span "search Buscar Comprobante" at bounding box center [257, 585] width 131 height 12
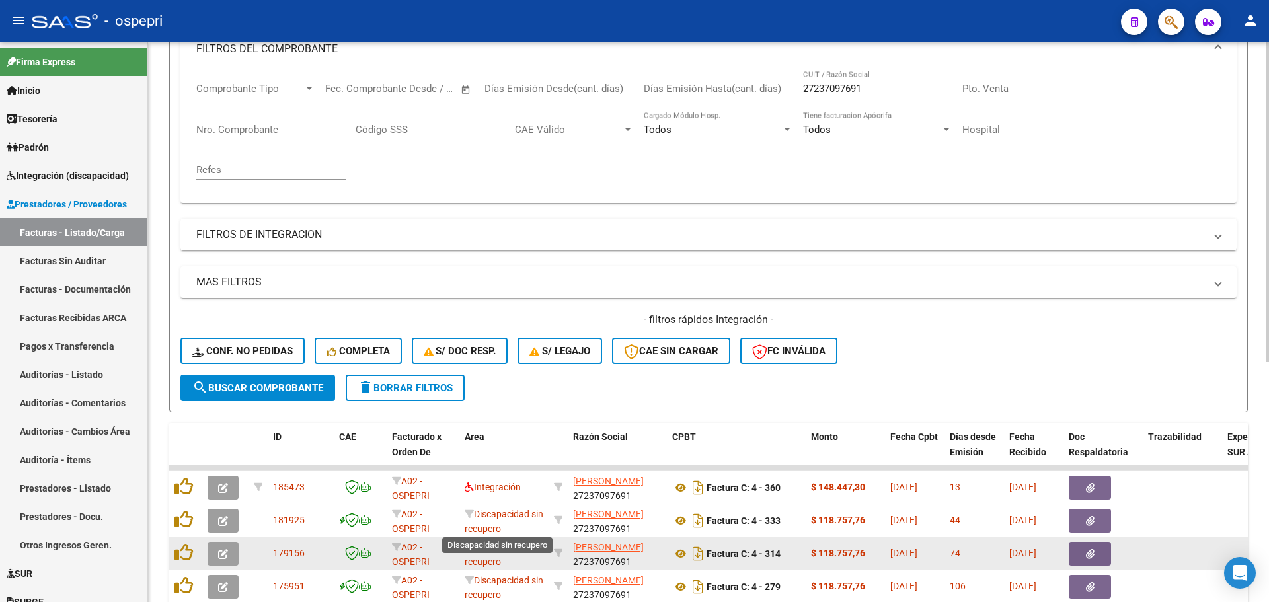
scroll to position [198, 0]
